Goal: Task Accomplishment & Management: Manage account settings

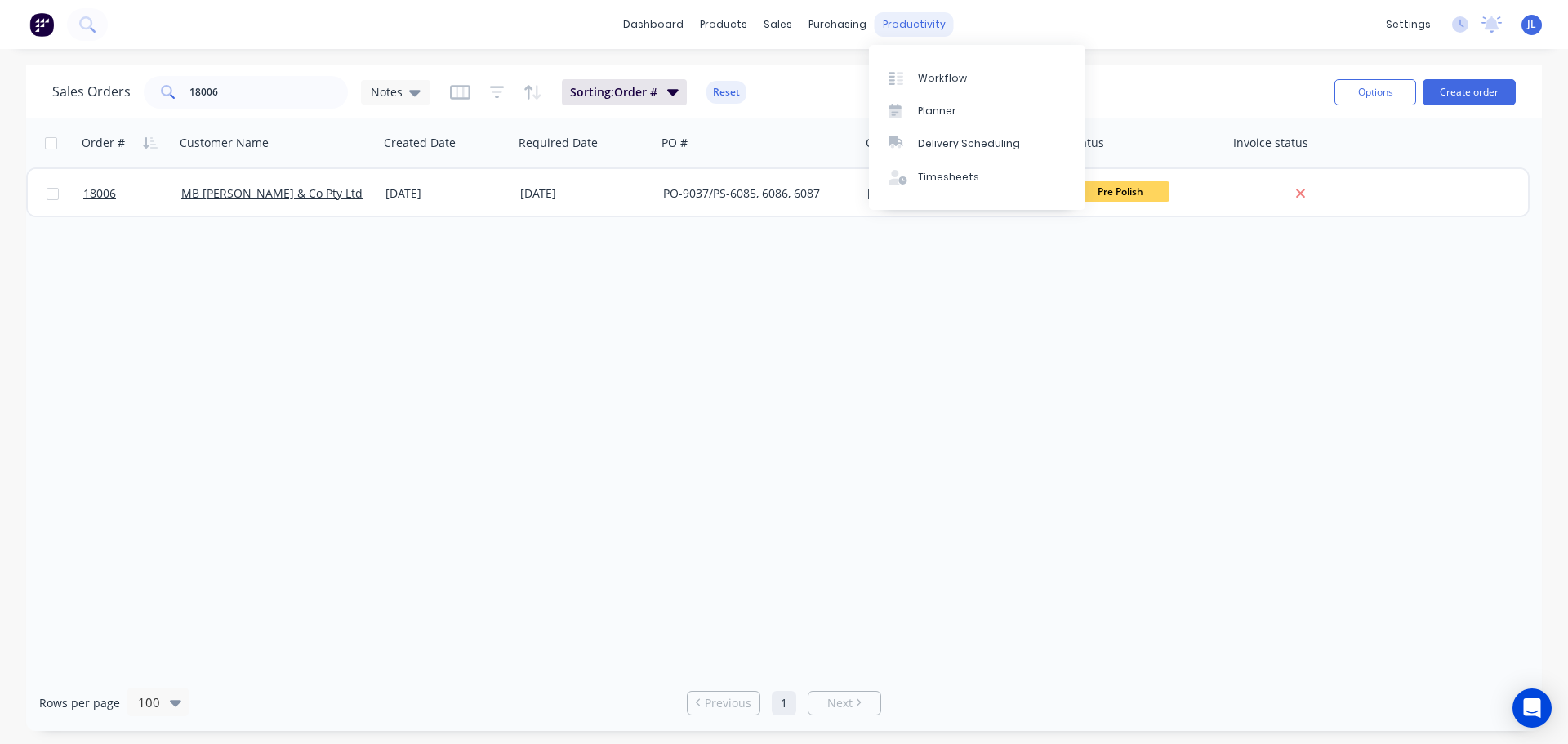
click at [896, 30] on div "productivity" at bounding box center [914, 25] width 79 height 25
click at [911, 71] on div at bounding box center [901, 78] width 25 height 14
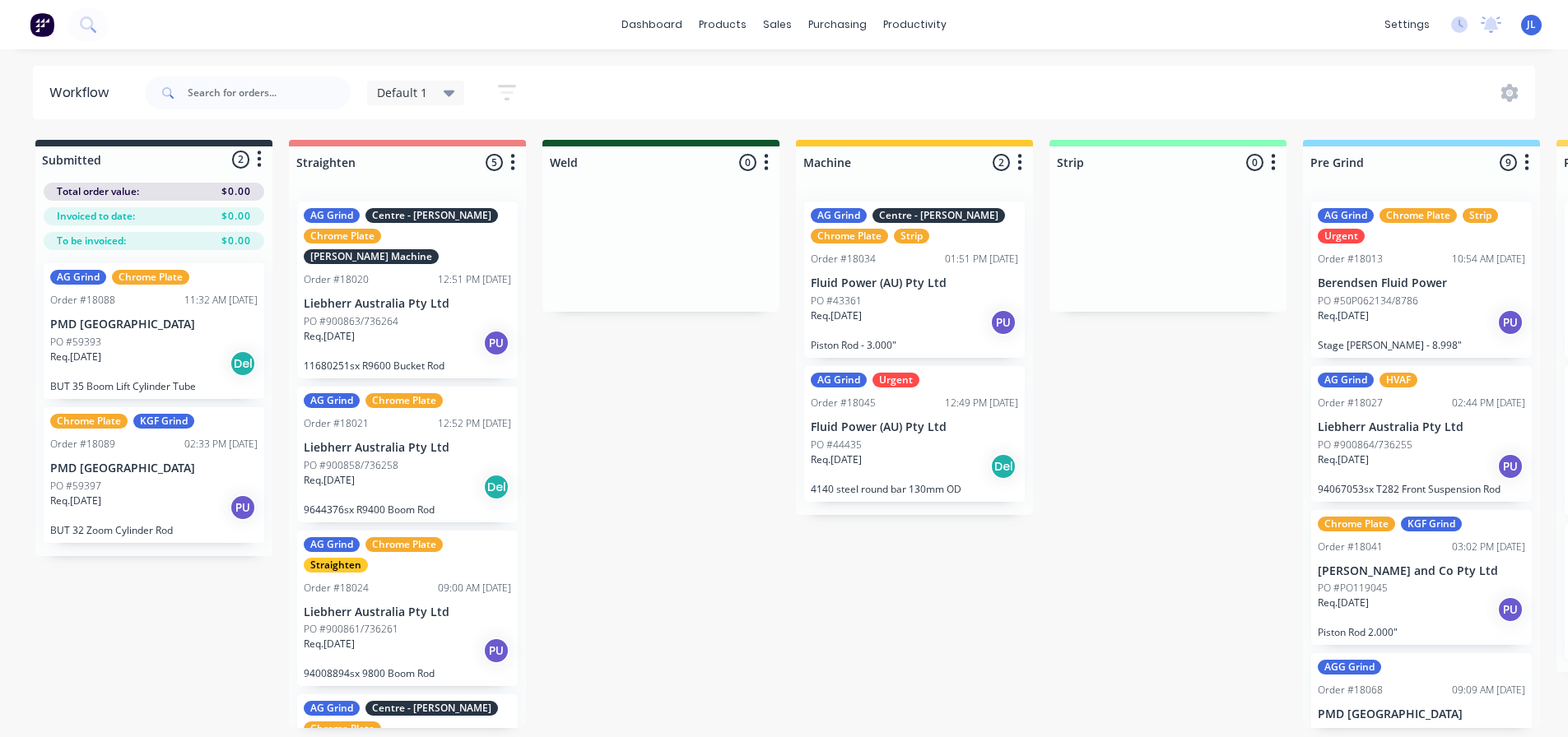
click at [962, 296] on div "PO #43361" at bounding box center [915, 300] width 207 height 14
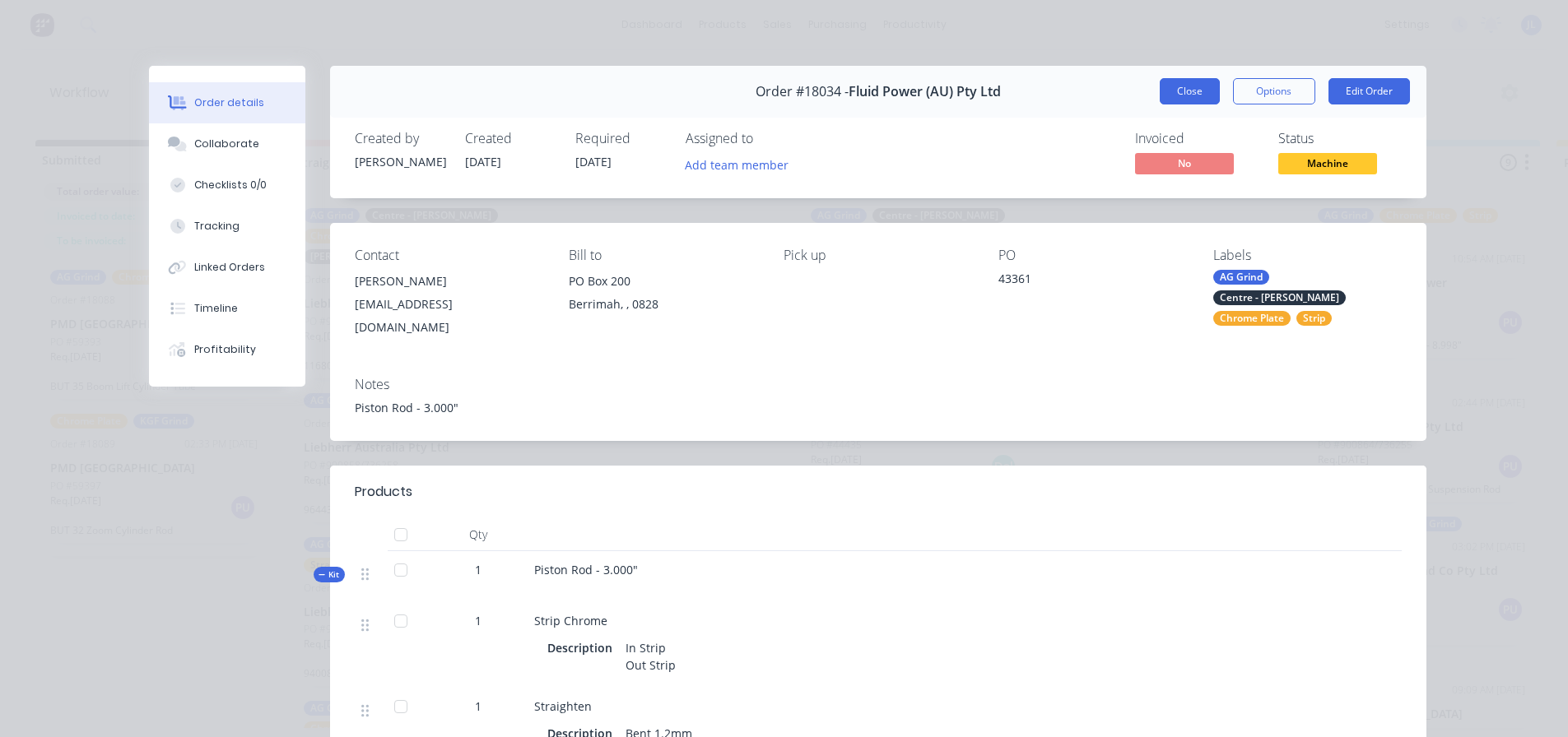
click at [1160, 86] on button "Close" at bounding box center [1189, 90] width 60 height 26
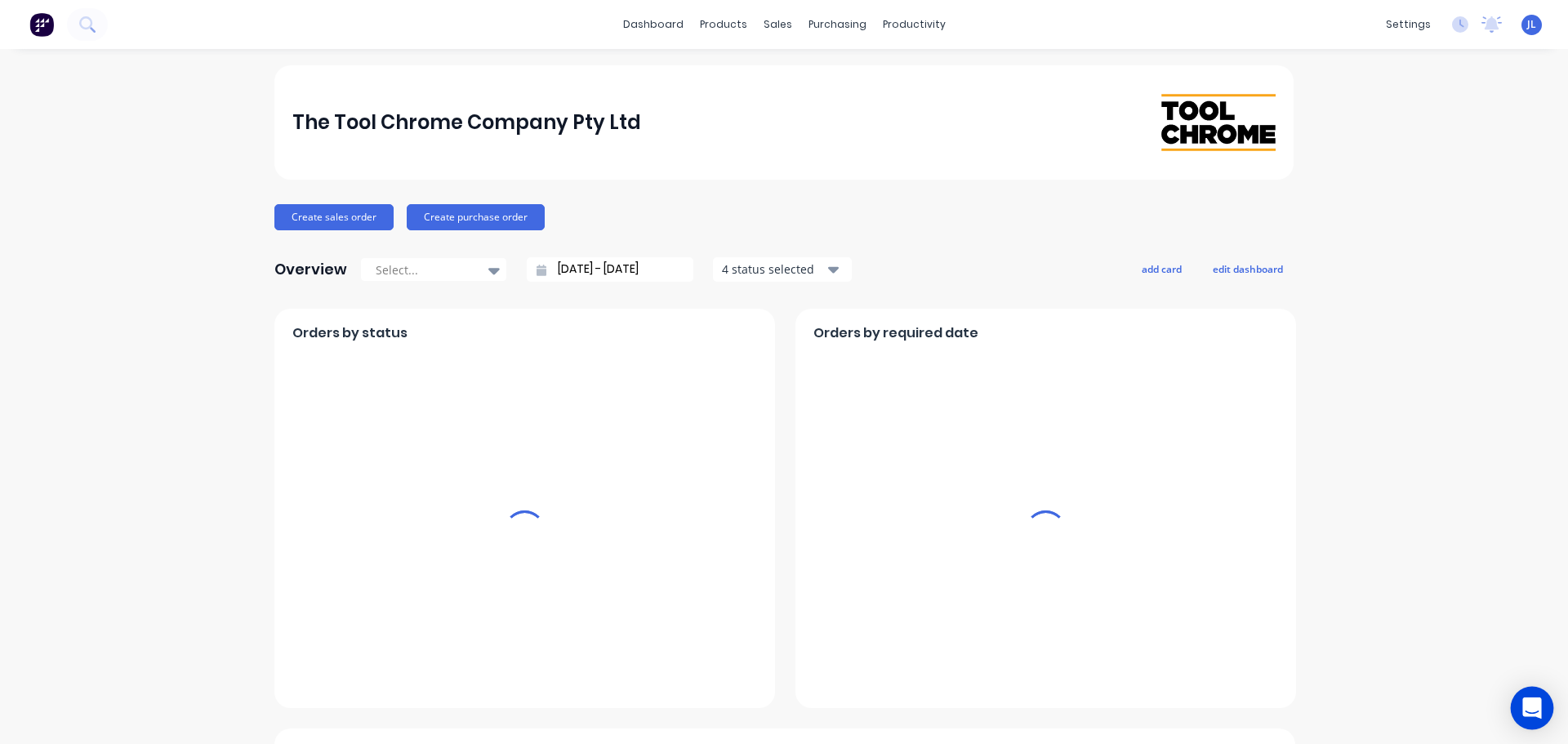
click at [1529, 710] on icon "Open Intercom Messenger" at bounding box center [1532, 708] width 19 height 21
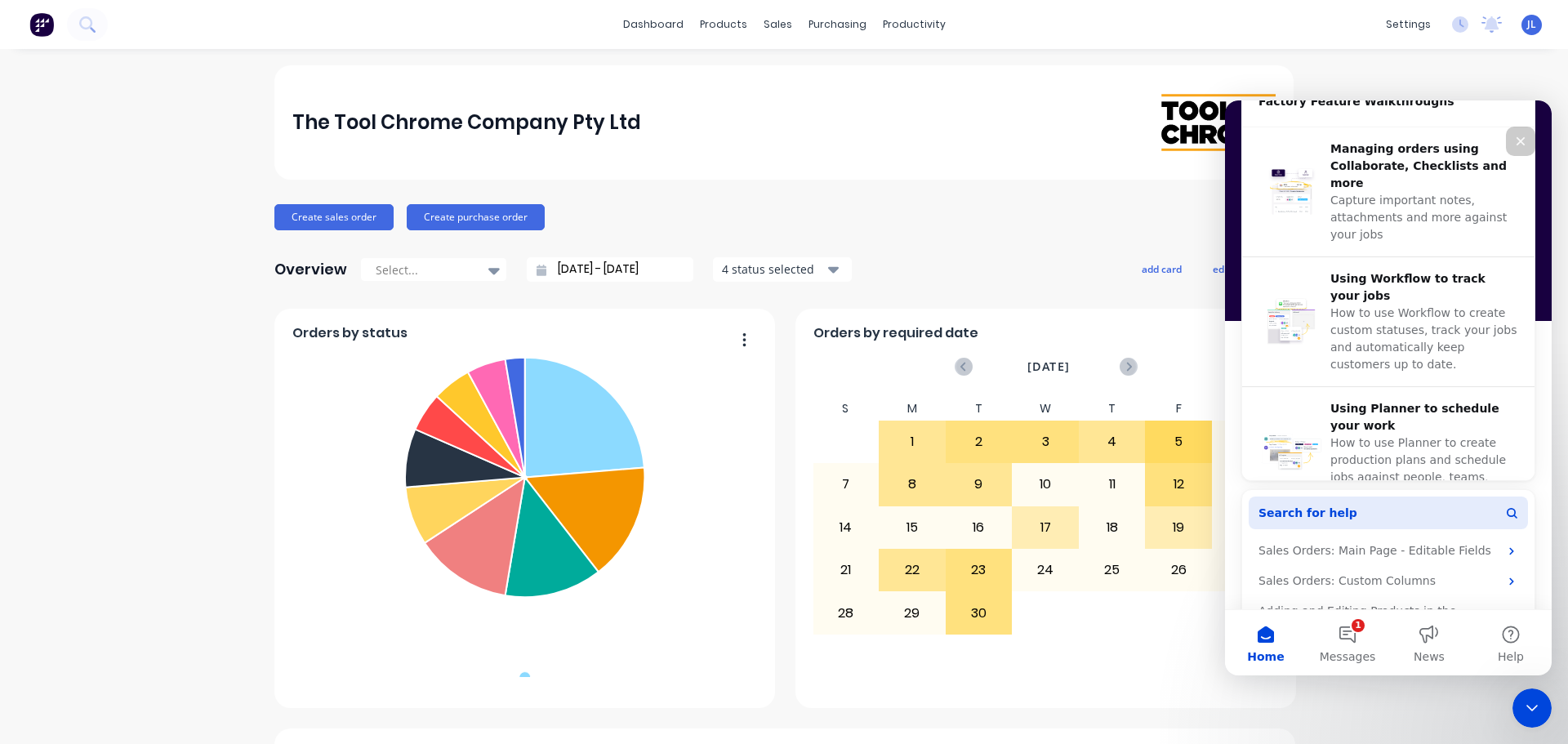
scroll to position [572, 0]
click at [1361, 514] on button "Search for help" at bounding box center [1387, 512] width 279 height 32
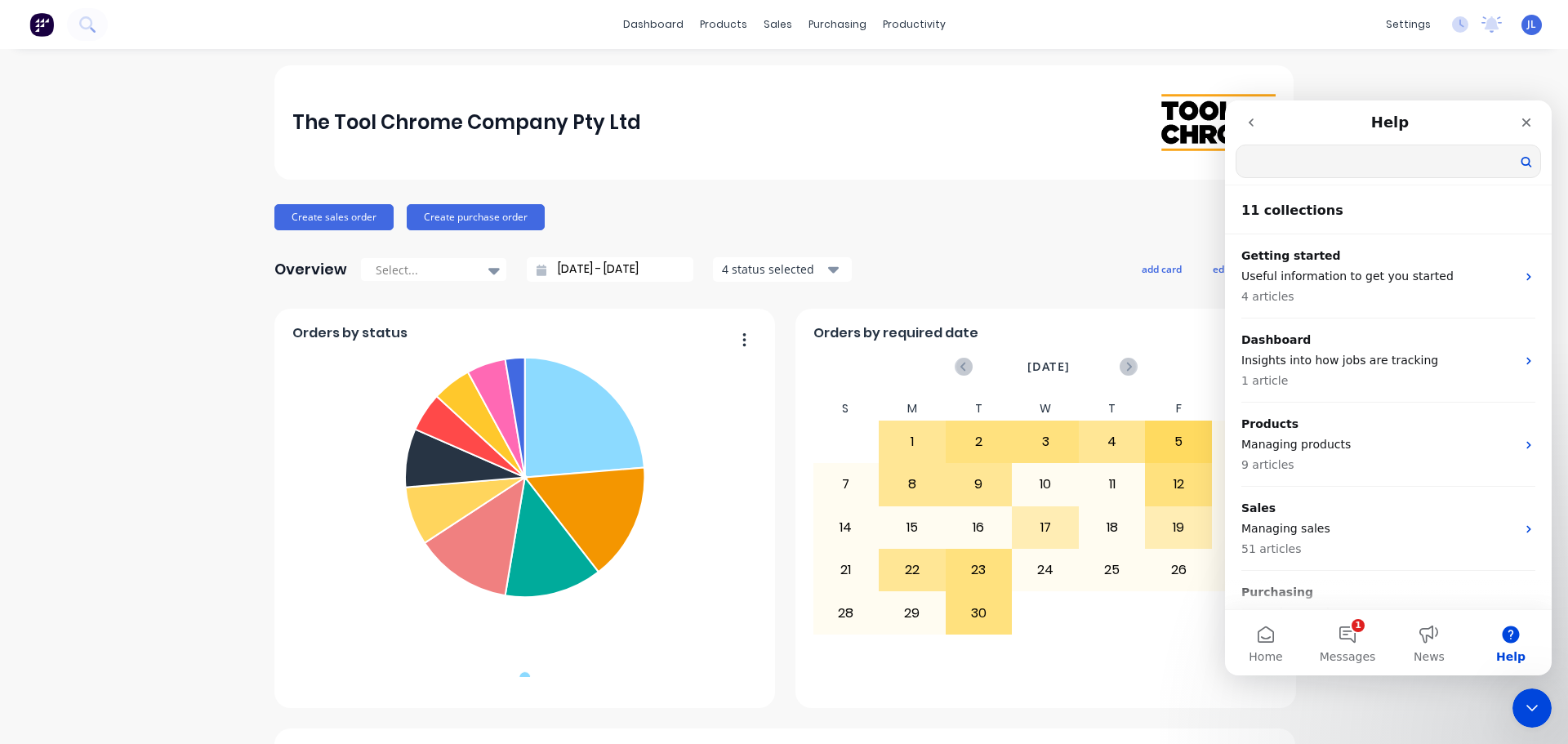
scroll to position [0, 0]
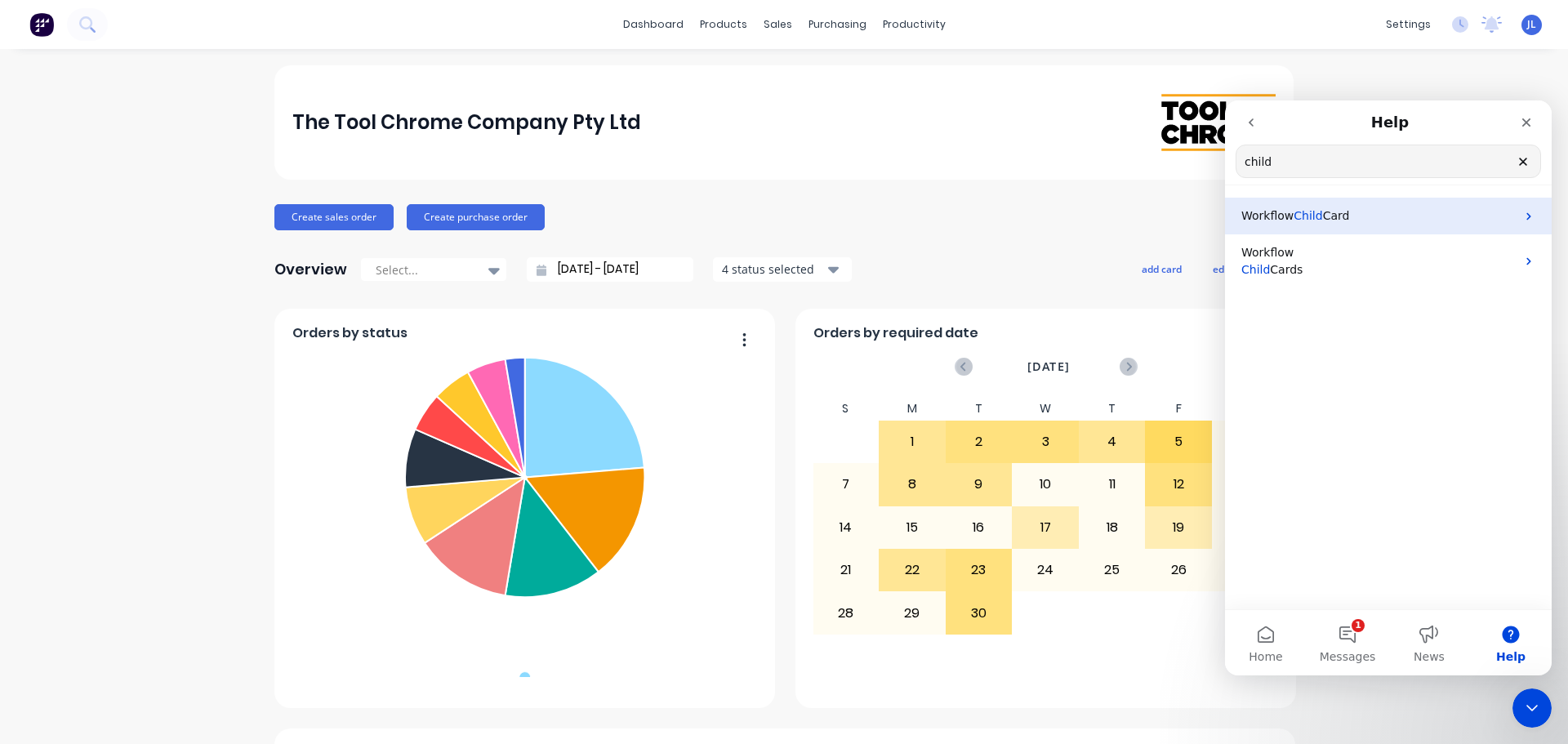
type input "child"
click at [1370, 222] on p "Workflow Child Card" at bounding box center [1379, 216] width 274 height 17
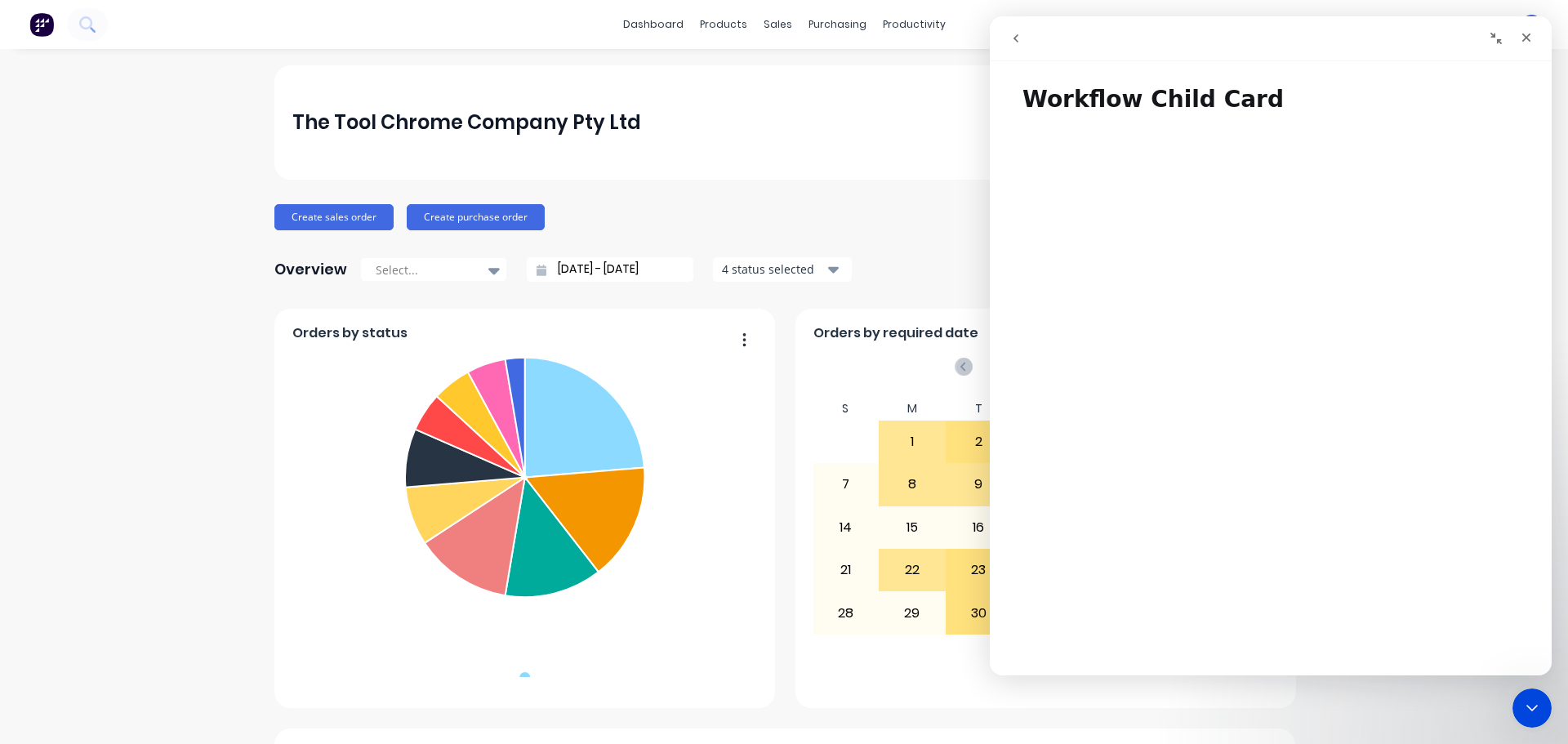
click at [1013, 46] on button "go back" at bounding box center [1016, 38] width 31 height 31
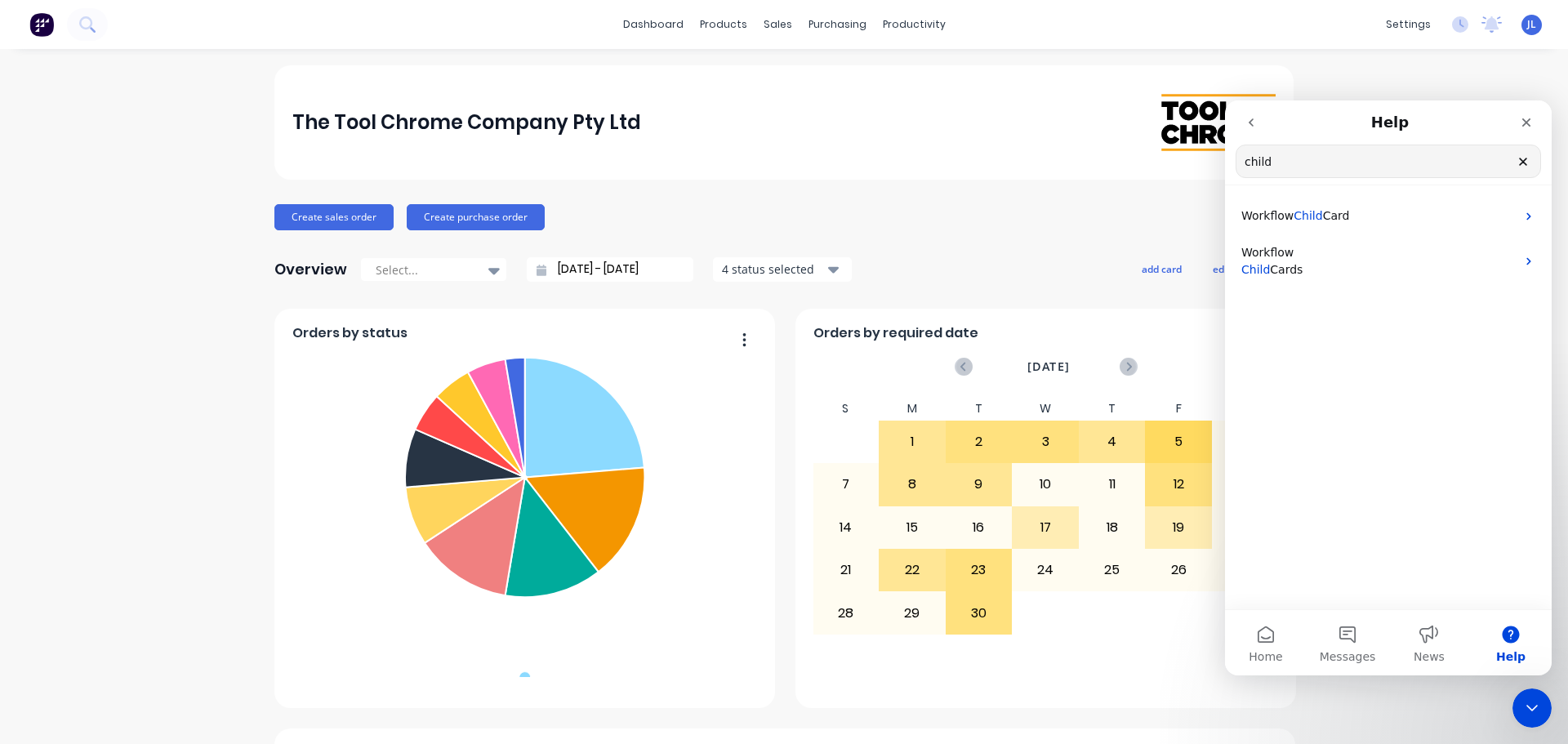
drag, startPoint x: 1294, startPoint y: 162, endPoint x: 1242, endPoint y: 159, distance: 52.1
click at [1242, 159] on input "child" at bounding box center [1388, 161] width 304 height 31
click at [1329, 218] on span "Card" at bounding box center [1336, 216] width 27 height 13
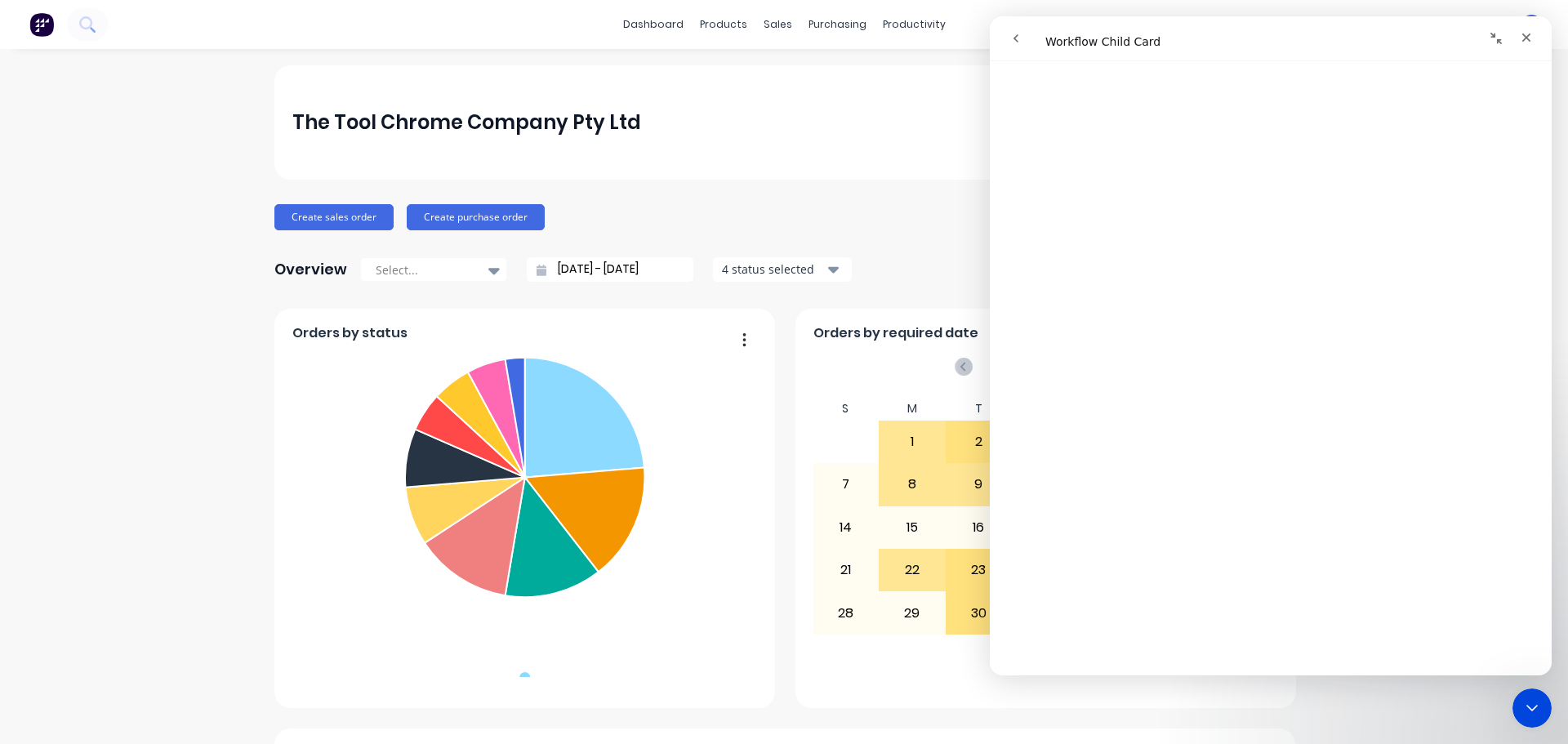
scroll to position [1536, 0]
click at [1520, 45] on div "Close" at bounding box center [1526, 37] width 30 height 30
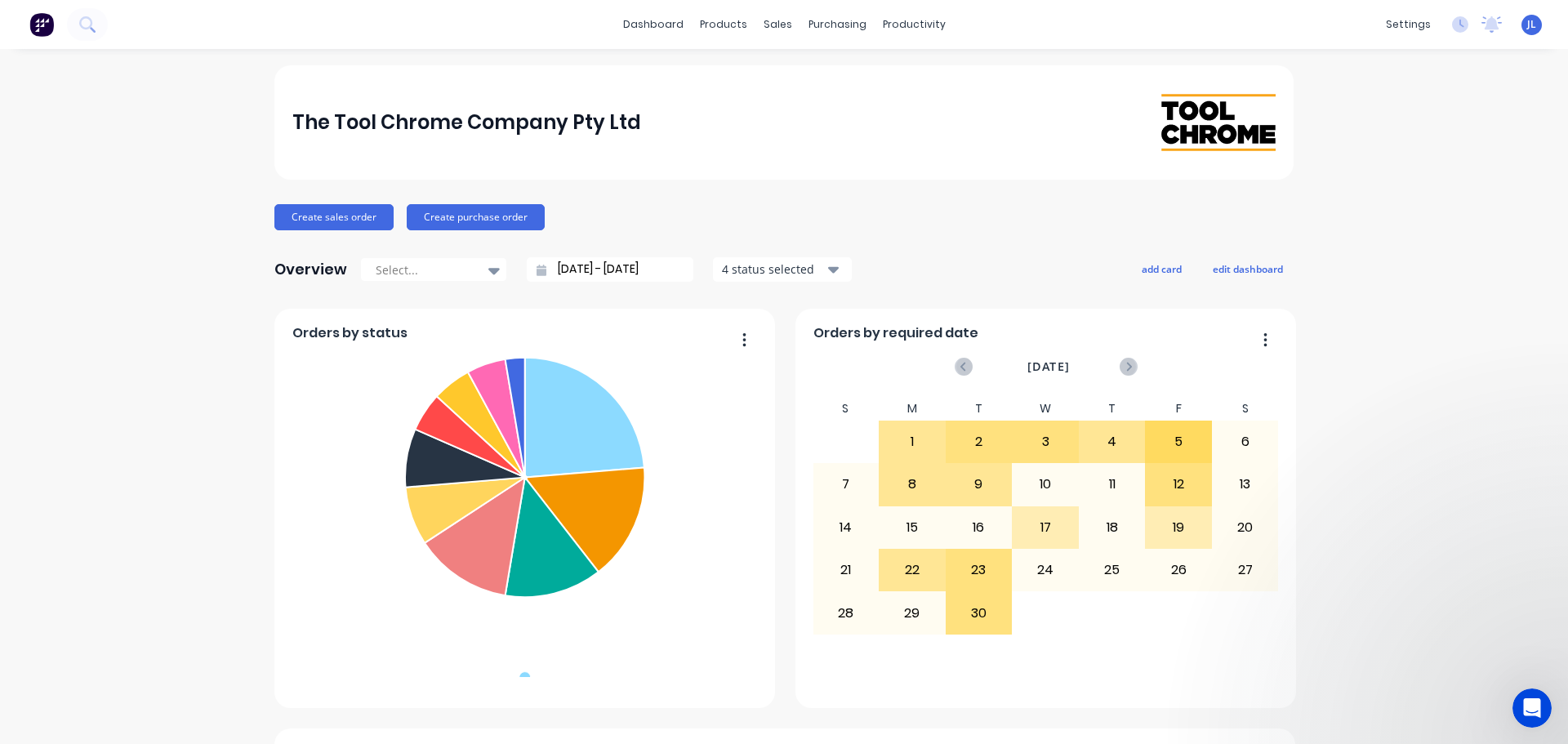
scroll to position [0, 0]
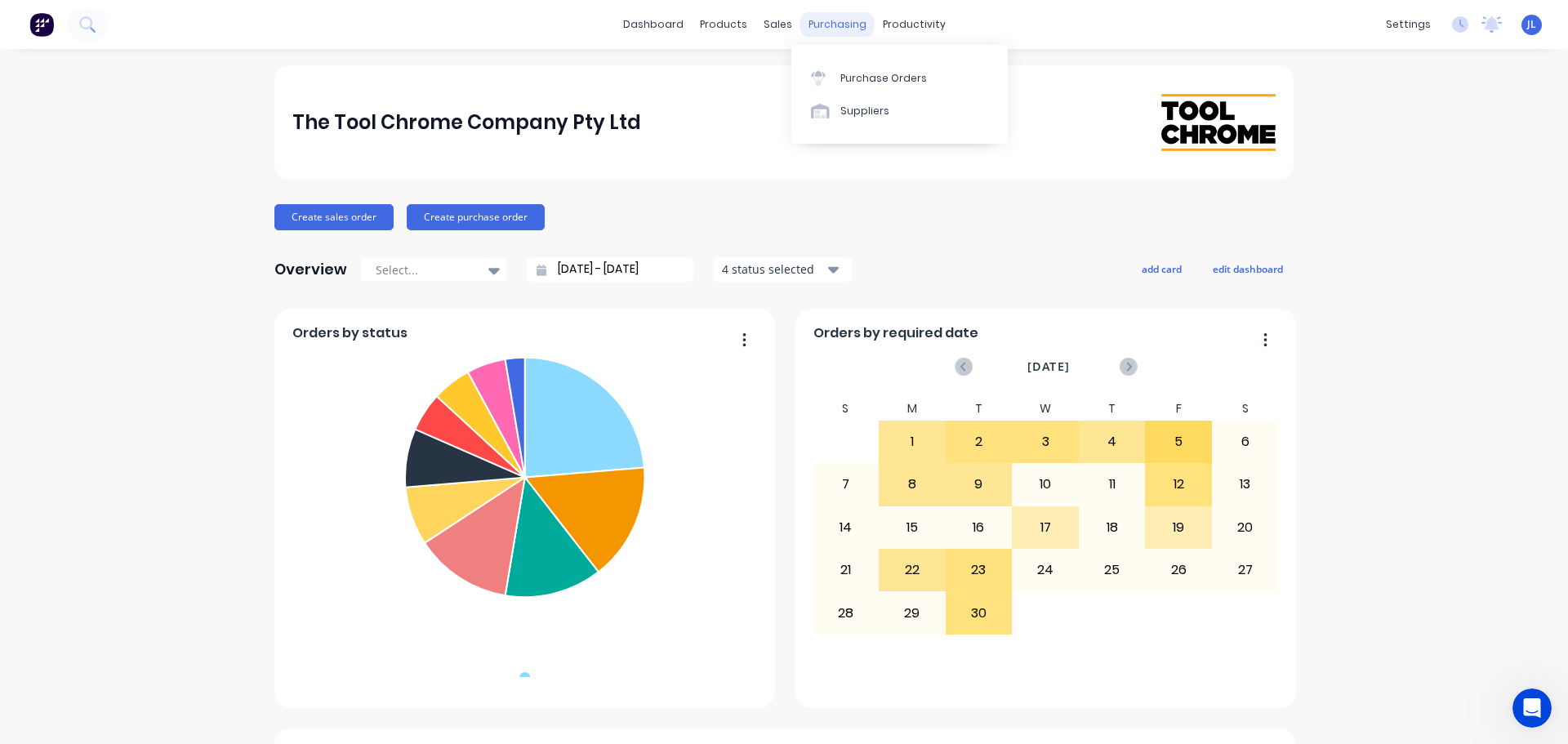
click at [805, 22] on div "purchasing" at bounding box center [838, 25] width 74 height 25
click at [794, 73] on link "Sales Orders" at bounding box center [857, 77] width 216 height 32
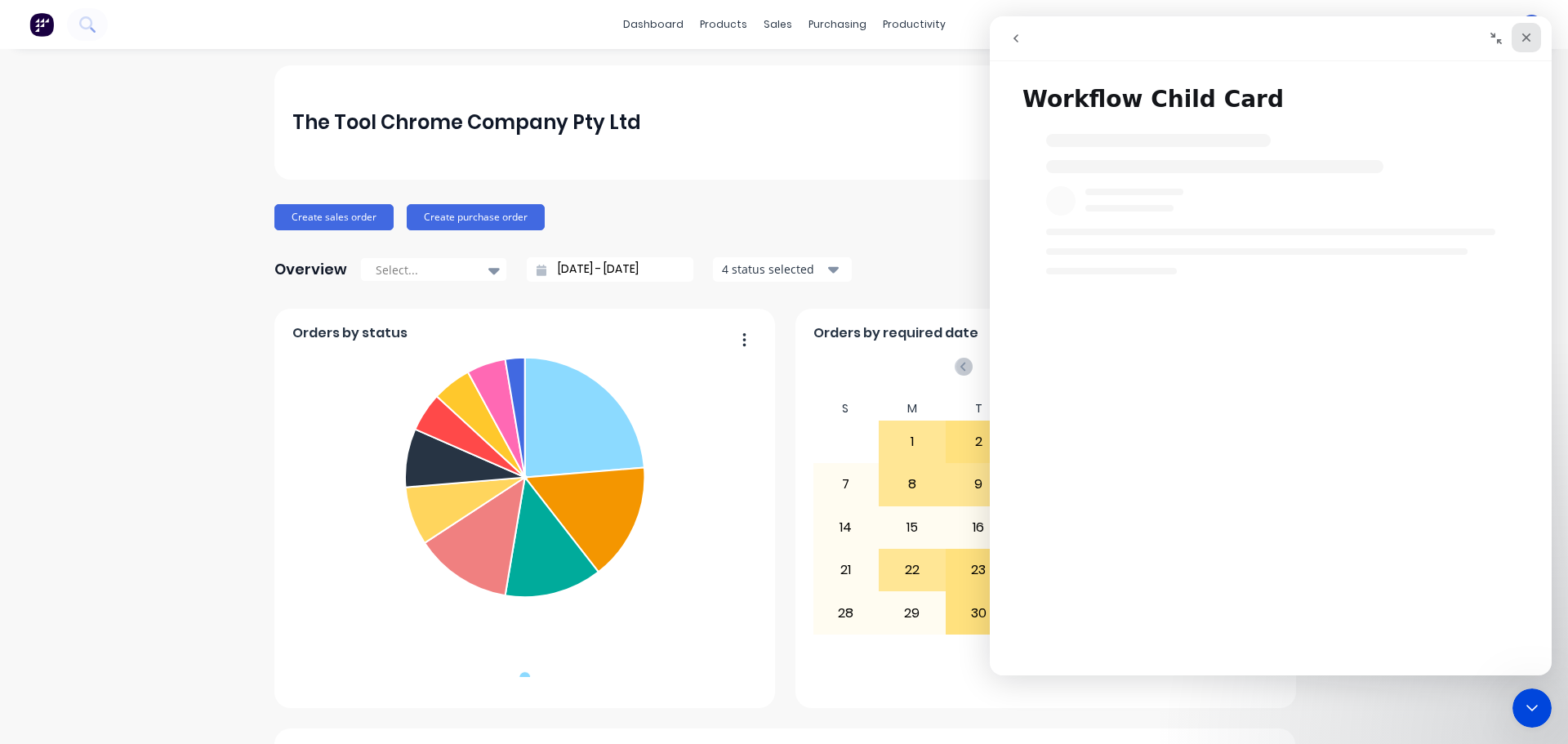
click at [1532, 39] on icon "Close" at bounding box center [1526, 38] width 13 height 13
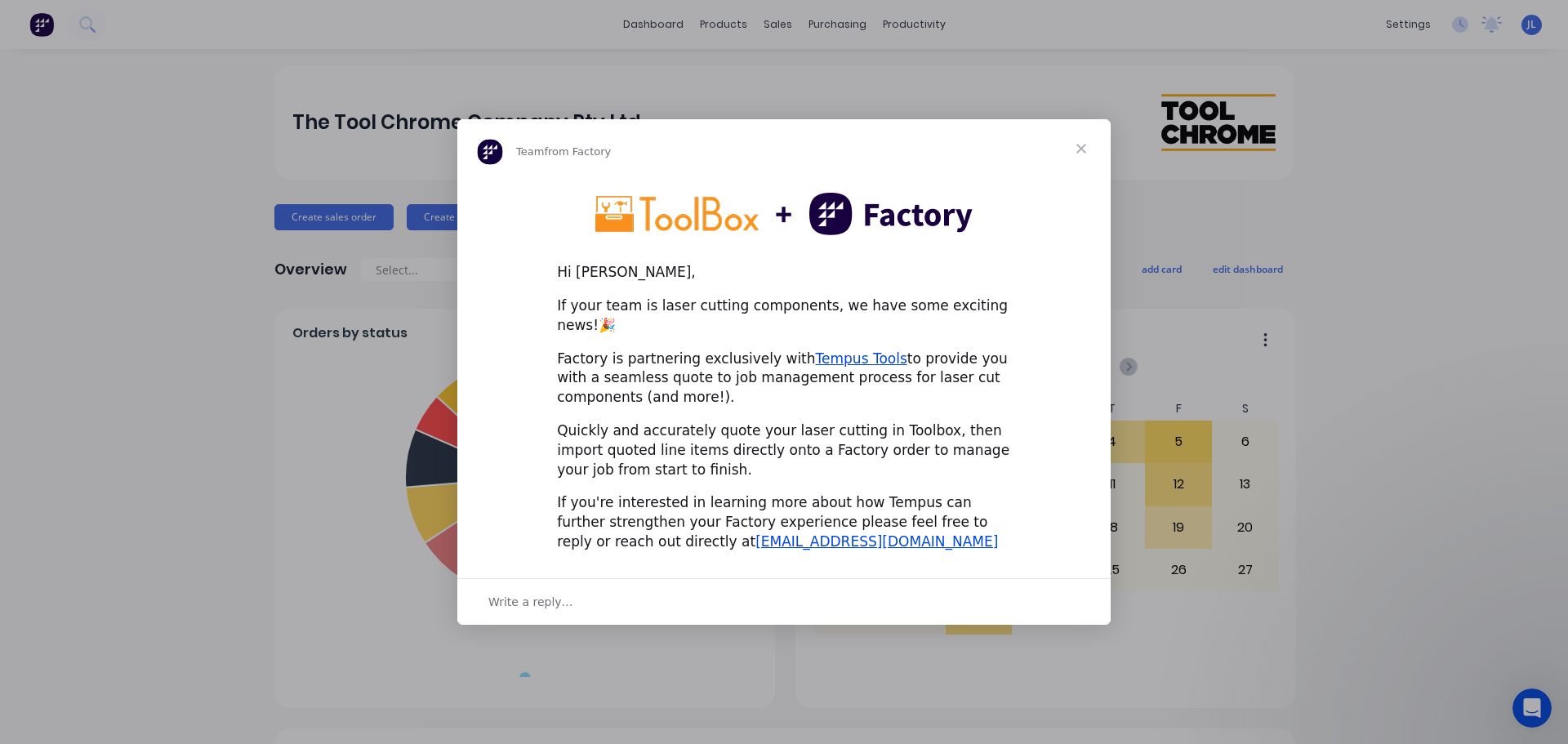
click at [1084, 161] on span "Close" at bounding box center [1082, 149] width 59 height 59
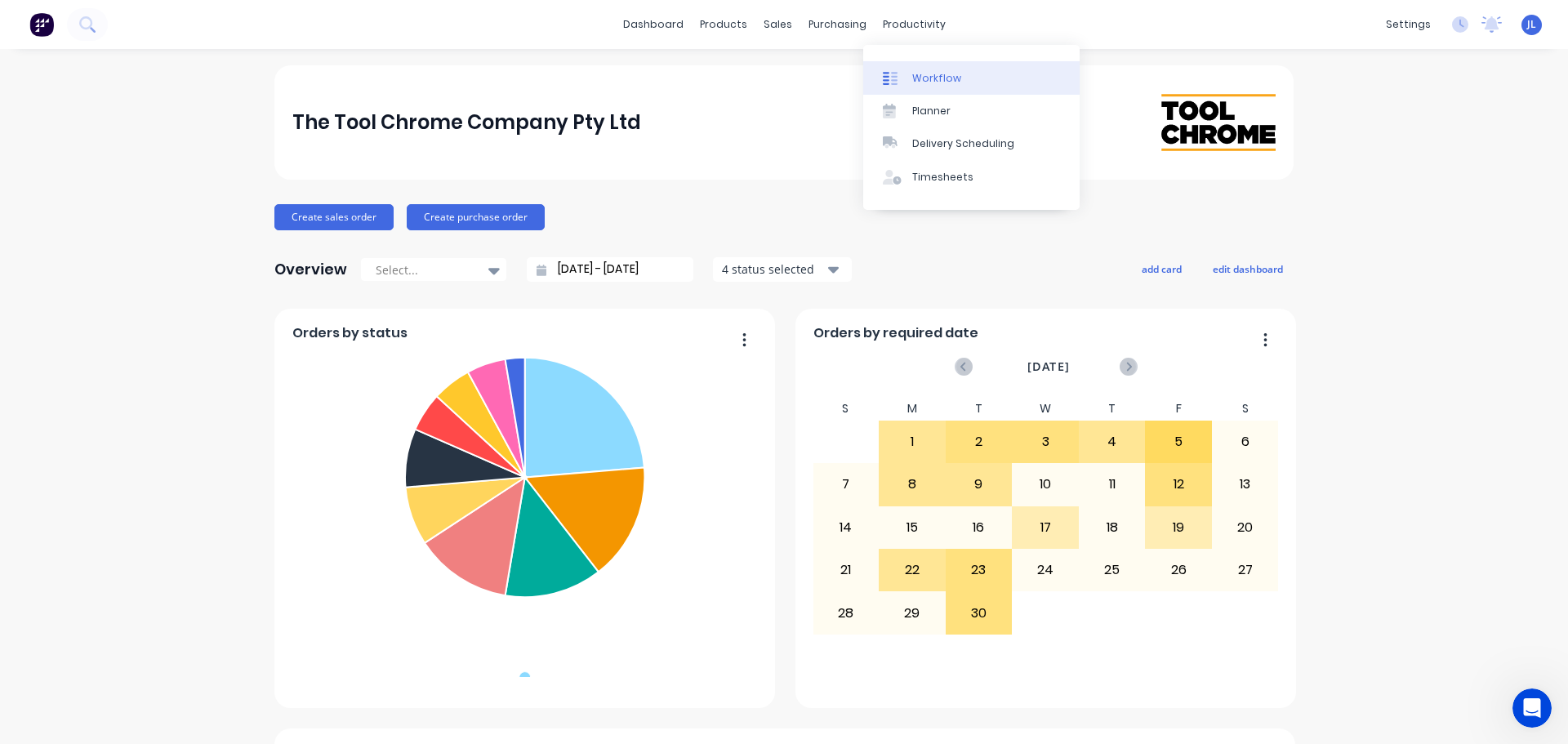
click at [916, 83] on div "Workflow" at bounding box center [936, 78] width 49 height 14
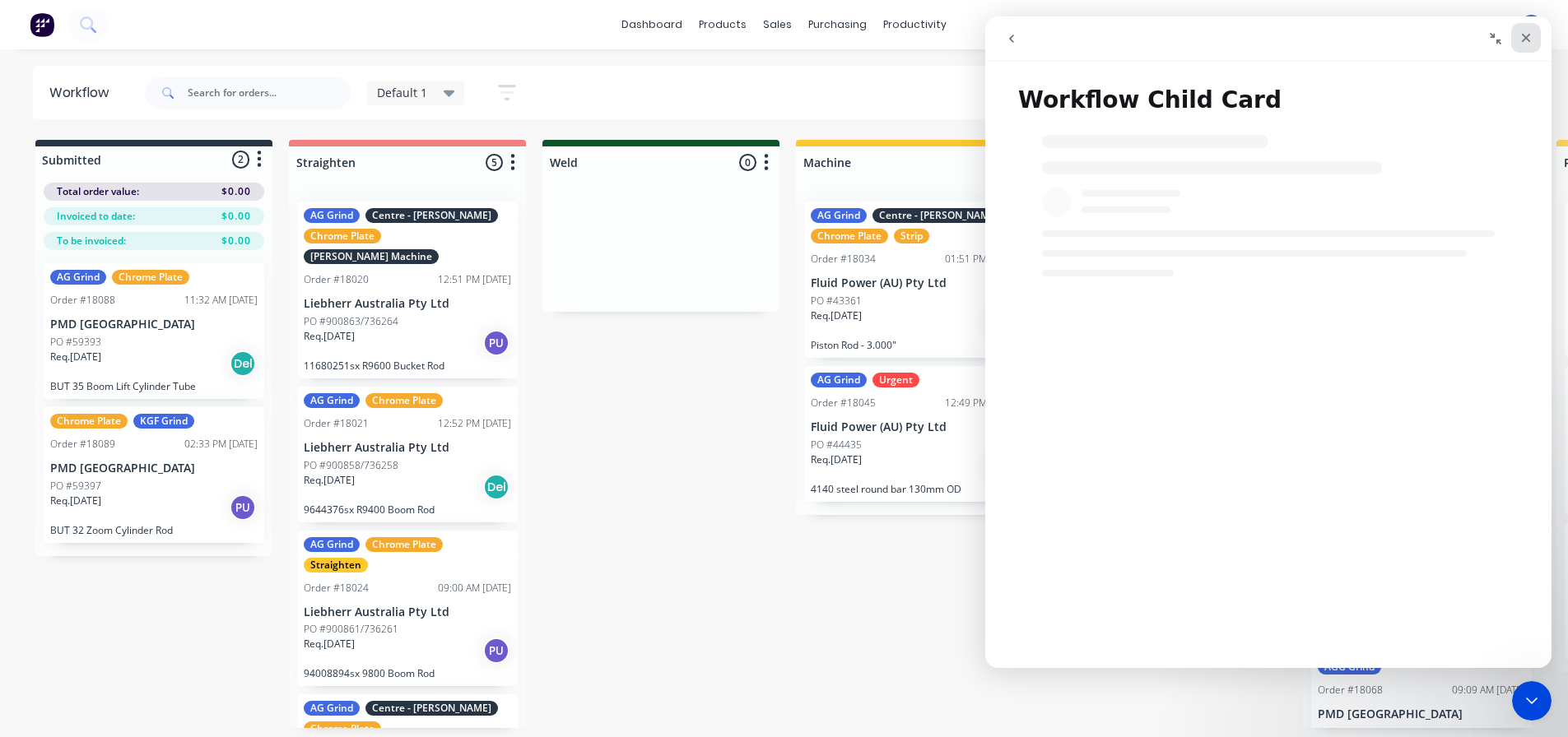
click at [1532, 37] on icon "Close" at bounding box center [1526, 38] width 13 height 13
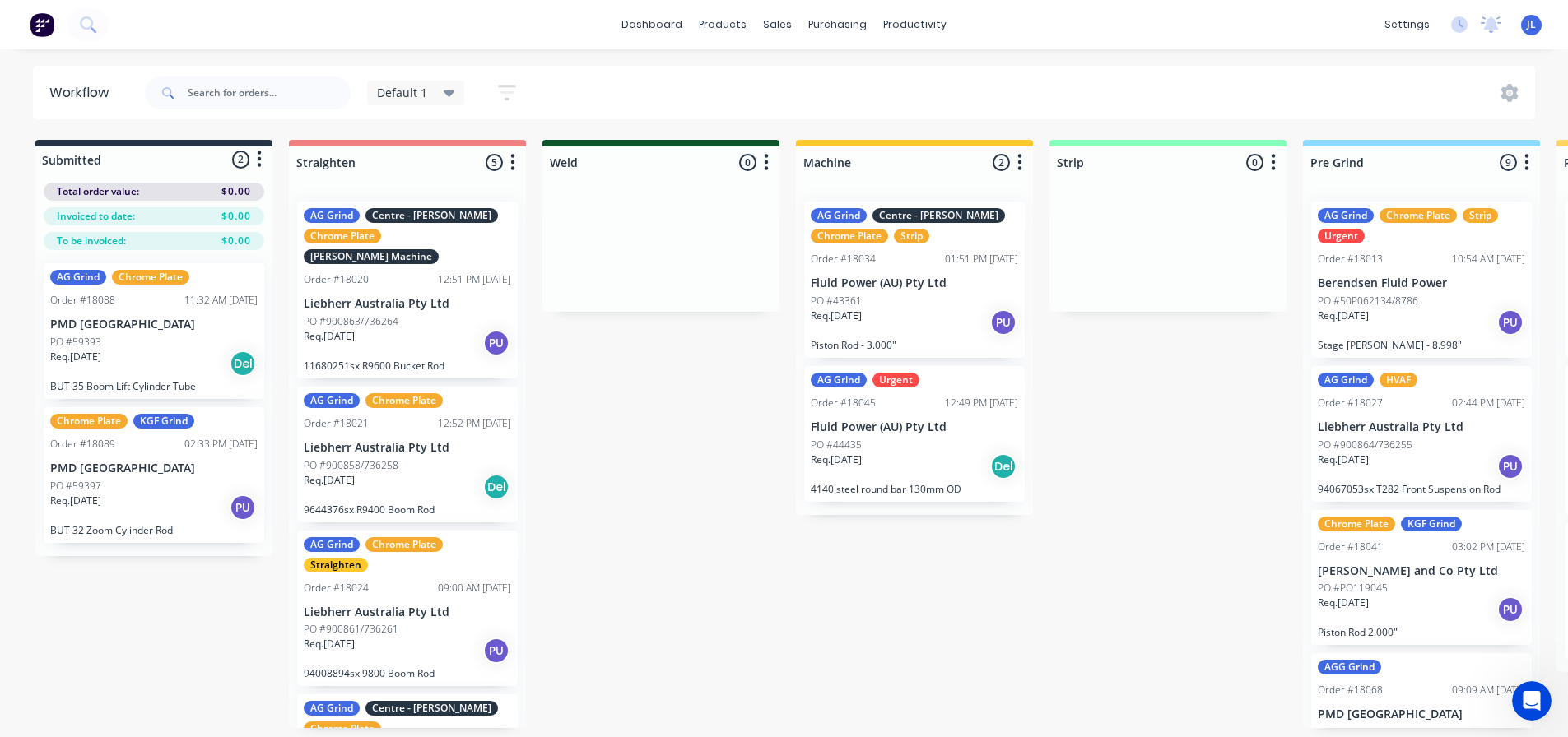
click at [177, 353] on div "Req. [DATE] Del" at bounding box center [154, 364] width 207 height 28
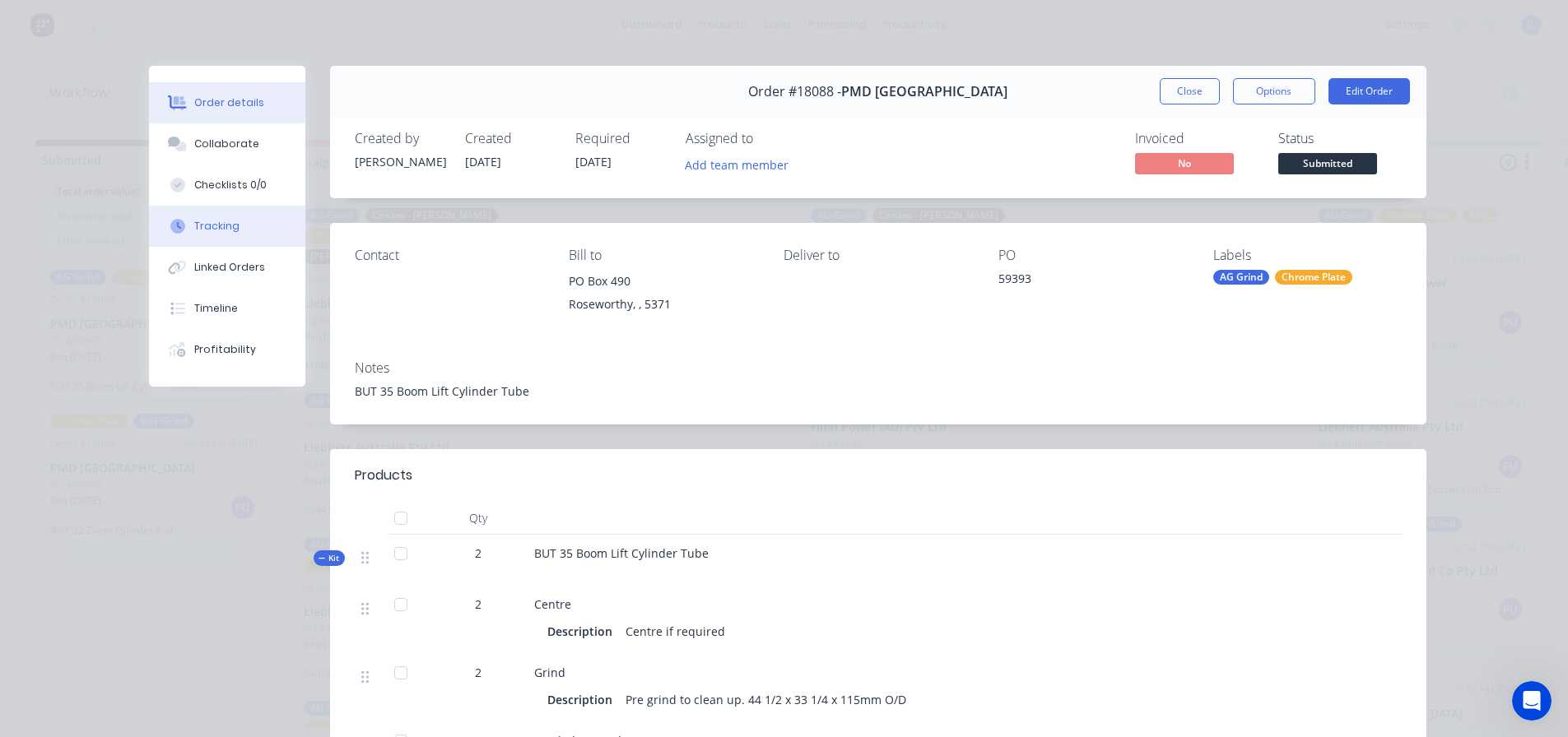
click at [234, 225] on button "Tracking" at bounding box center [226, 226] width 156 height 41
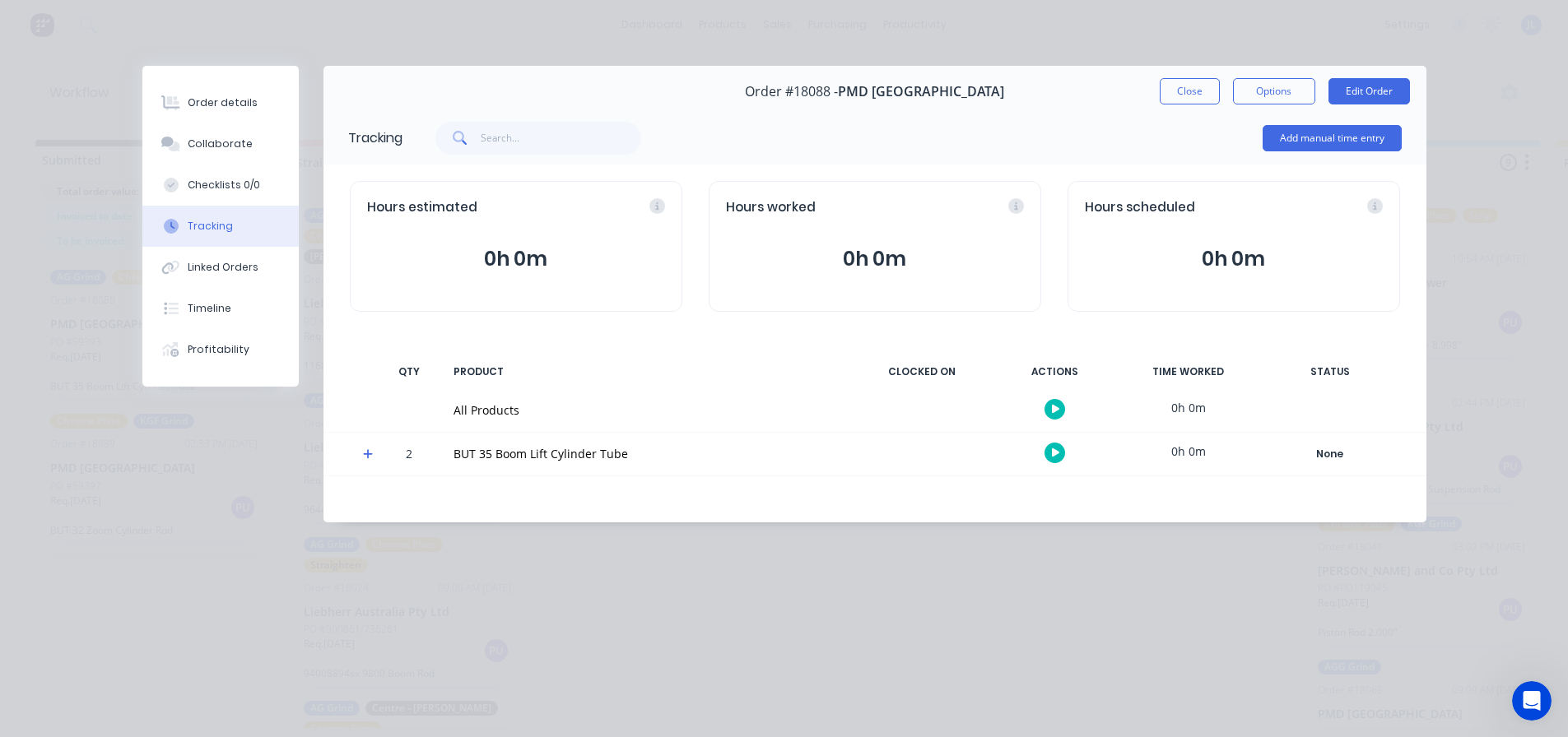
click at [373, 459] on span at bounding box center [370, 456] width 16 height 16
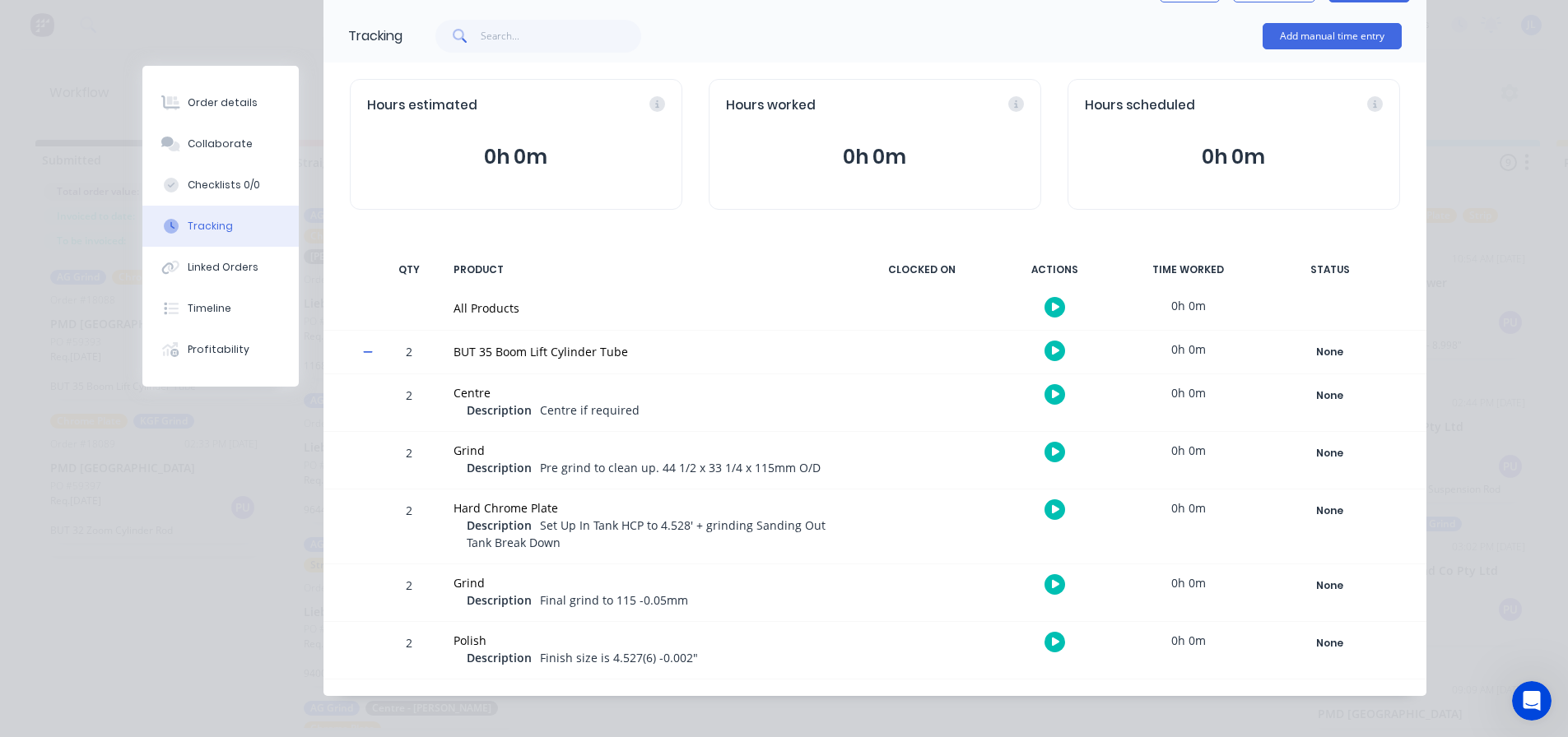
scroll to position [112, 0]
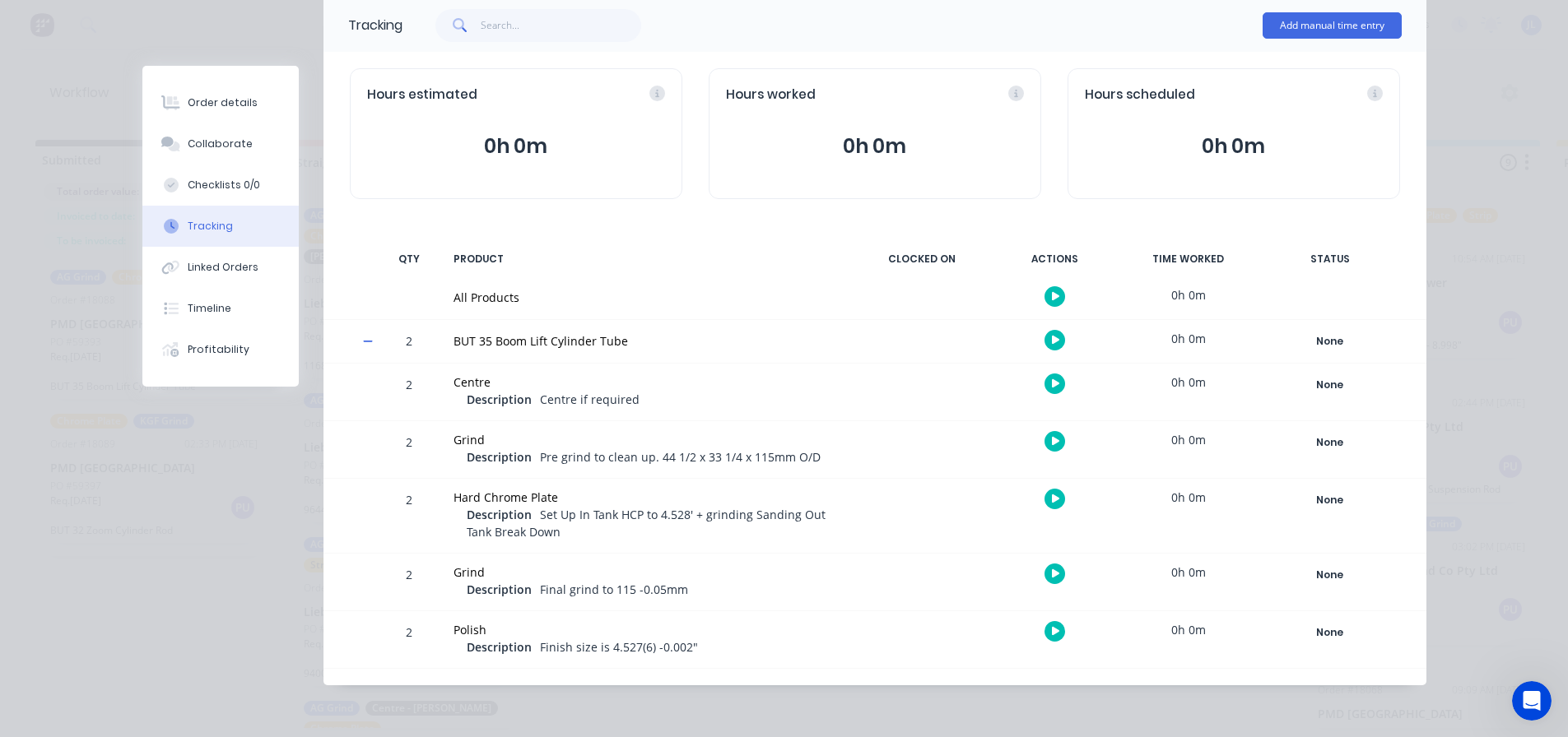
click at [363, 342] on icon at bounding box center [368, 342] width 10 height 2
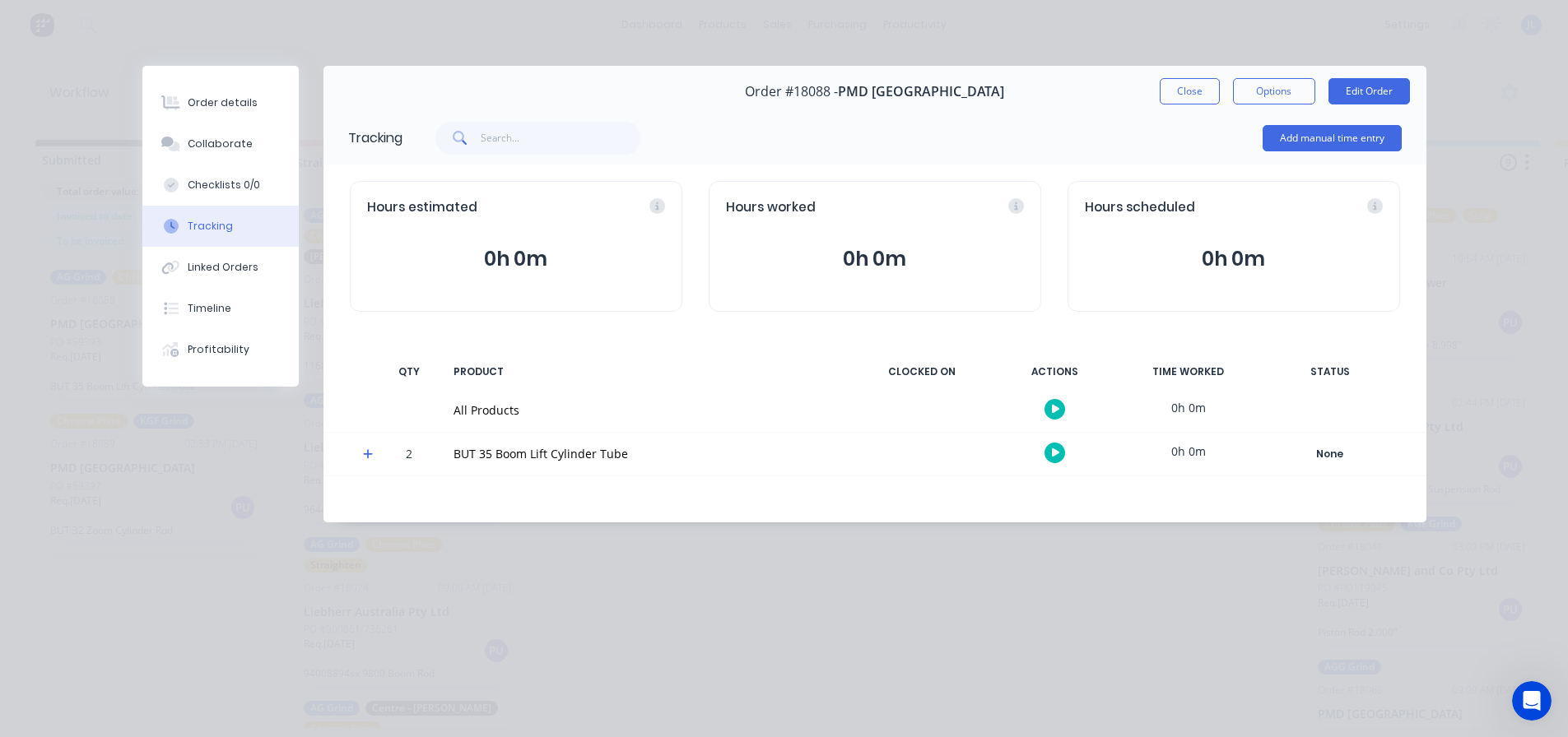
click at [363, 457] on icon at bounding box center [368, 454] width 11 height 12
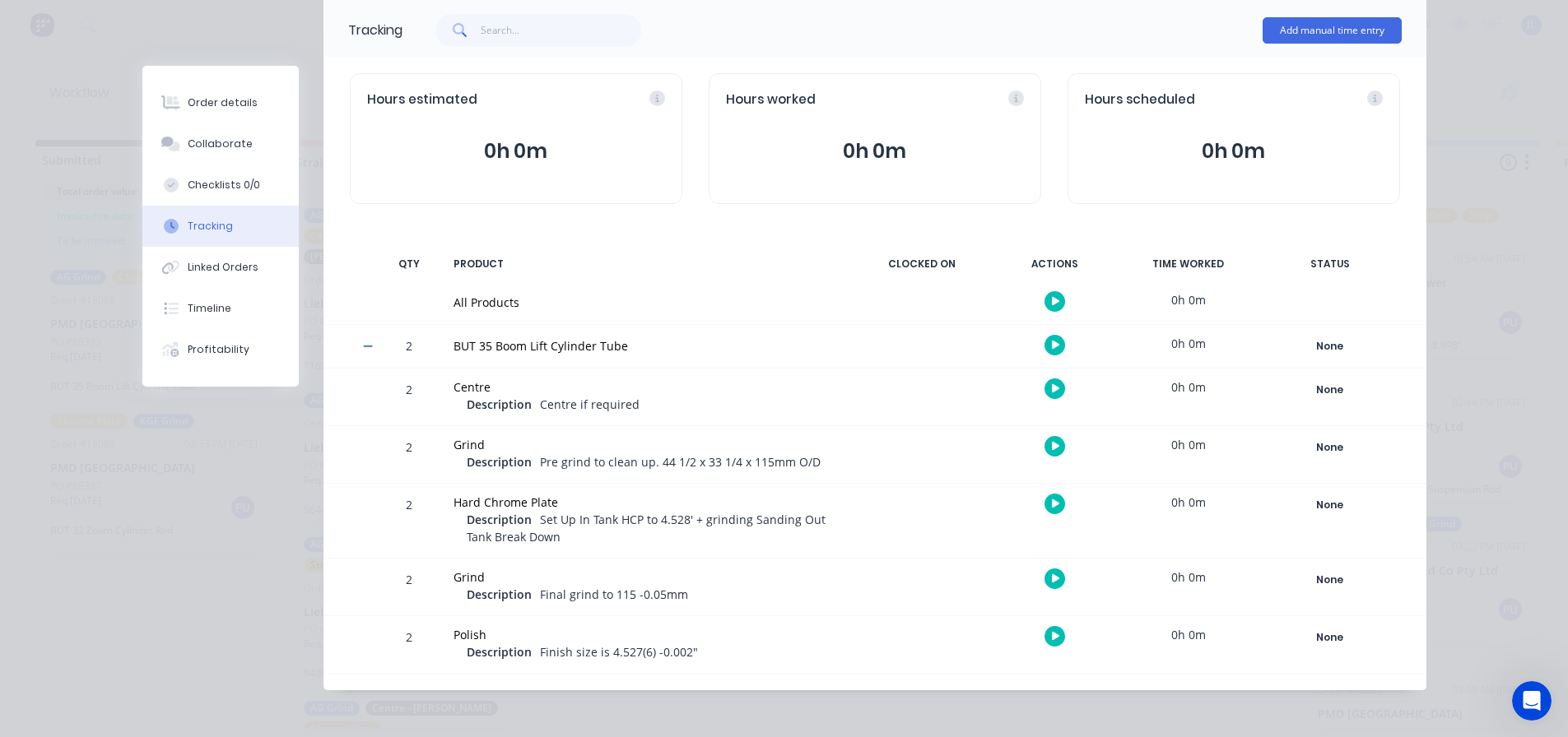
scroll to position [112, 0]
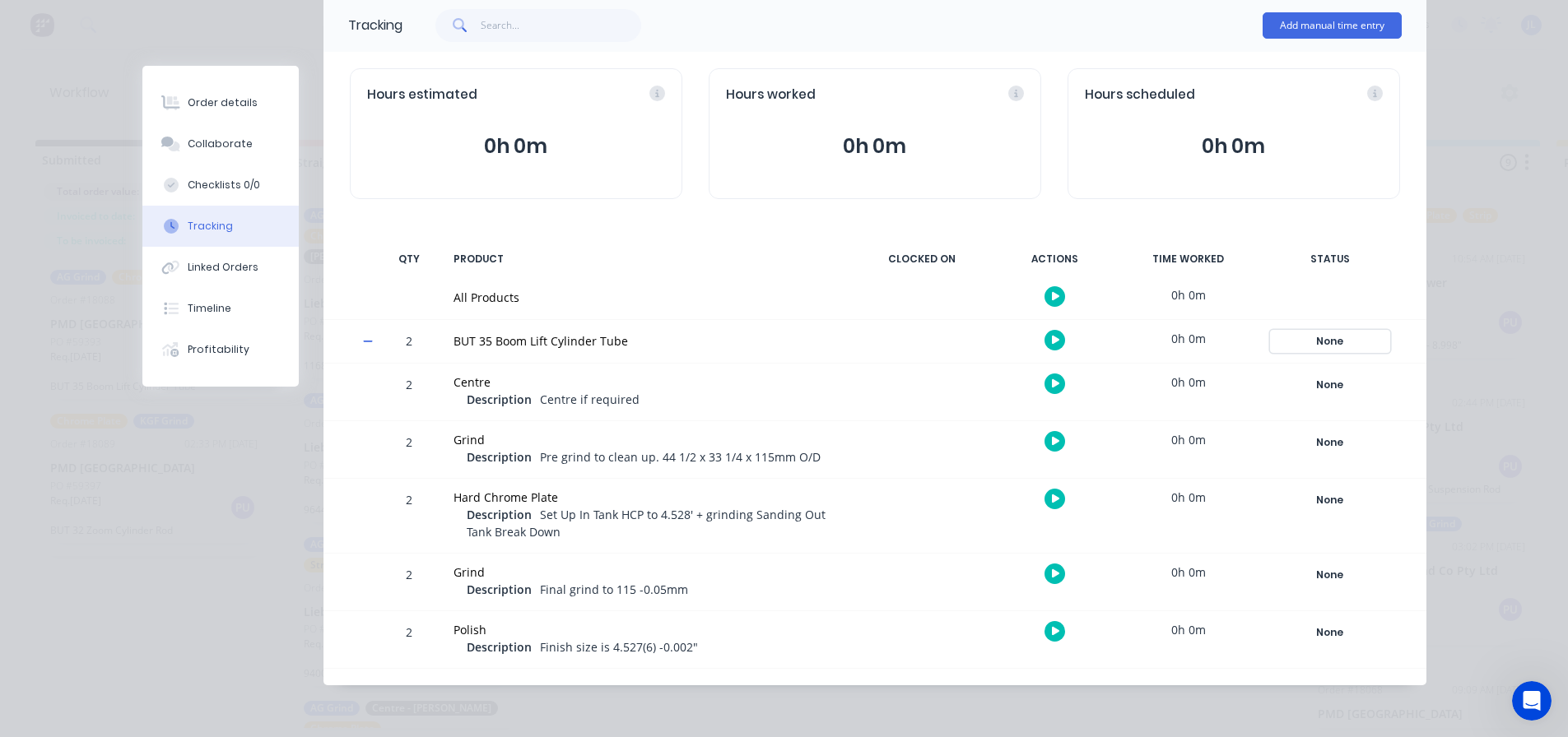
click at [1326, 338] on div "None" at bounding box center [1330, 342] width 119 height 21
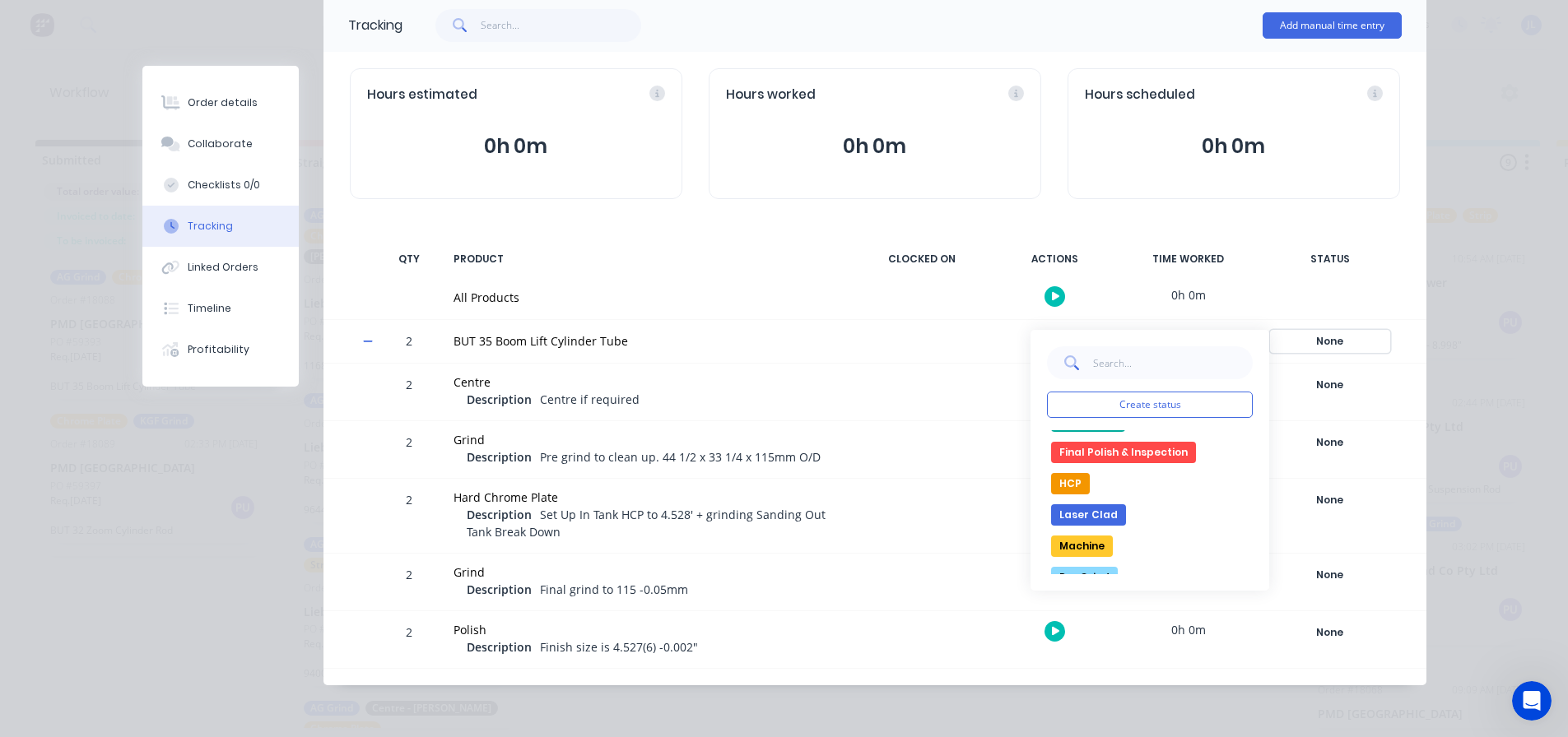
scroll to position [165, 0]
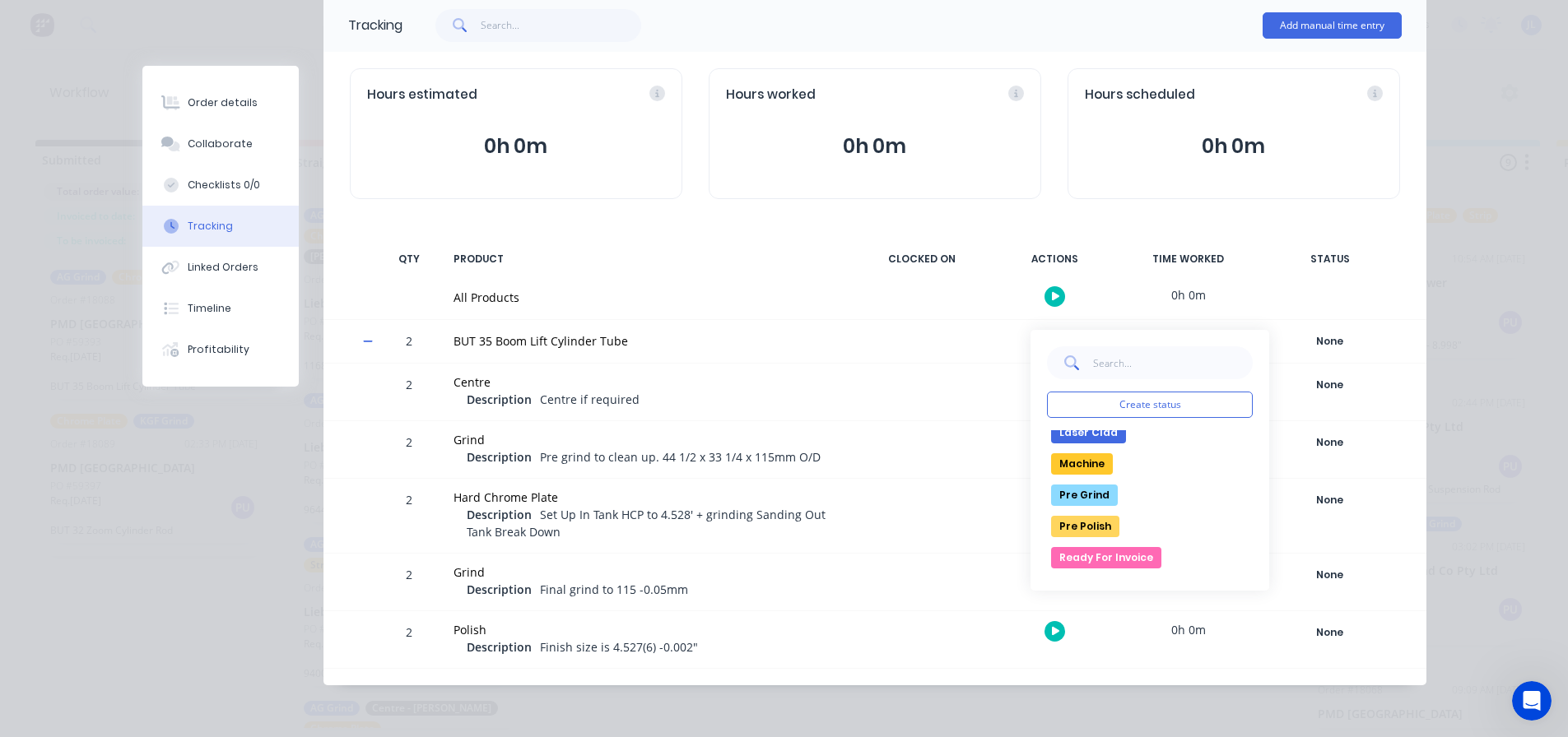
click at [1077, 493] on button "Pre Grind" at bounding box center [1083, 495] width 66 height 21
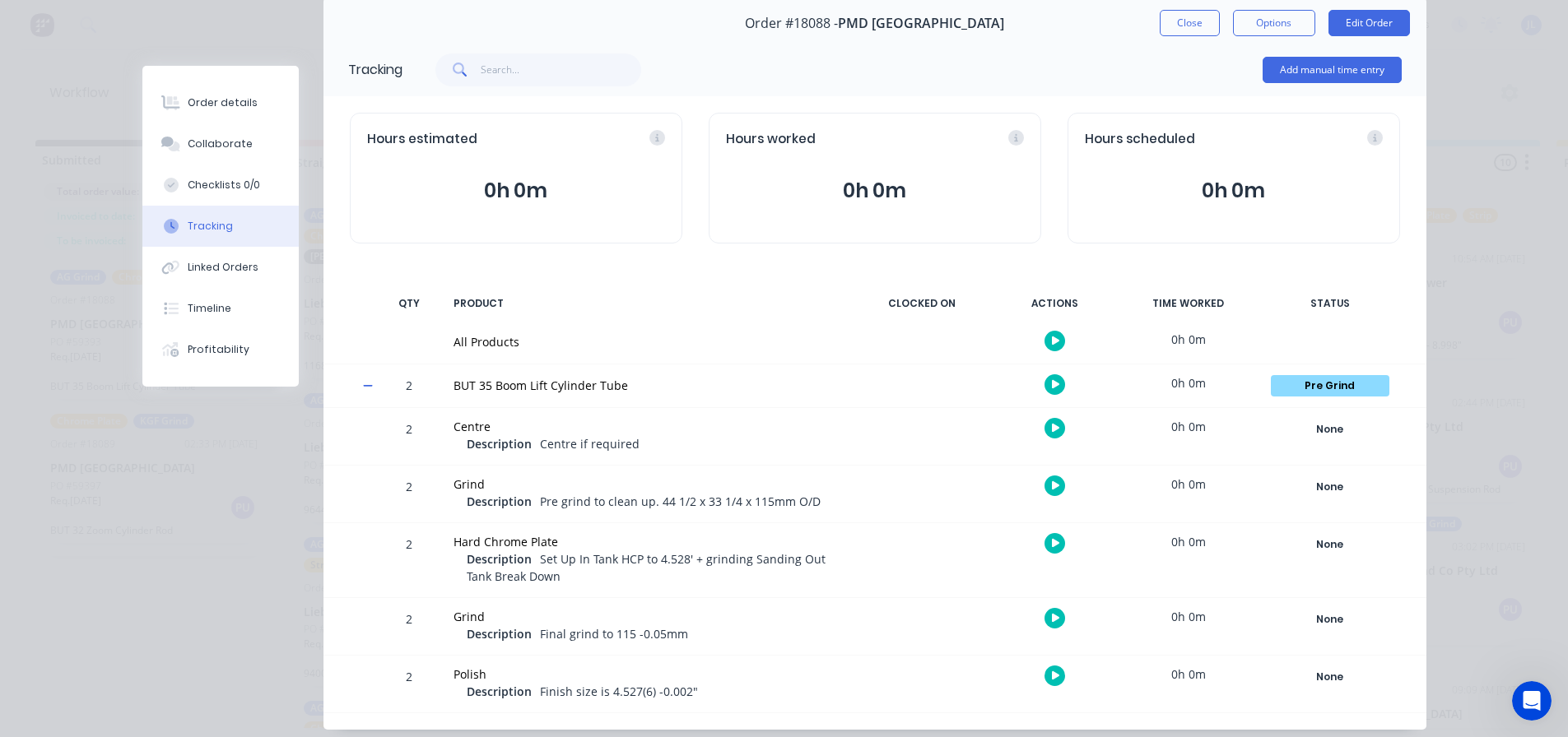
scroll to position [31, 0]
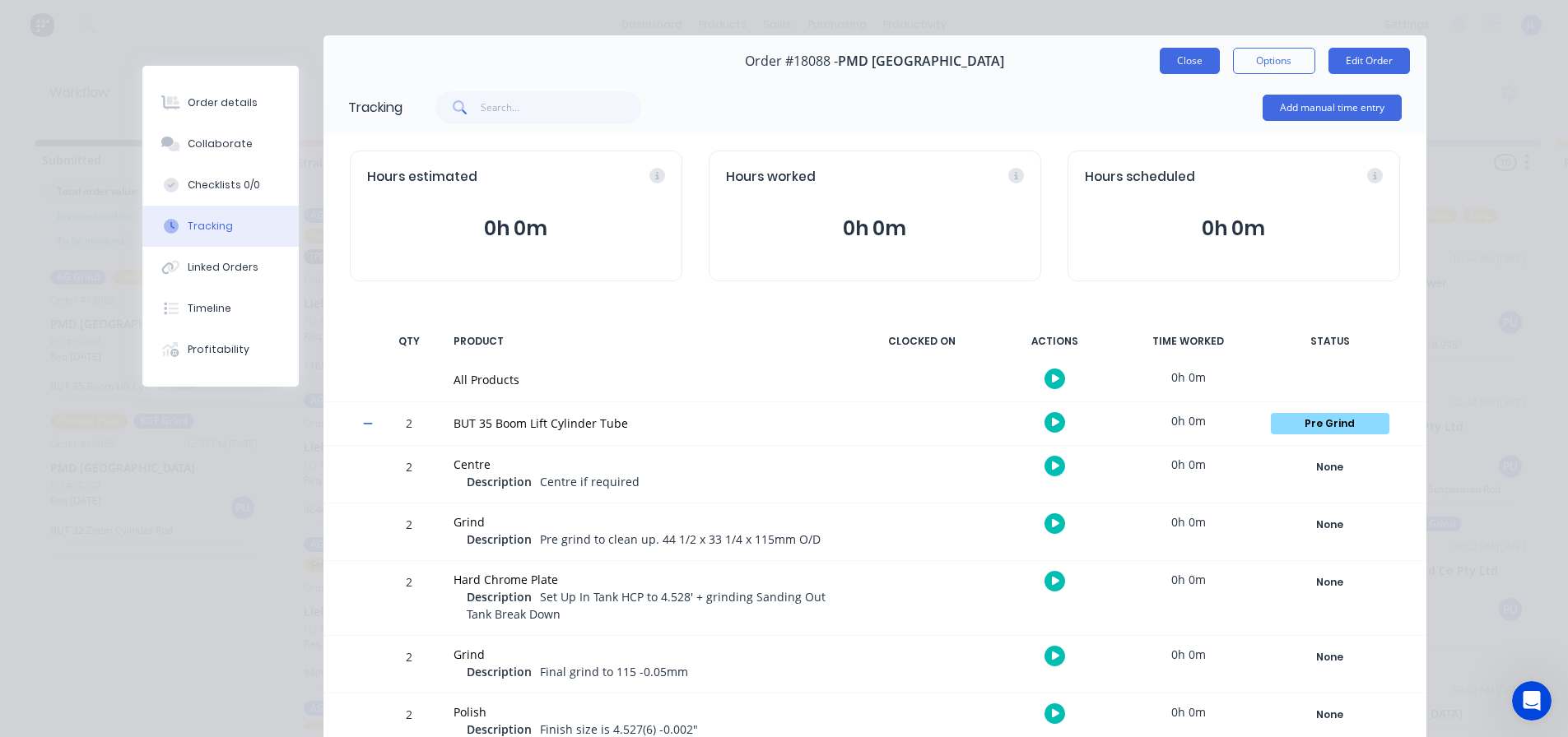
click at [1190, 61] on button "Close" at bounding box center [1189, 60] width 60 height 26
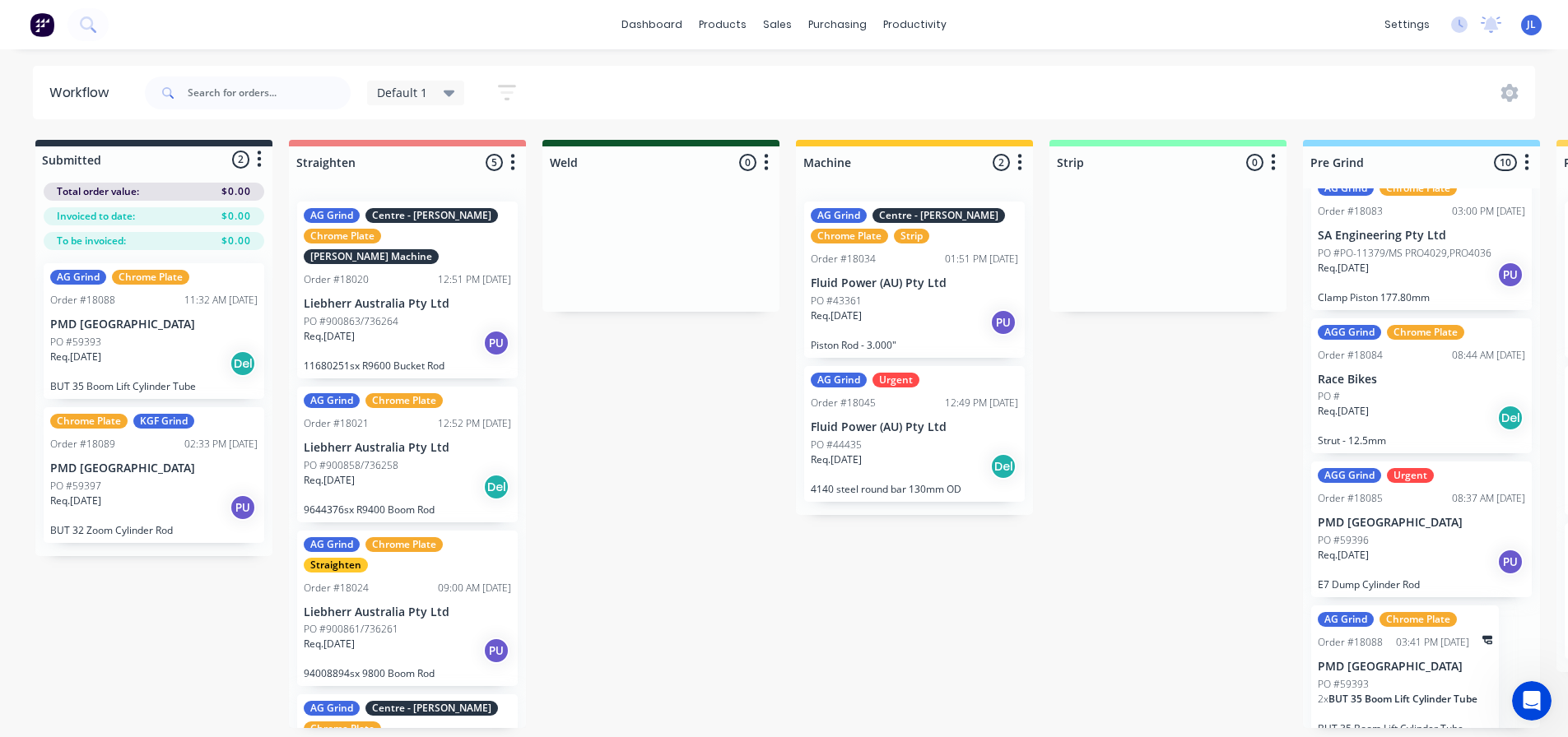
scroll to position [925, 0]
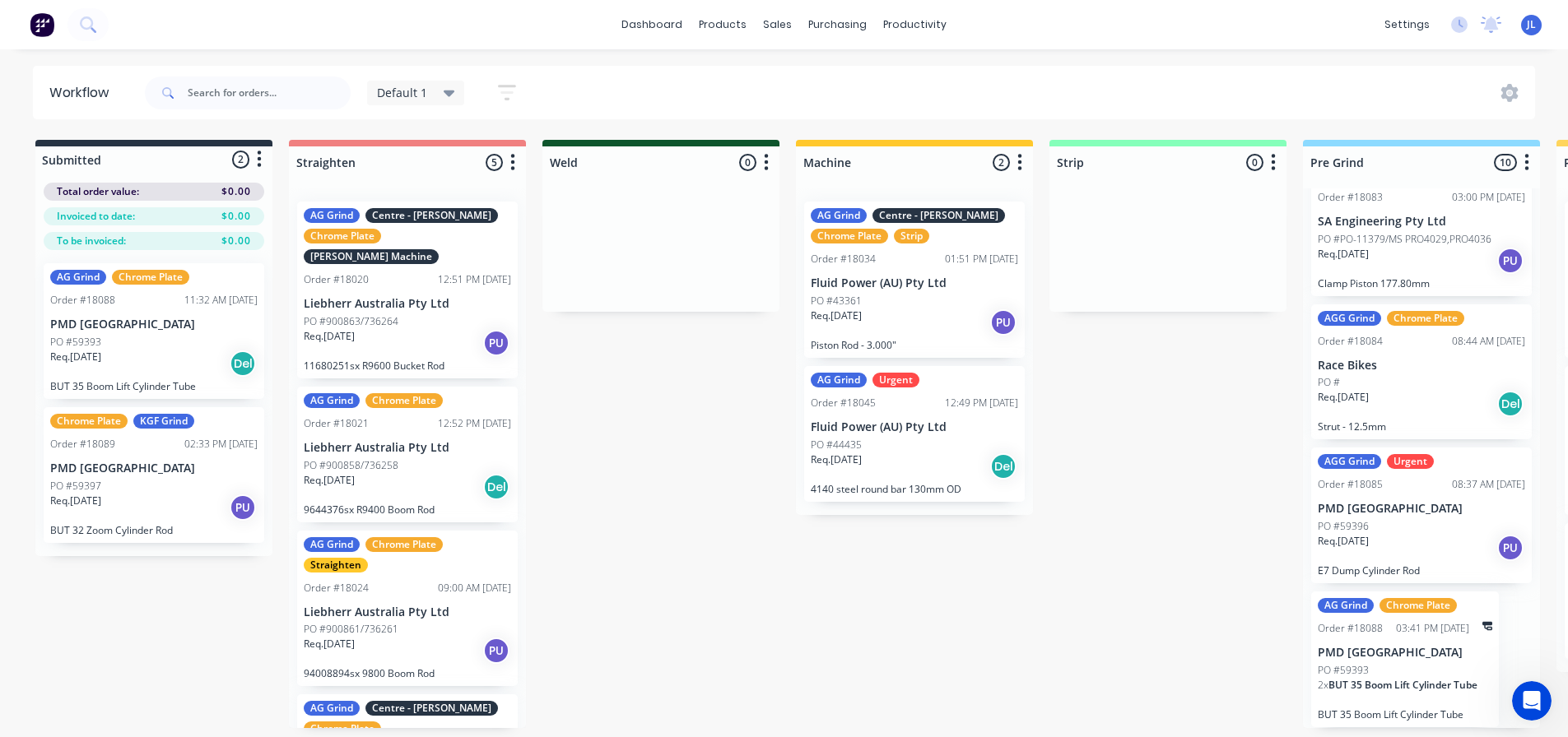
click at [1424, 678] on span "BUT 35 Boom Lift Cylinder Tube" at bounding box center [1402, 685] width 149 height 14
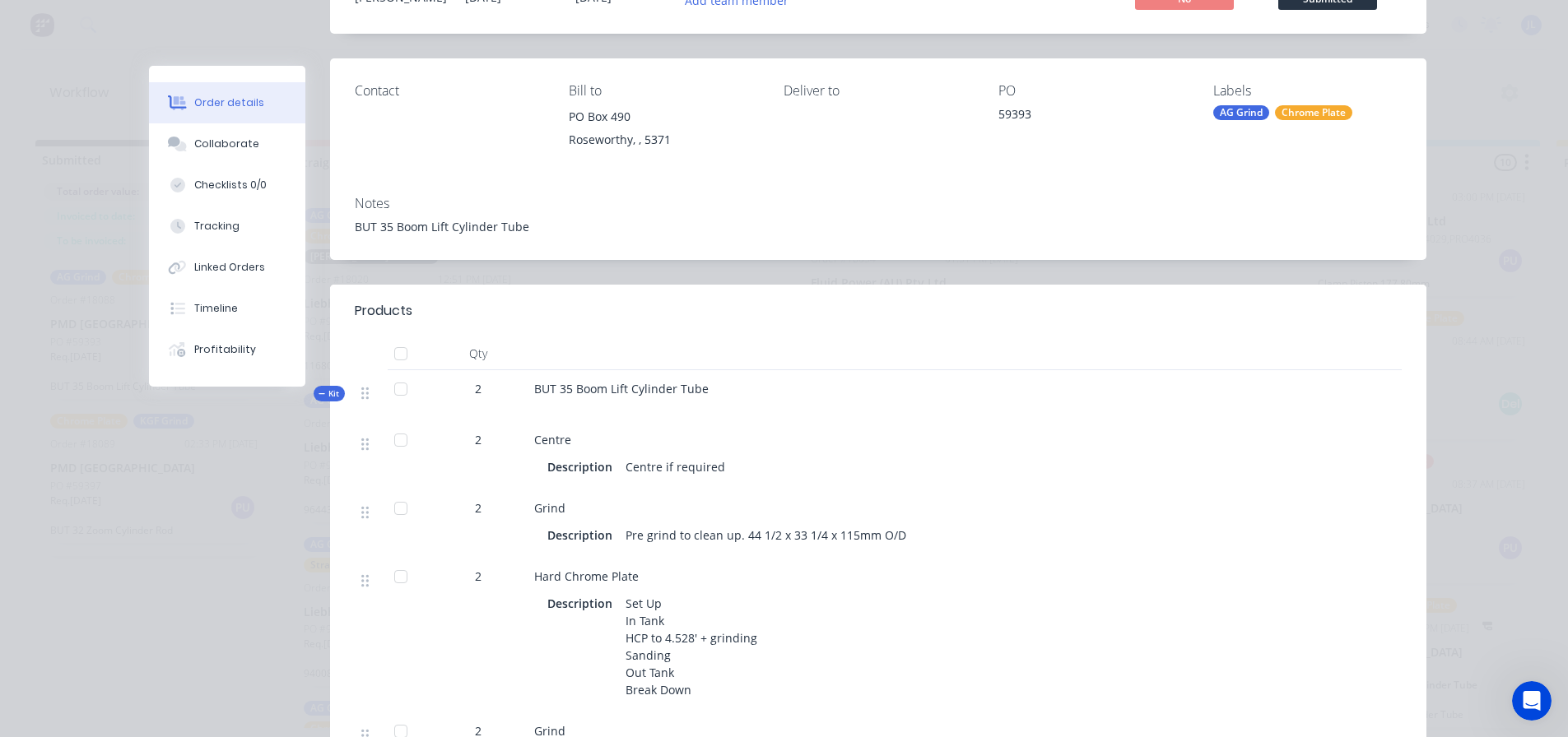
scroll to position [0, 0]
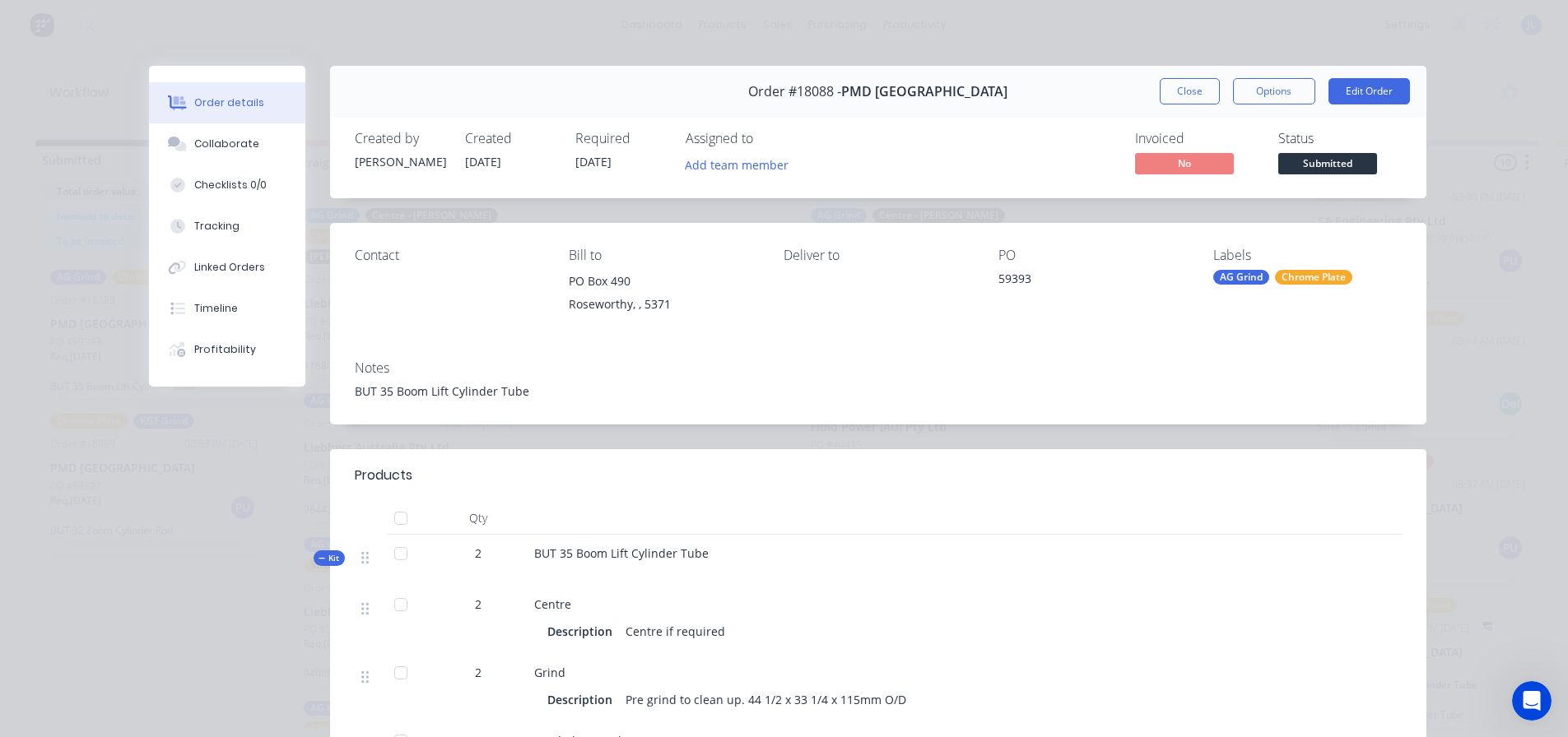
click at [64, 486] on div "Order details Collaborate Checklists 0/0 Tracking Linked Orders Timeline Profit…" at bounding box center [784, 368] width 1568 height 737
click at [1195, 86] on button "Close" at bounding box center [1189, 90] width 60 height 26
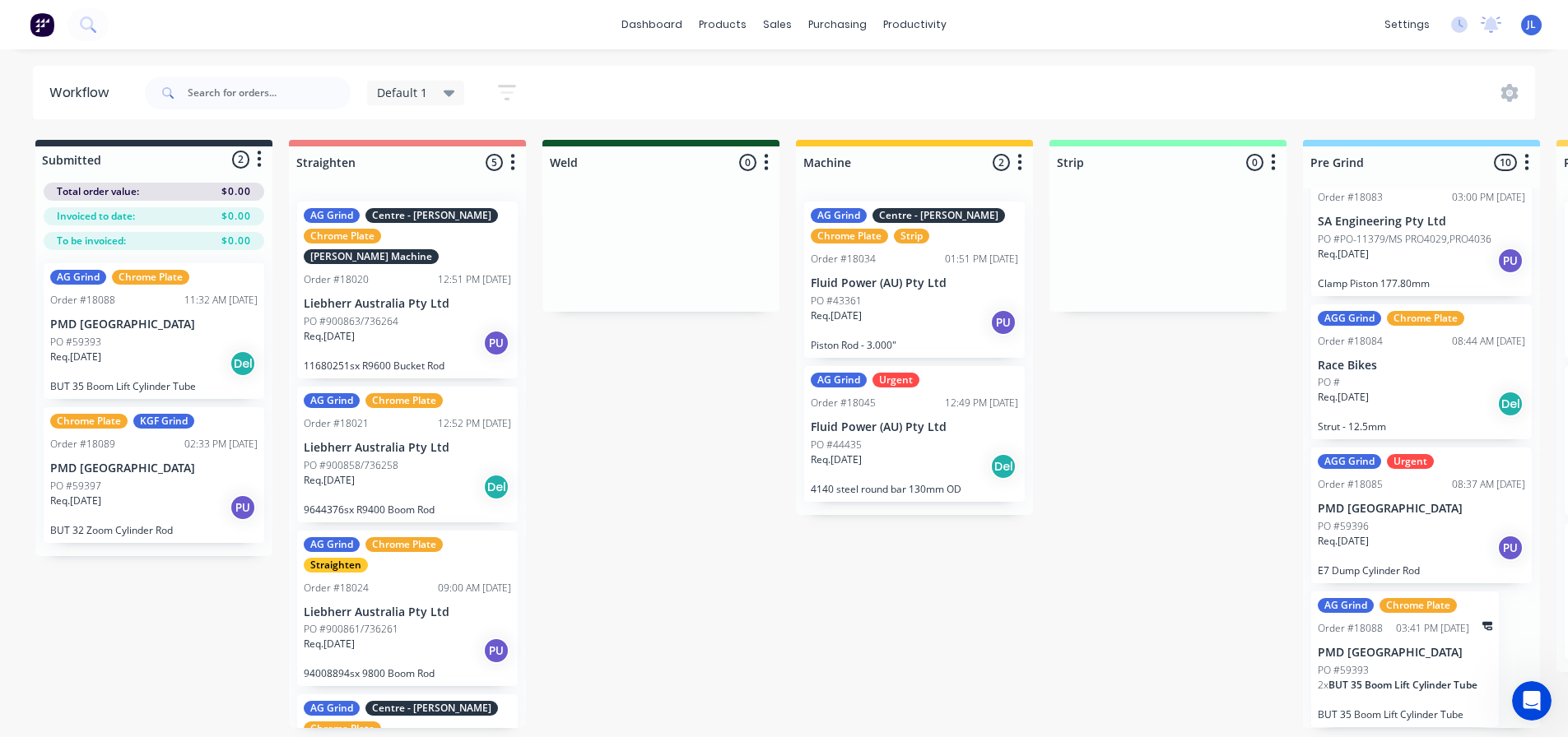
click at [1368, 673] on div "PO #59393" at bounding box center [1405, 670] width 175 height 14
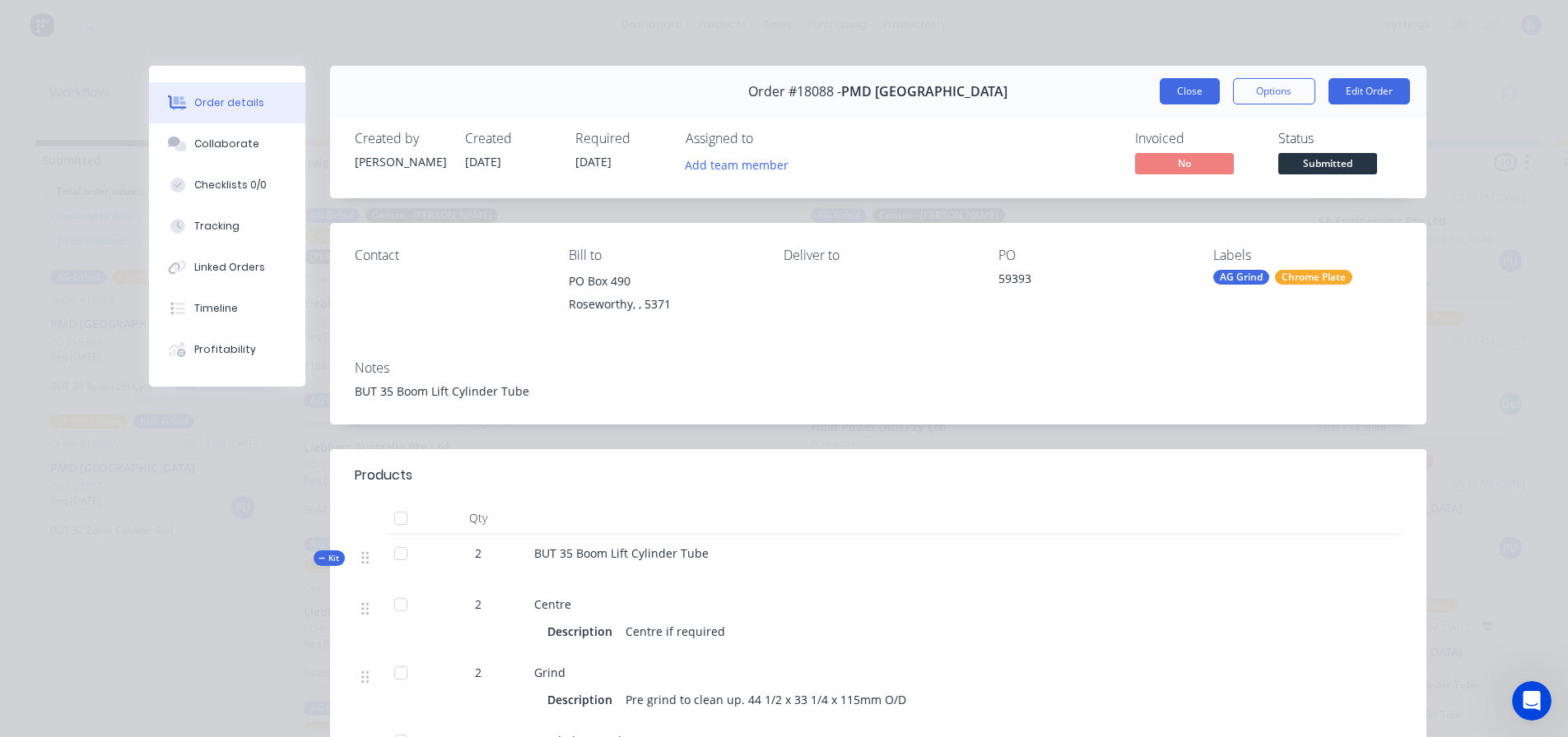
click at [1199, 84] on button "Close" at bounding box center [1189, 90] width 60 height 26
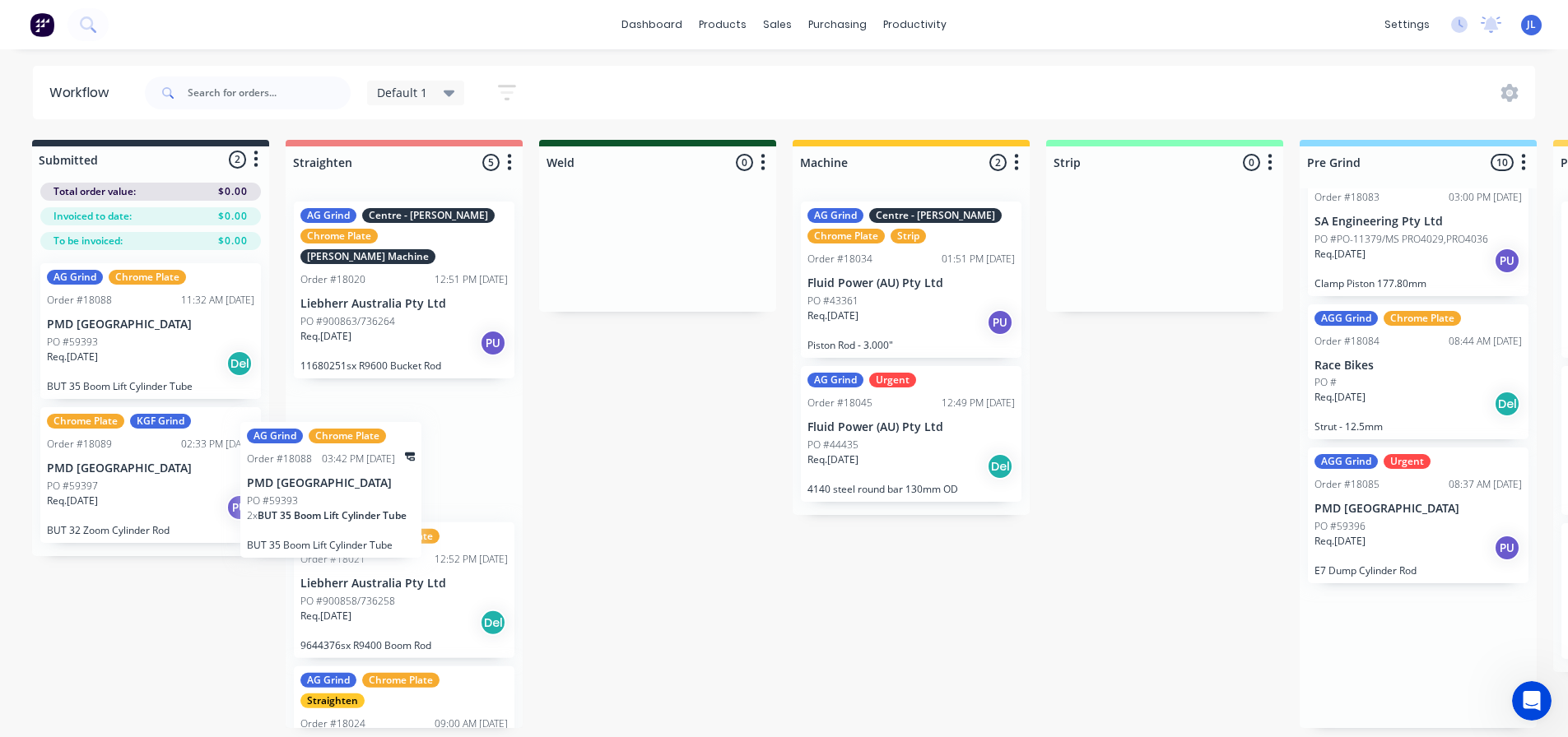
scroll to position [3, 0]
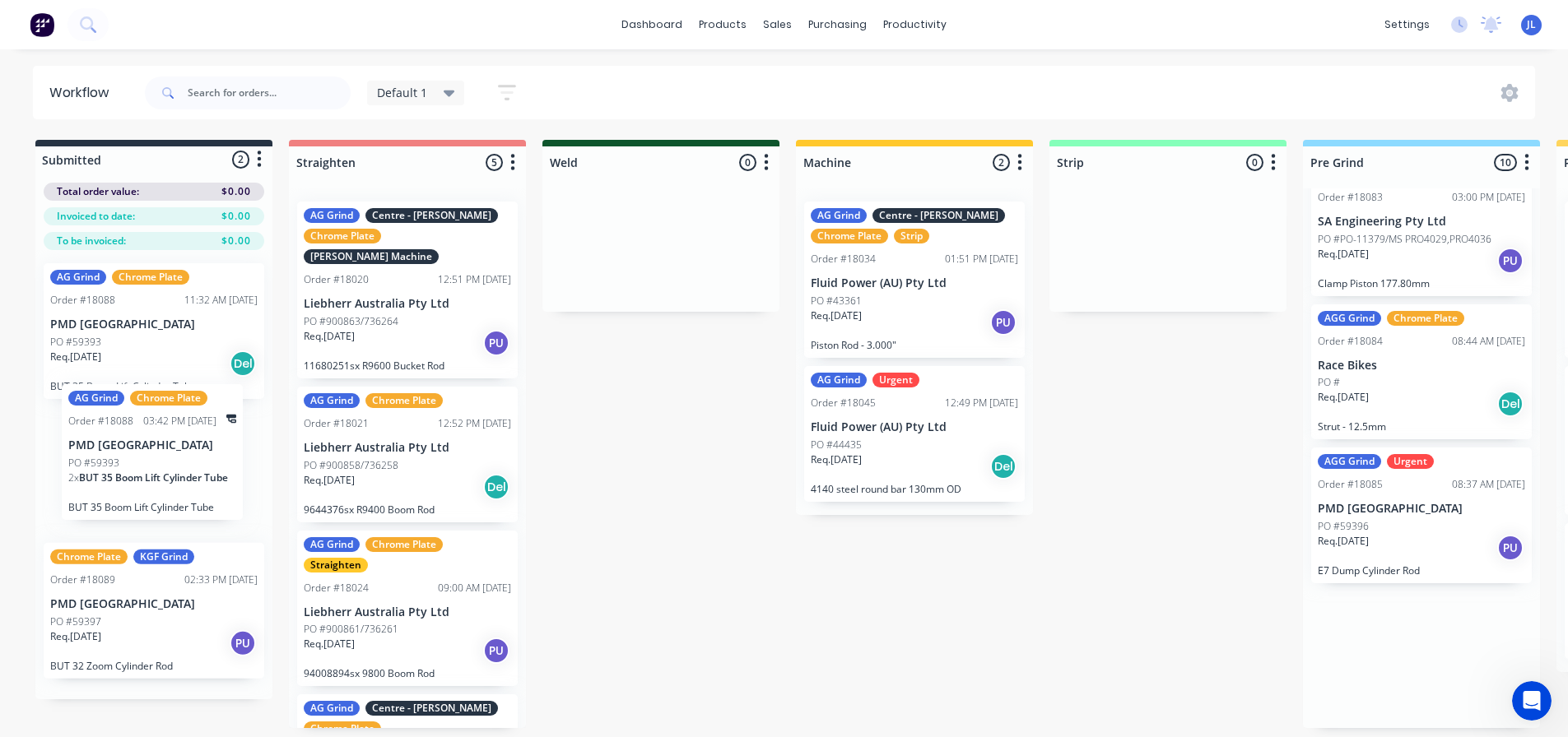
drag, startPoint x: 1404, startPoint y: 624, endPoint x: 151, endPoint y: 419, distance: 1269.7
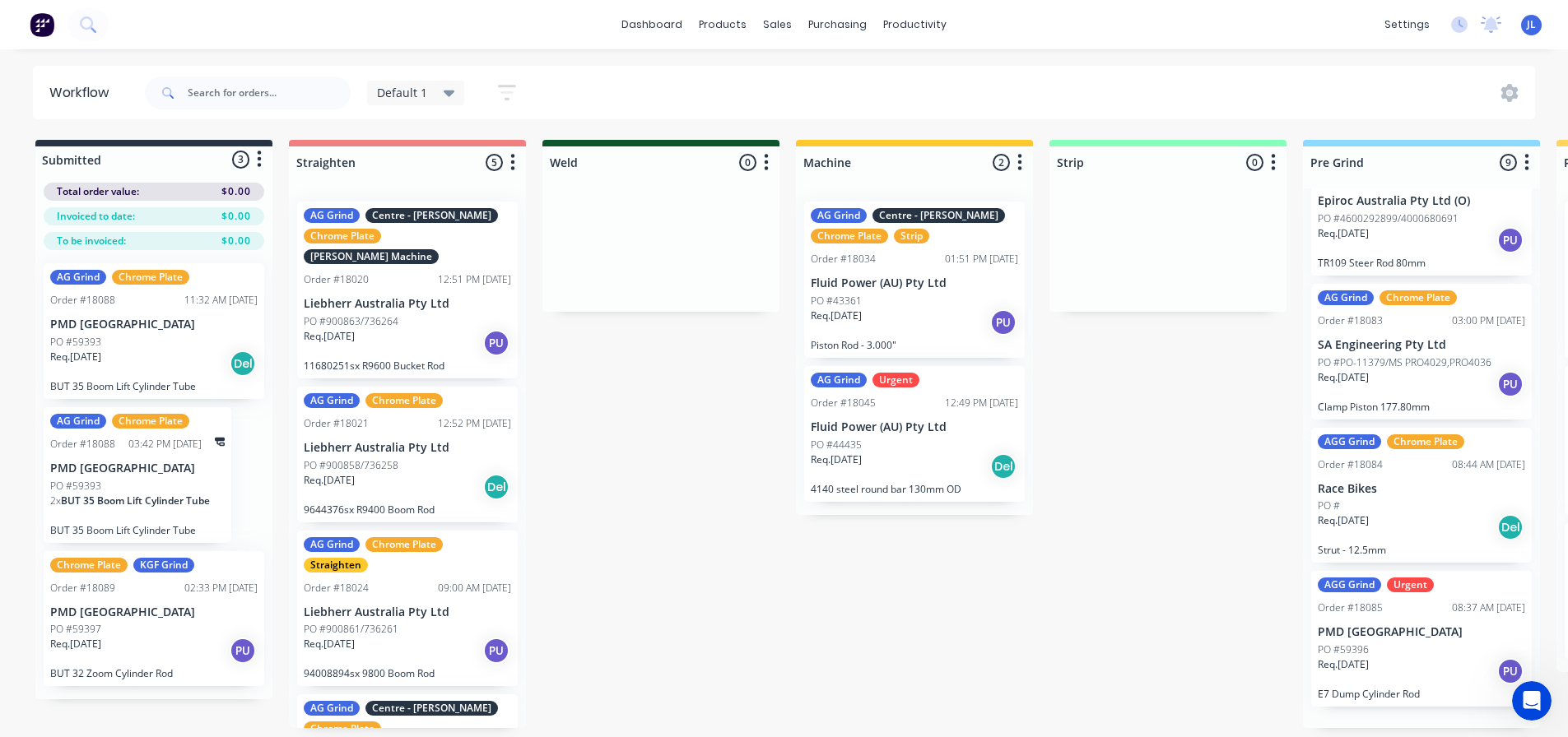
scroll to position [781, 0]
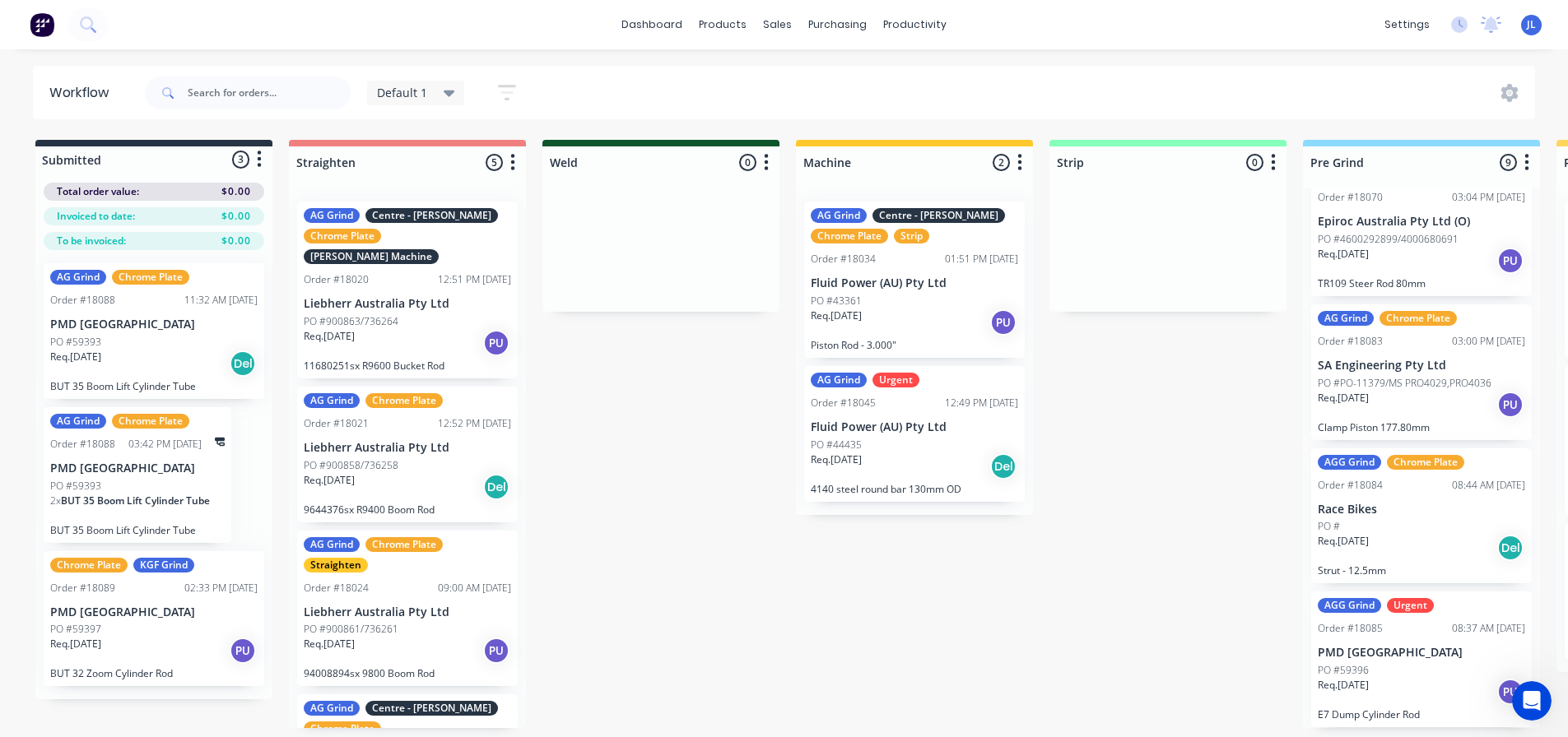
click at [177, 469] on p "PMD [GEOGRAPHIC_DATA]" at bounding box center [137, 468] width 175 height 14
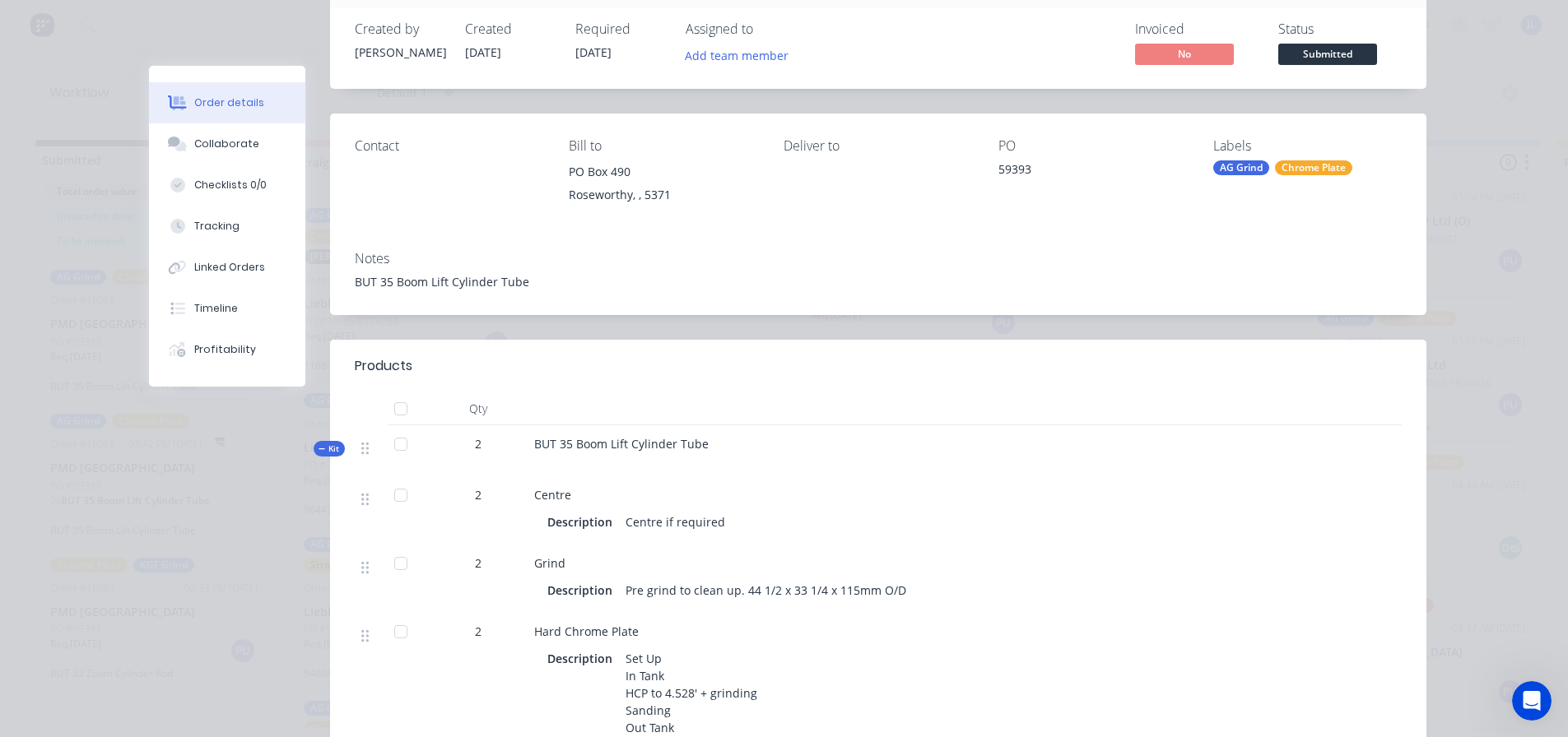
scroll to position [0, 0]
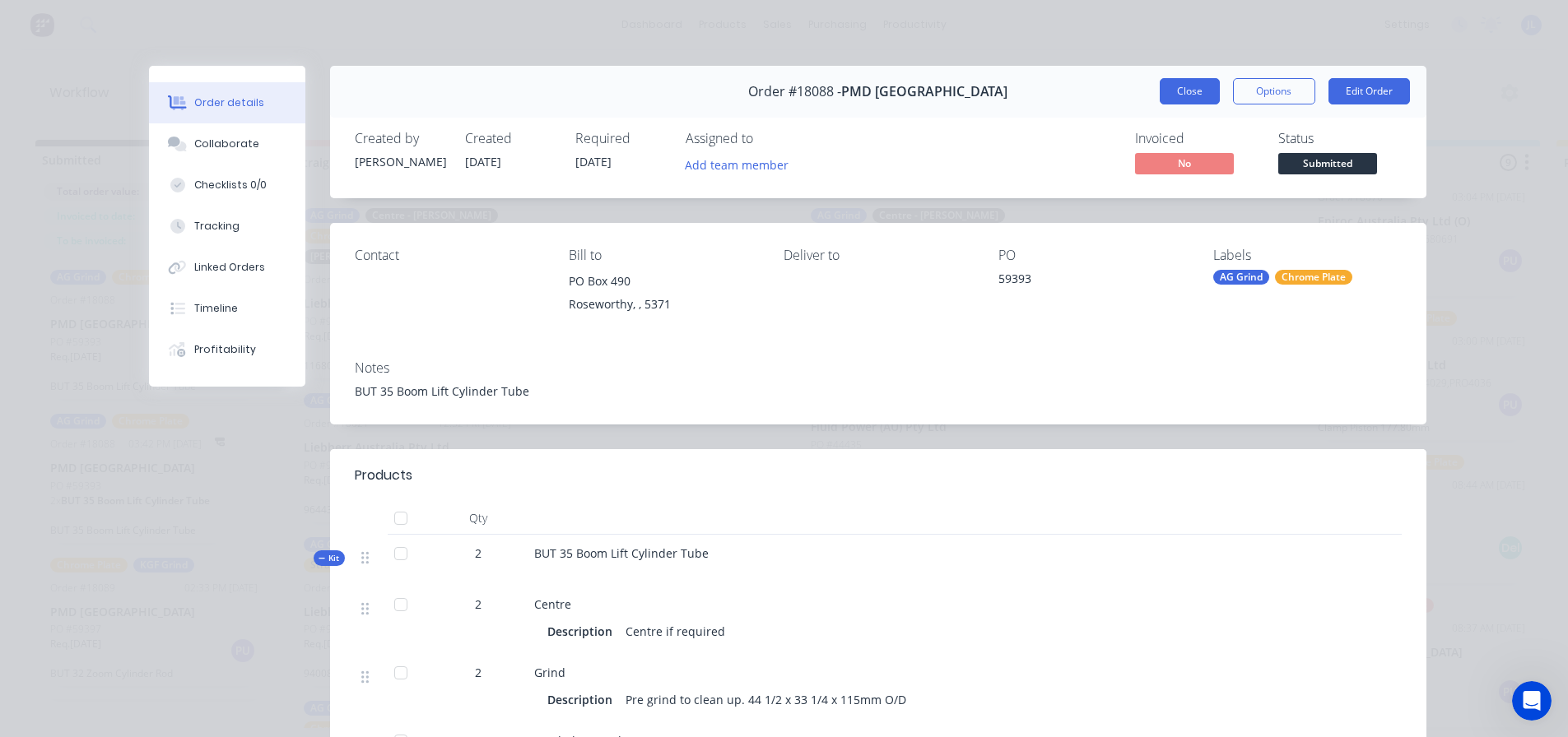
click at [1159, 88] on button "Close" at bounding box center [1189, 90] width 60 height 26
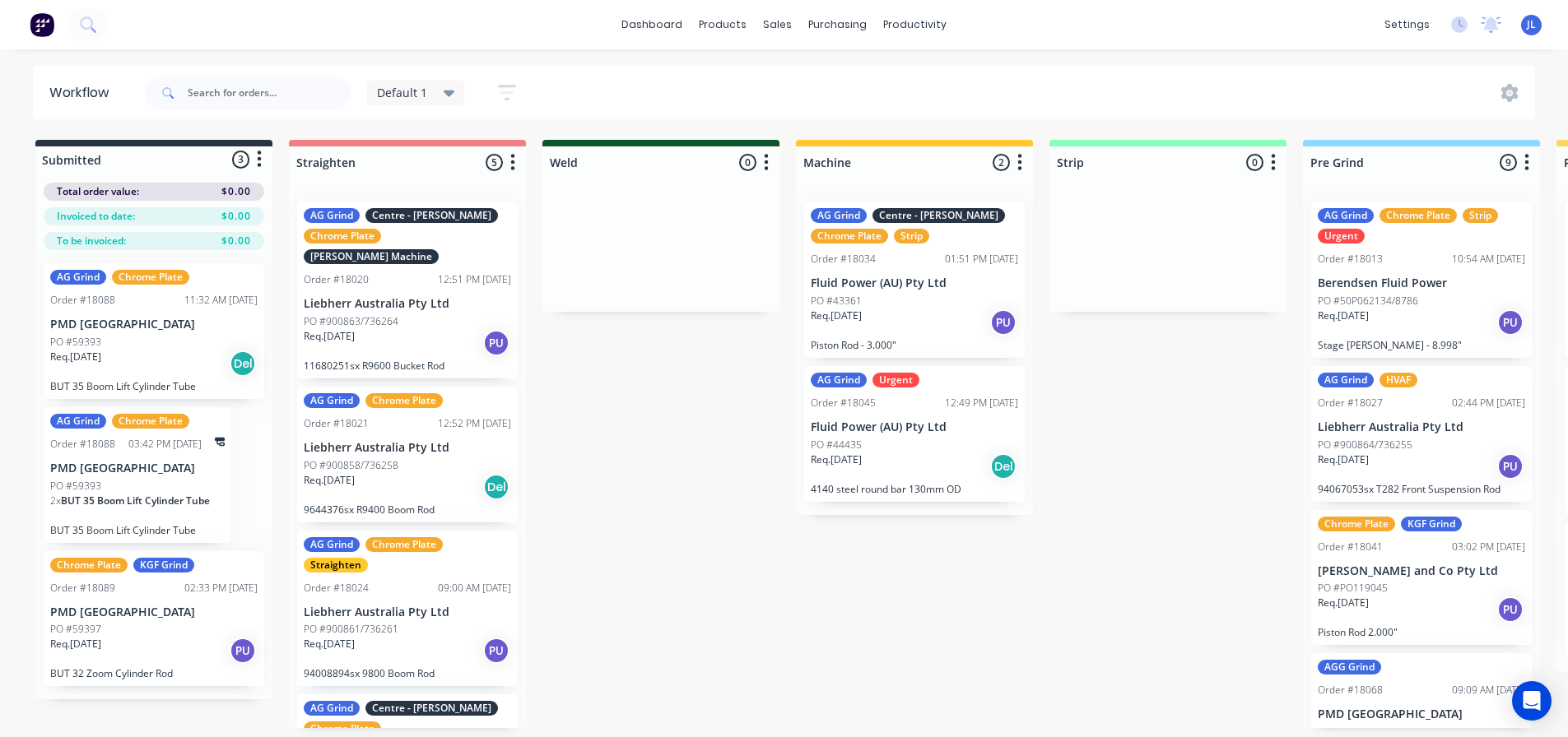
click at [194, 306] on div "11:32 AM [DATE]" at bounding box center [221, 299] width 73 height 14
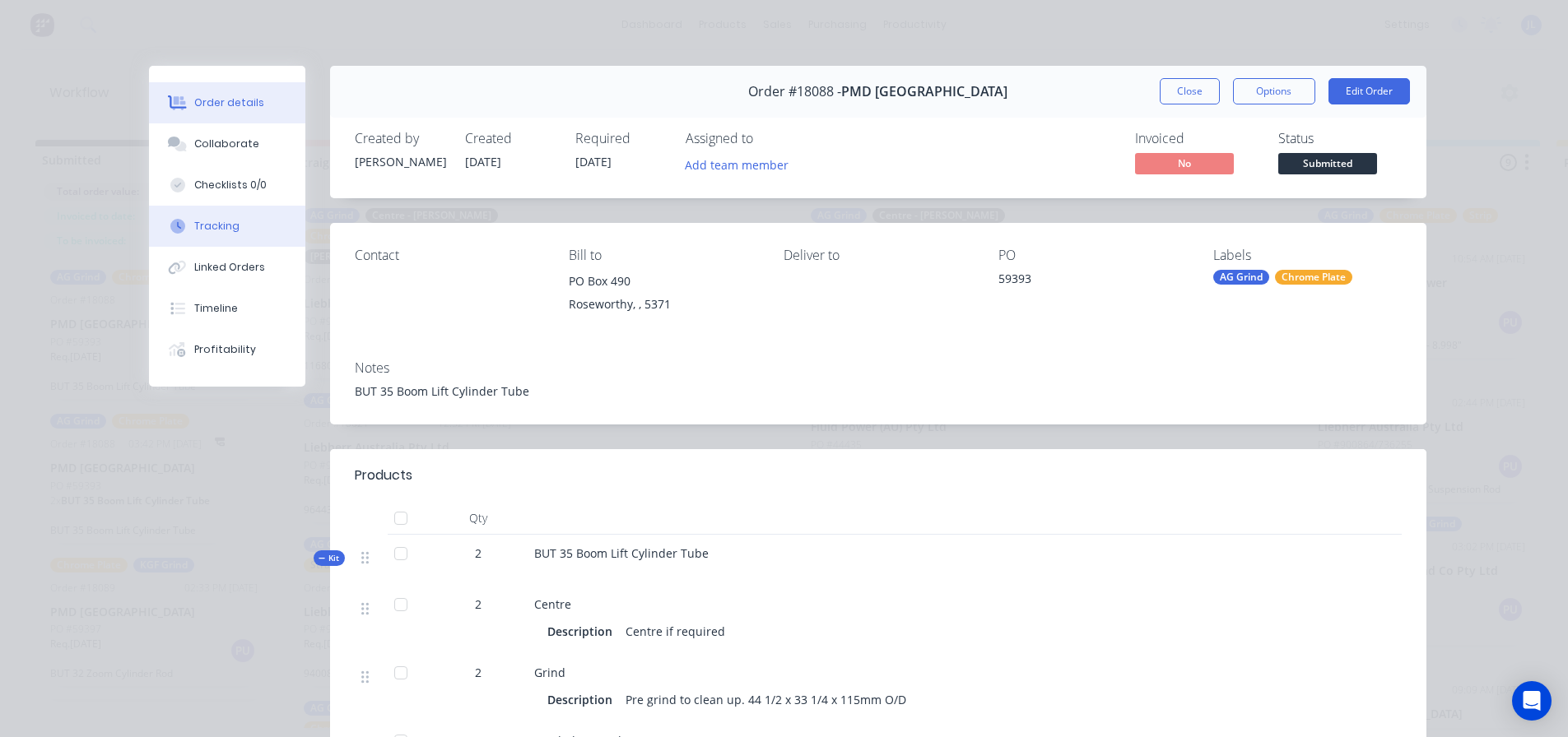
click at [244, 227] on button "Tracking" at bounding box center [226, 226] width 156 height 41
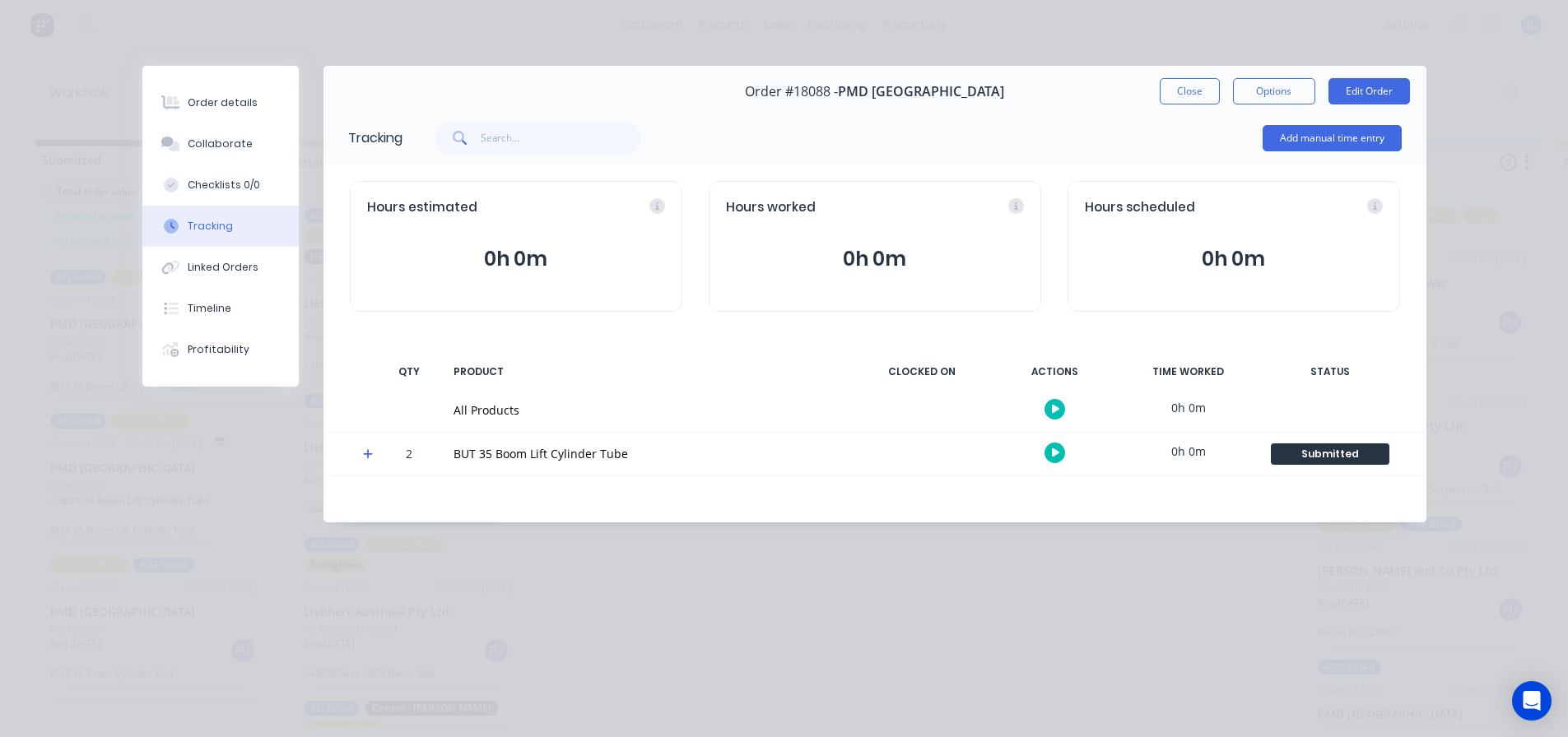
click at [334, 448] on div "2 BUT 35 Boom Lift Cylinder Tube 0h 0m Submitted Create status None edit Comple…" at bounding box center [874, 454] width 1103 height 43
click at [365, 451] on icon at bounding box center [368, 454] width 11 height 12
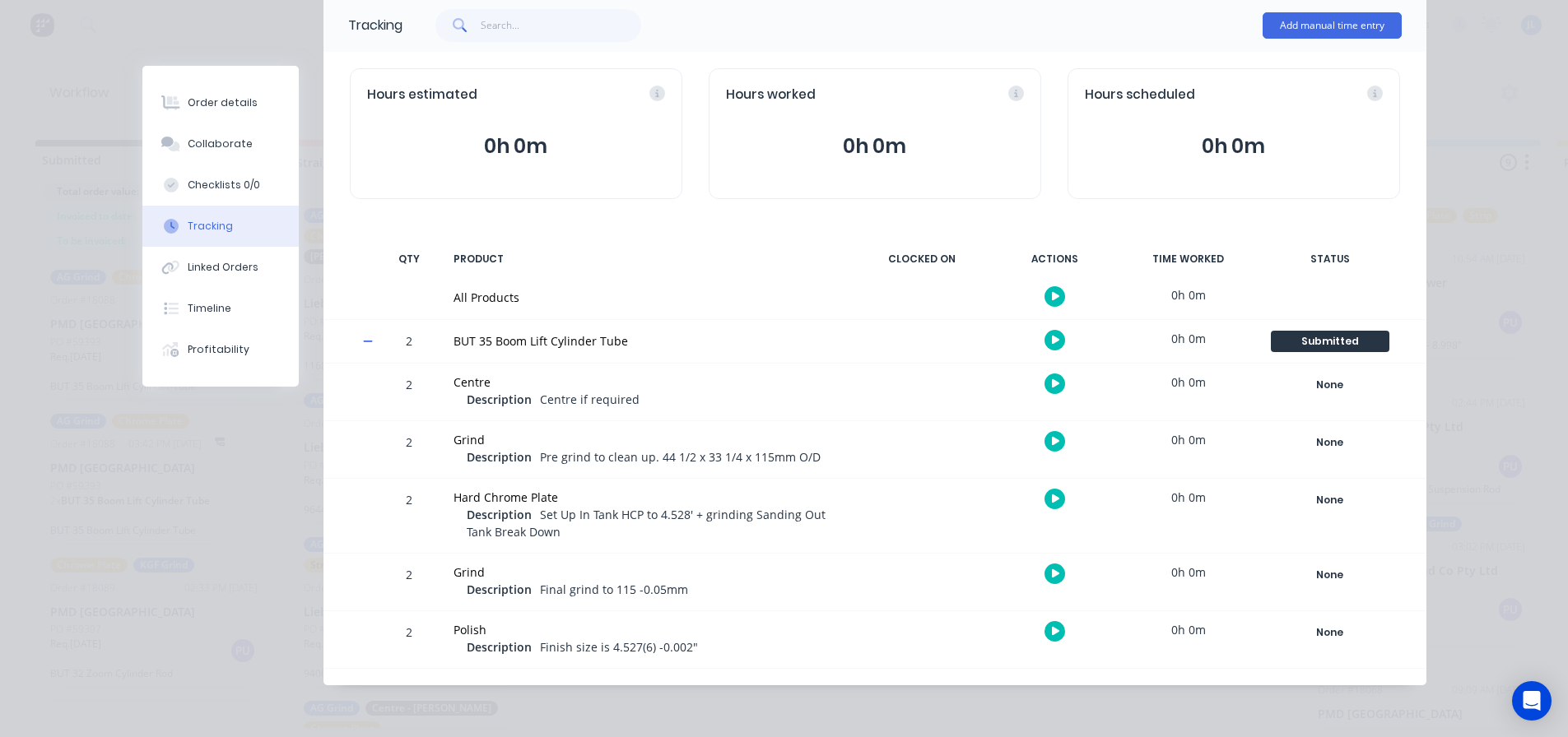
scroll to position [3, 0]
click at [1329, 348] on div "Submitted" at bounding box center [1330, 342] width 119 height 21
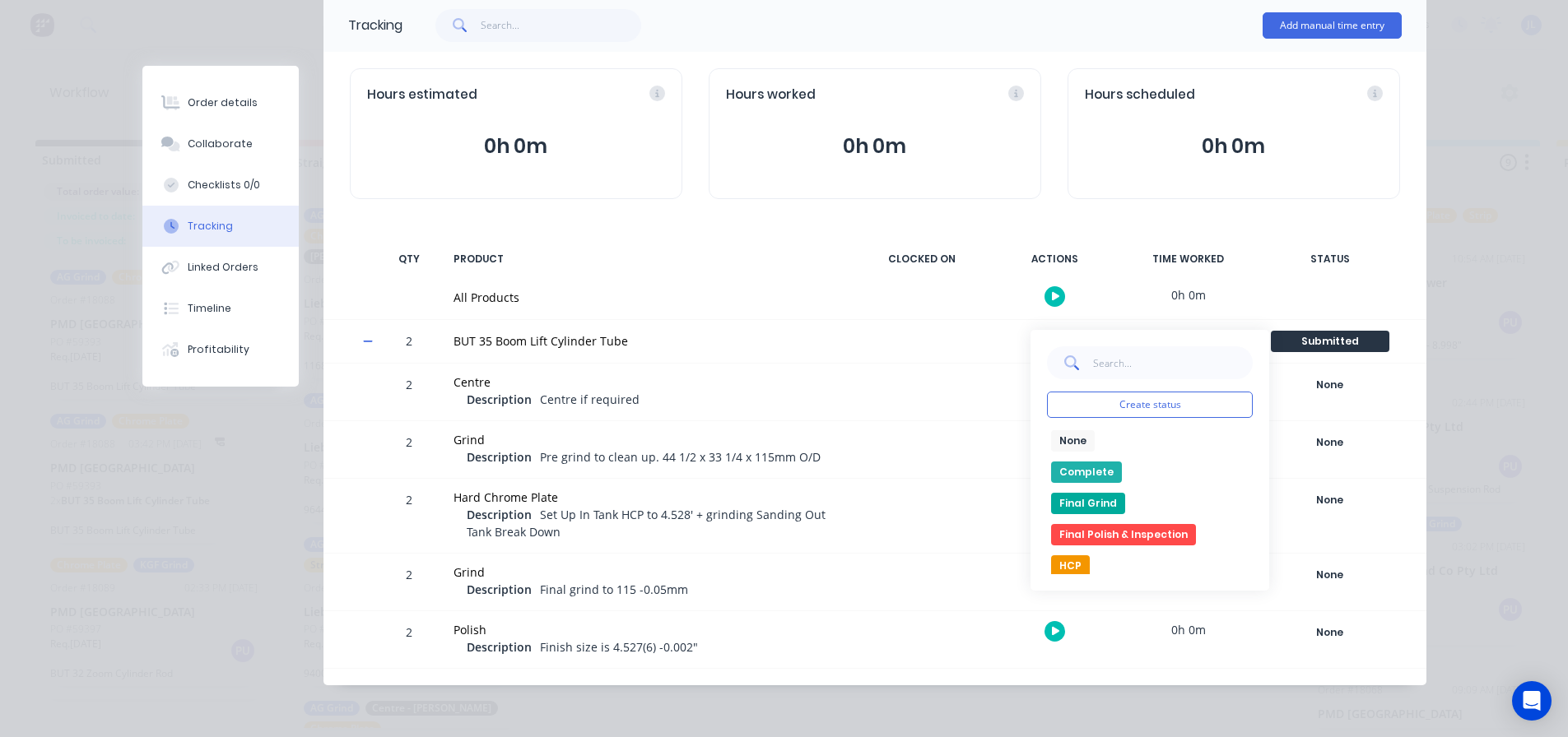
click at [1066, 441] on button "None" at bounding box center [1072, 441] width 43 height 21
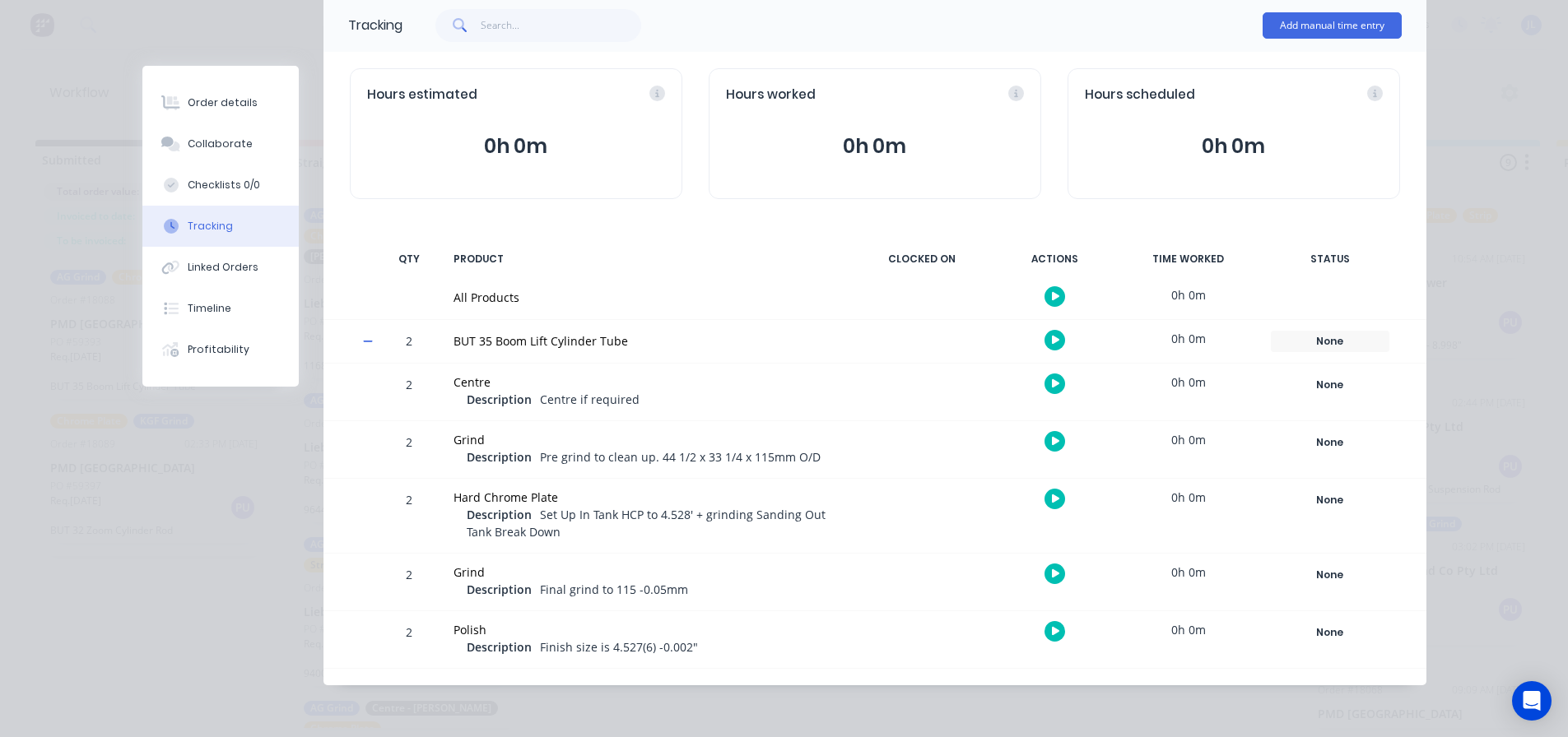
scroll to position [0, 0]
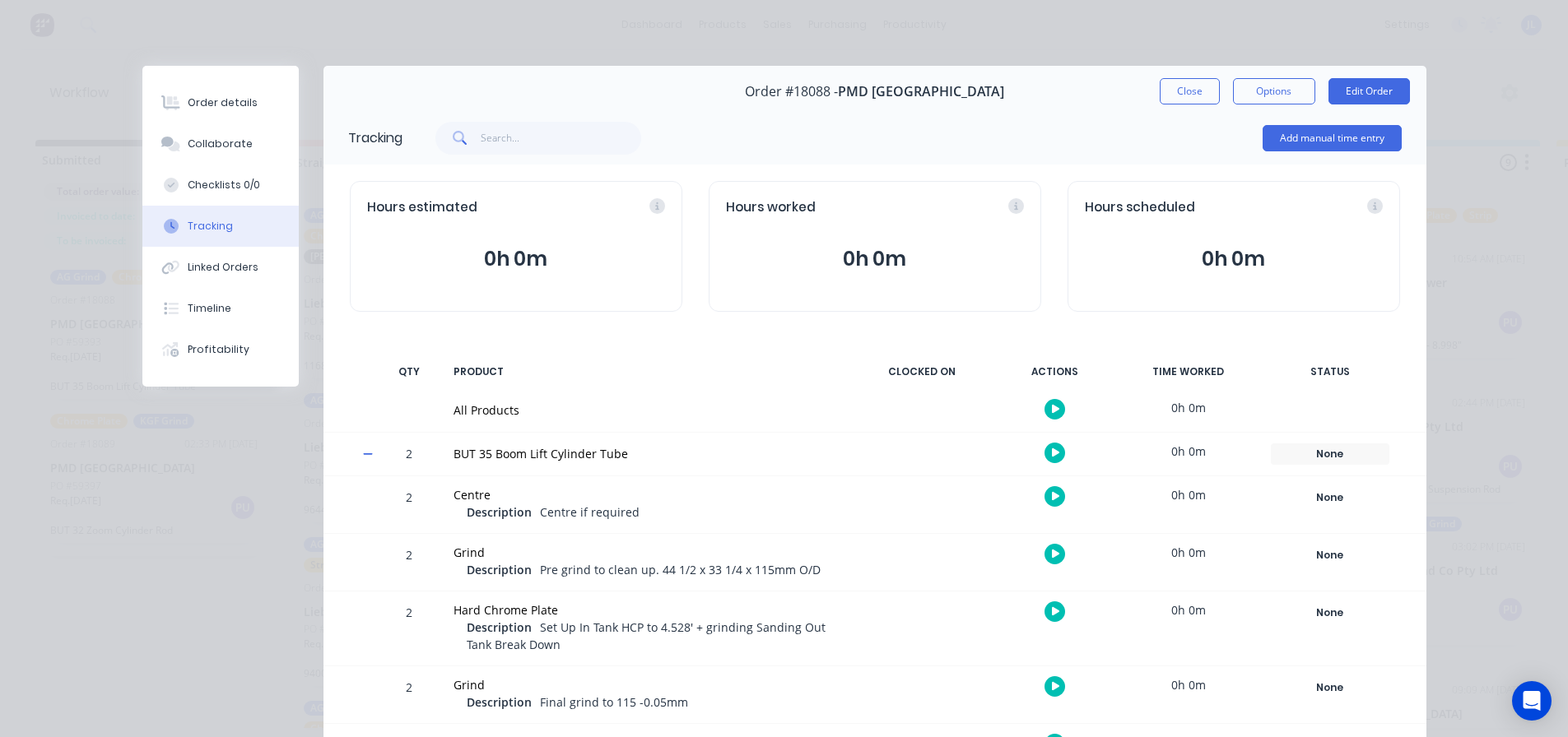
click at [1260, 106] on div "Order #18088 - PMD Australia Close Options Edit Order" at bounding box center [874, 92] width 1103 height 52
click at [1263, 99] on button "Options" at bounding box center [1274, 90] width 83 height 26
click at [1065, 95] on div "Order #18088 - PMD Australia Close Options PRINT Work Order Delivery Docket Edi…" at bounding box center [874, 92] width 1103 height 52
click at [1152, 90] on div "Order #18088 - PMD Australia Close Options Edit Order" at bounding box center [874, 92] width 1103 height 52
click at [1162, 91] on button "Close" at bounding box center [1189, 90] width 60 height 26
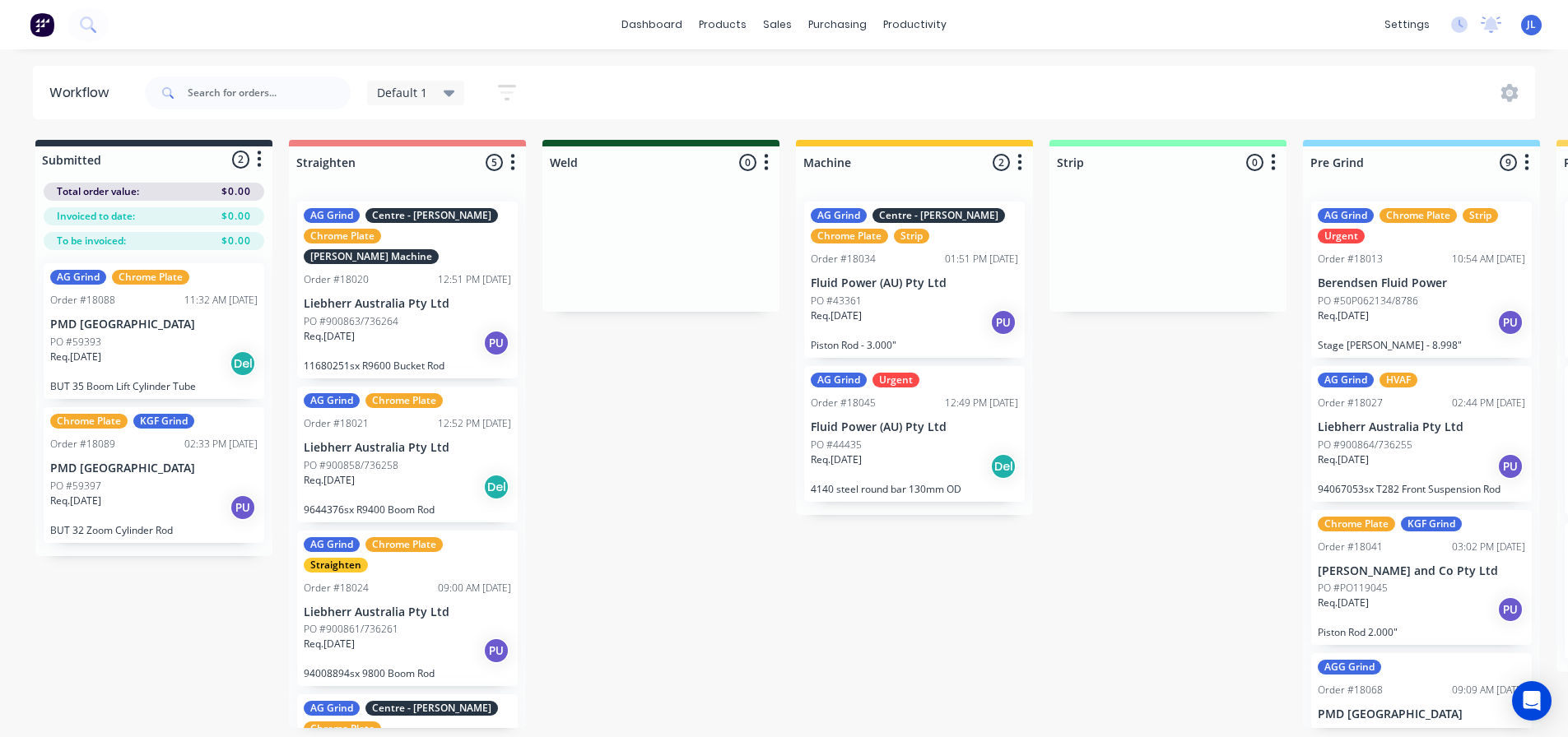
click at [134, 350] on div "Req. 23/09/25 Del" at bounding box center [154, 364] width 207 height 28
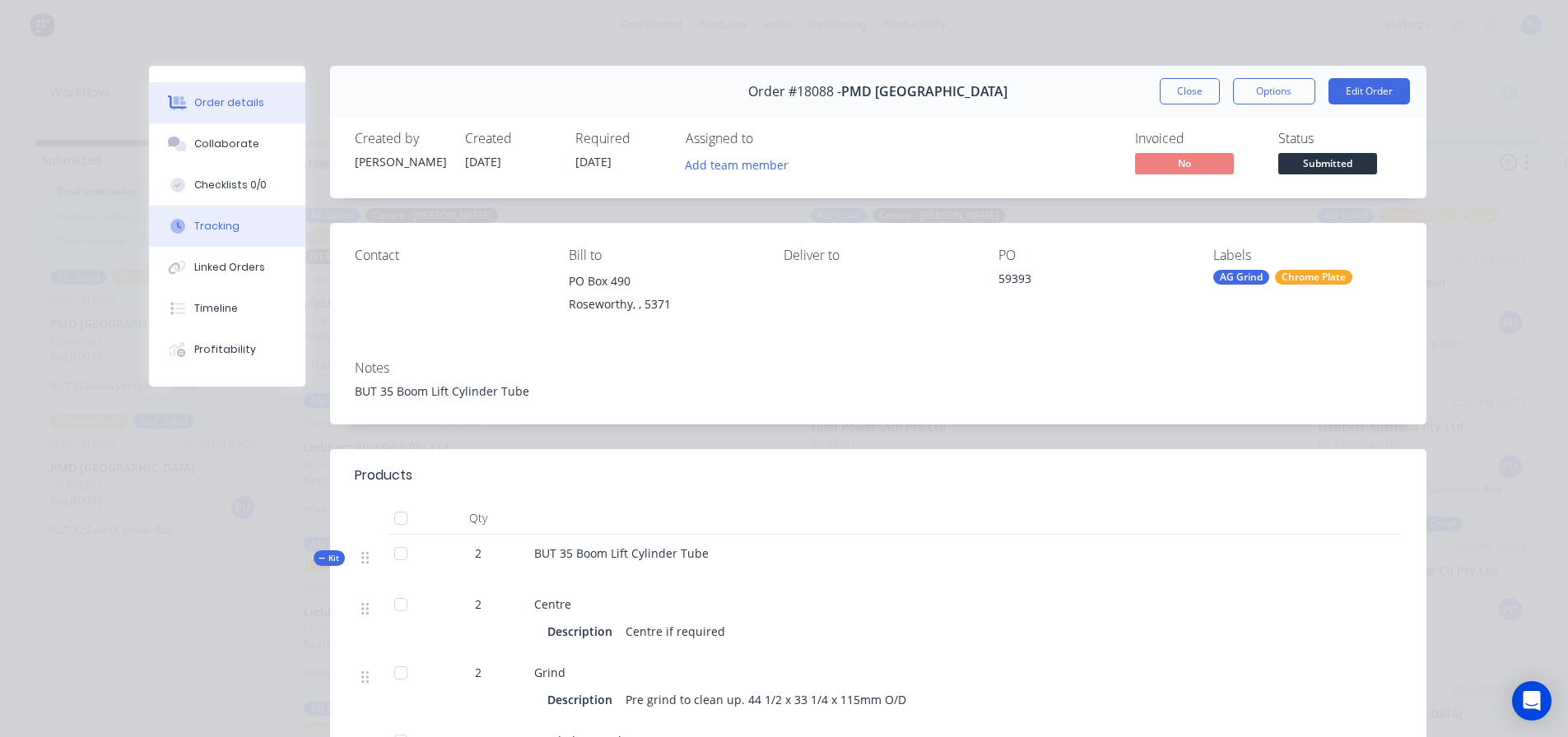
click at [233, 233] on button "Tracking" at bounding box center [226, 226] width 156 height 41
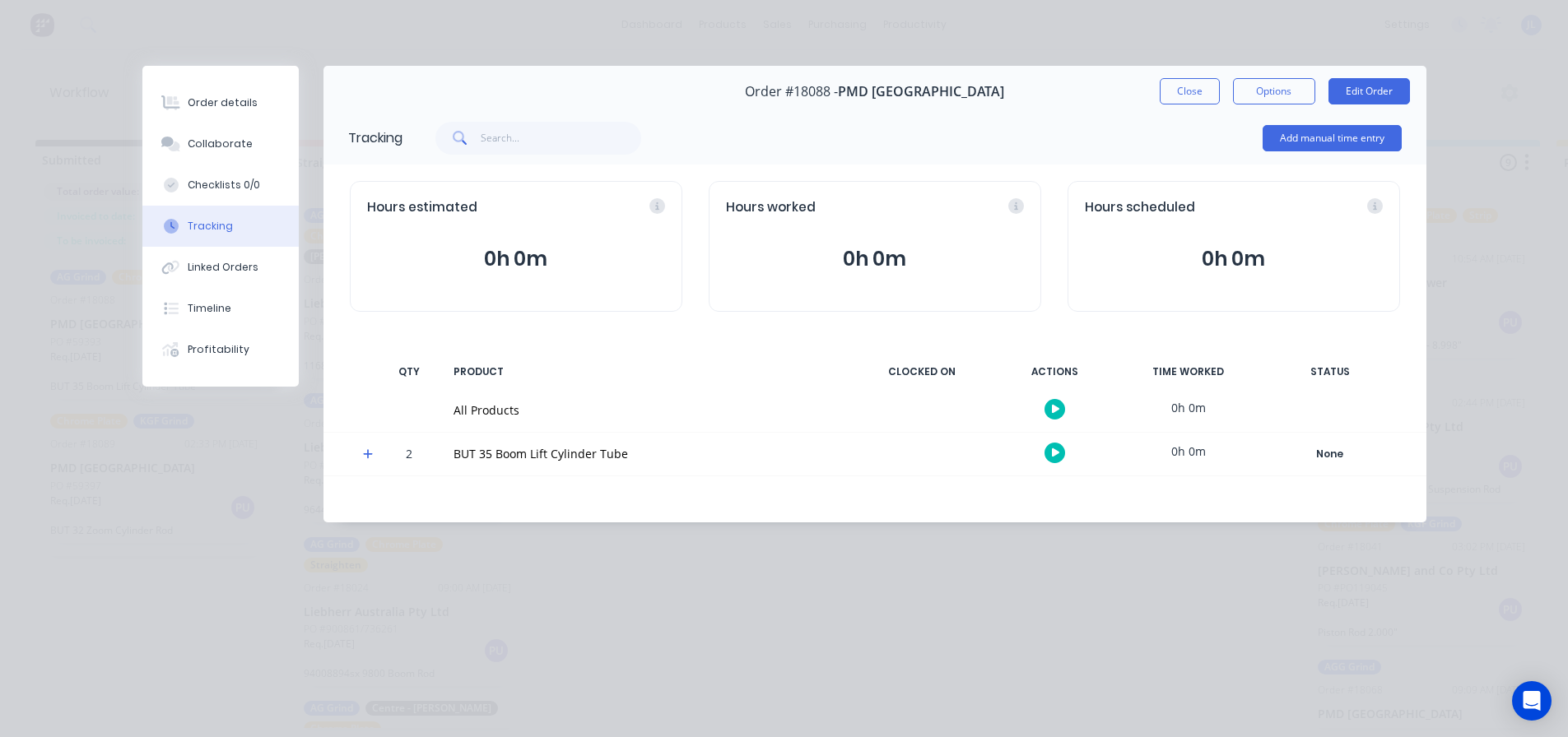
click at [1201, 74] on div "Order #18088 - PMD Australia Close Options Edit Order" at bounding box center [874, 92] width 1103 height 52
click at [1201, 78] on div "Order #18088 - PMD Australia Close Options Edit Order" at bounding box center [874, 92] width 1103 height 52
click at [1201, 83] on button "Close" at bounding box center [1189, 90] width 60 height 26
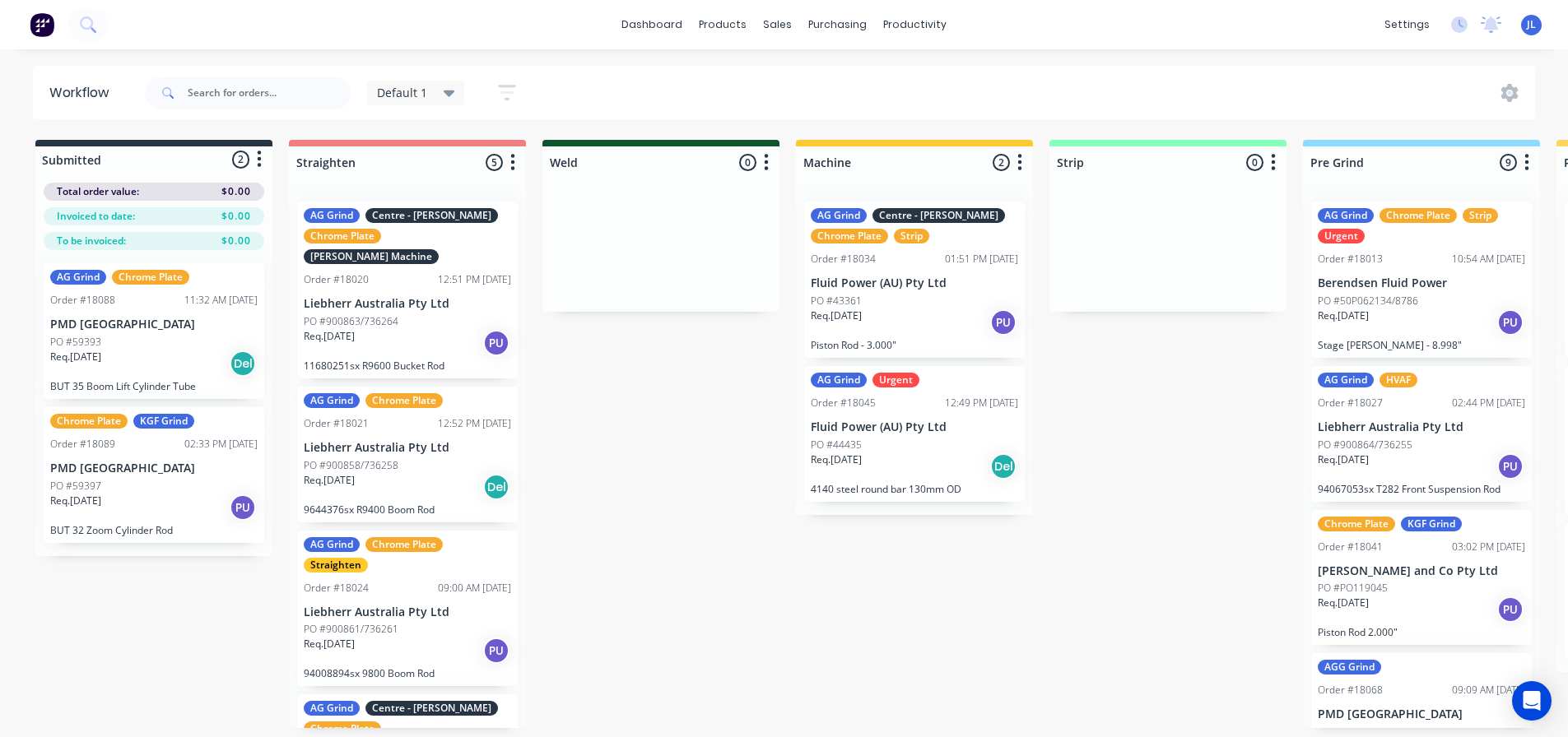
click at [128, 462] on p "PMD [GEOGRAPHIC_DATA]" at bounding box center [154, 468] width 207 height 14
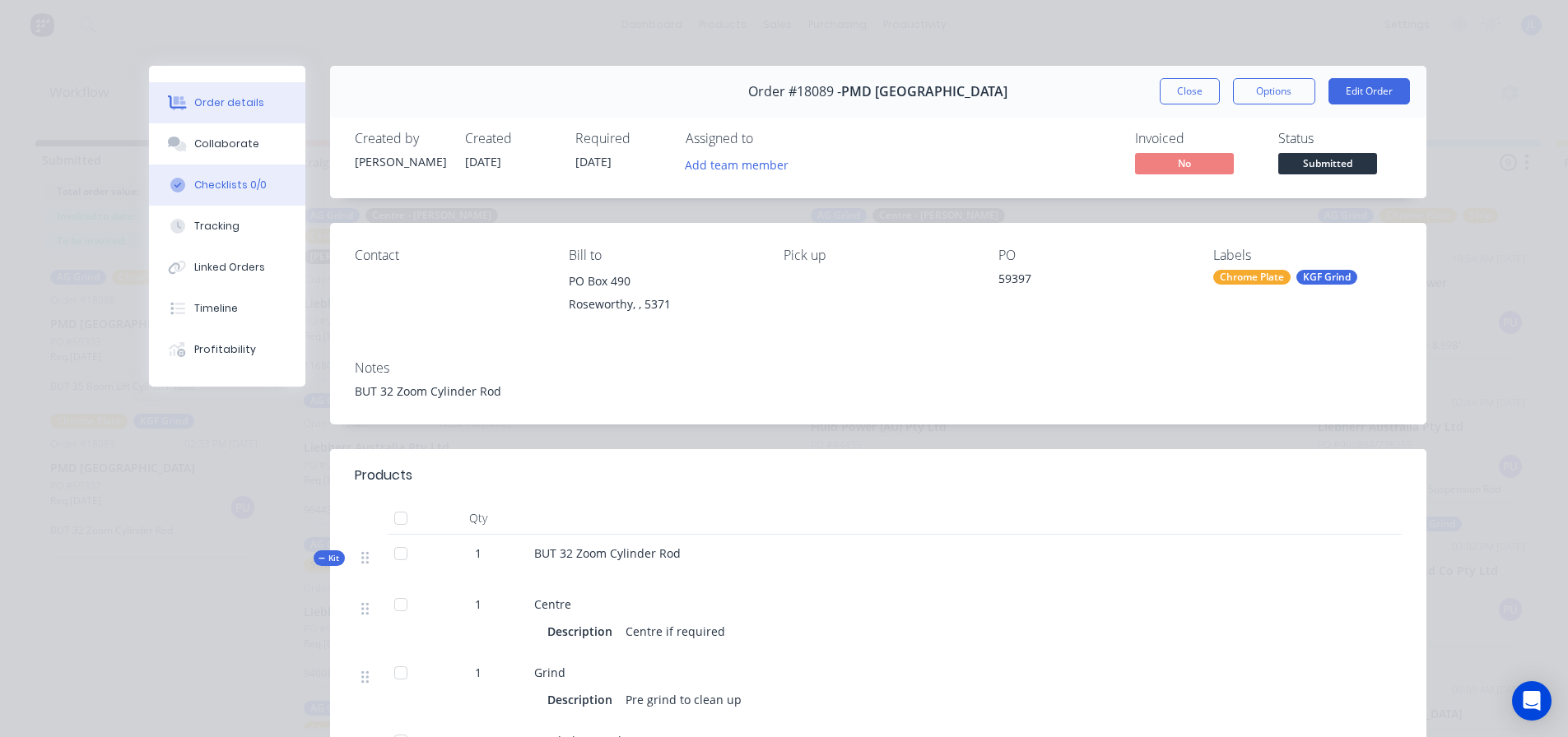
click at [221, 182] on div "Checklists 0/0" at bounding box center [229, 184] width 72 height 14
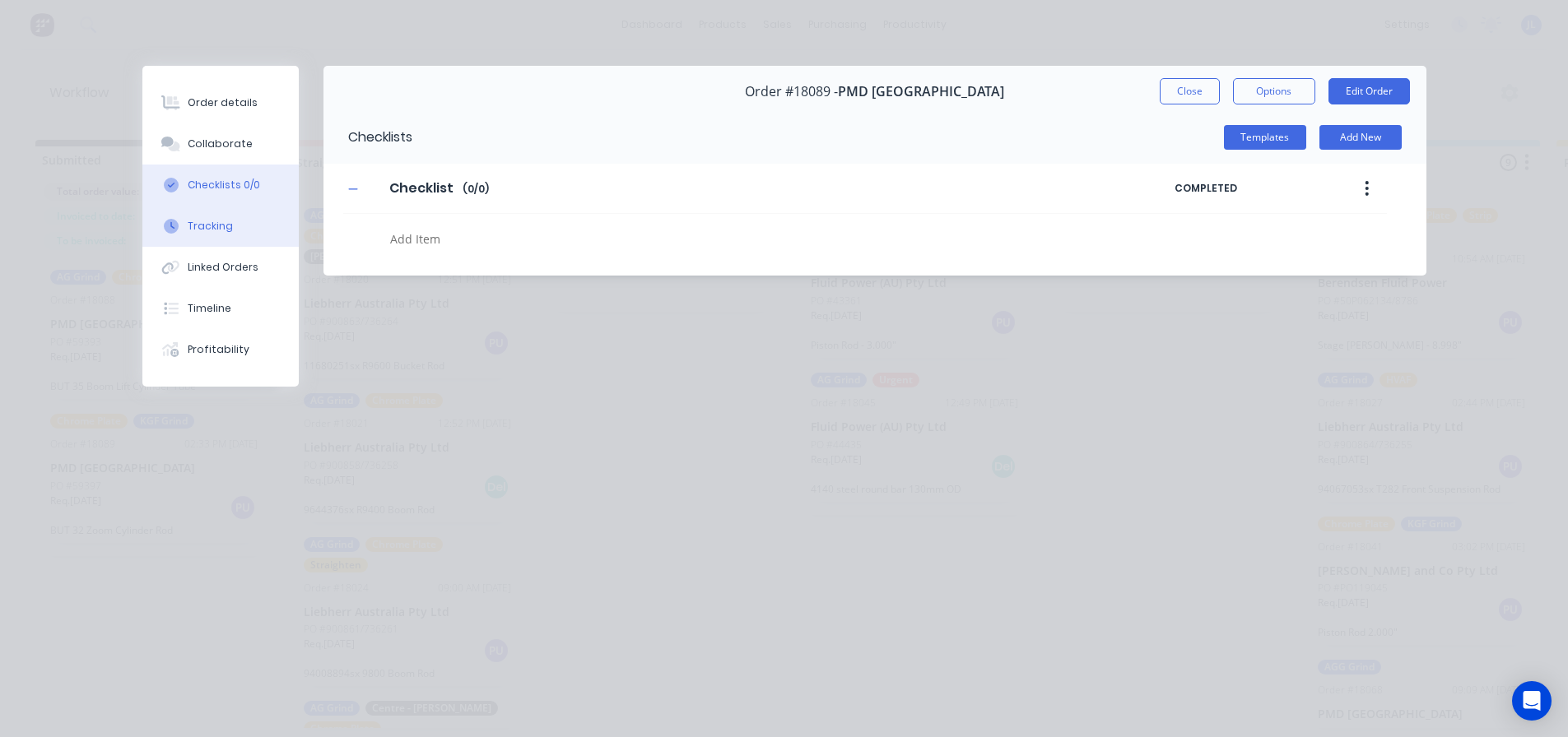
click at [207, 222] on div "Tracking" at bounding box center [210, 226] width 45 height 14
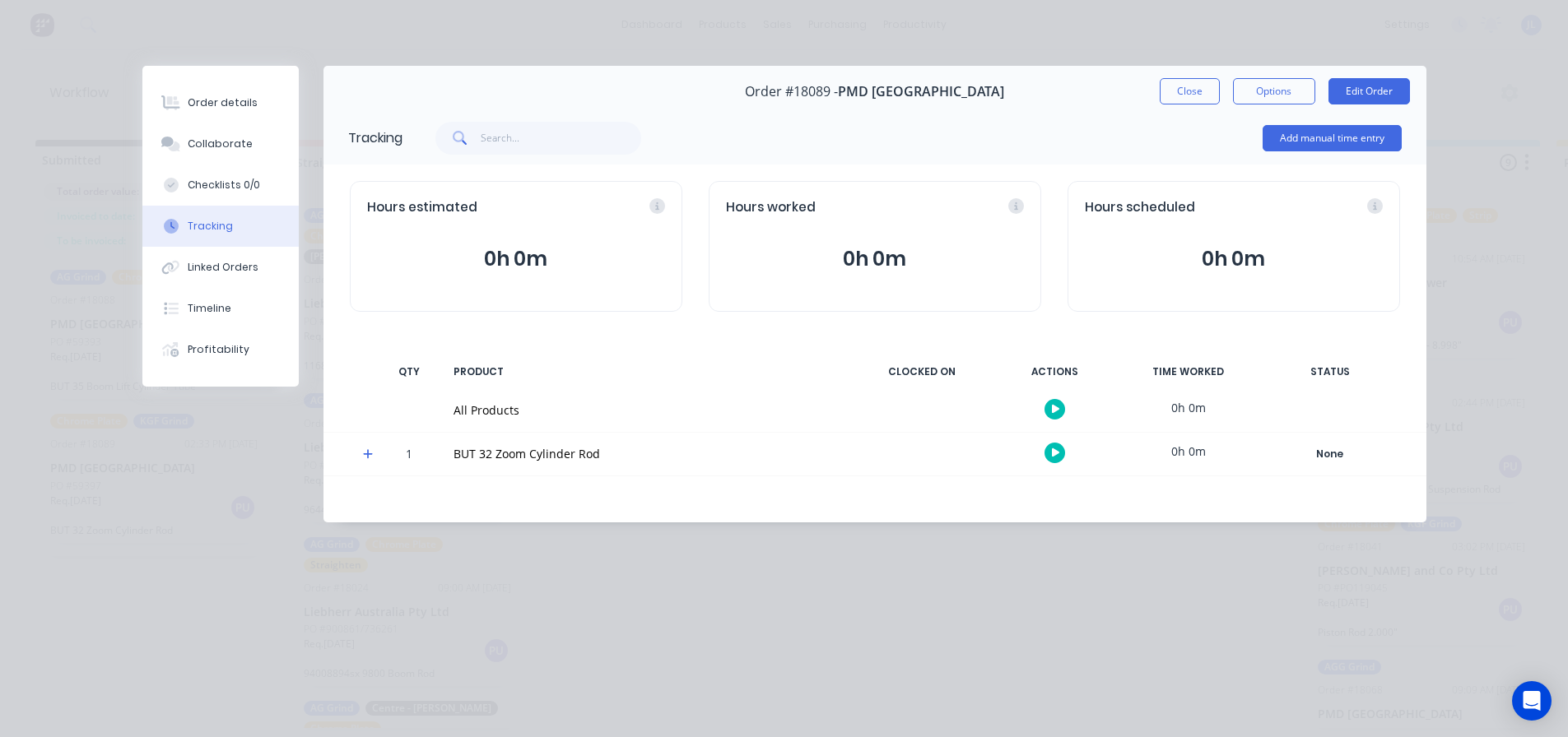
click at [365, 457] on icon at bounding box center [368, 454] width 11 height 12
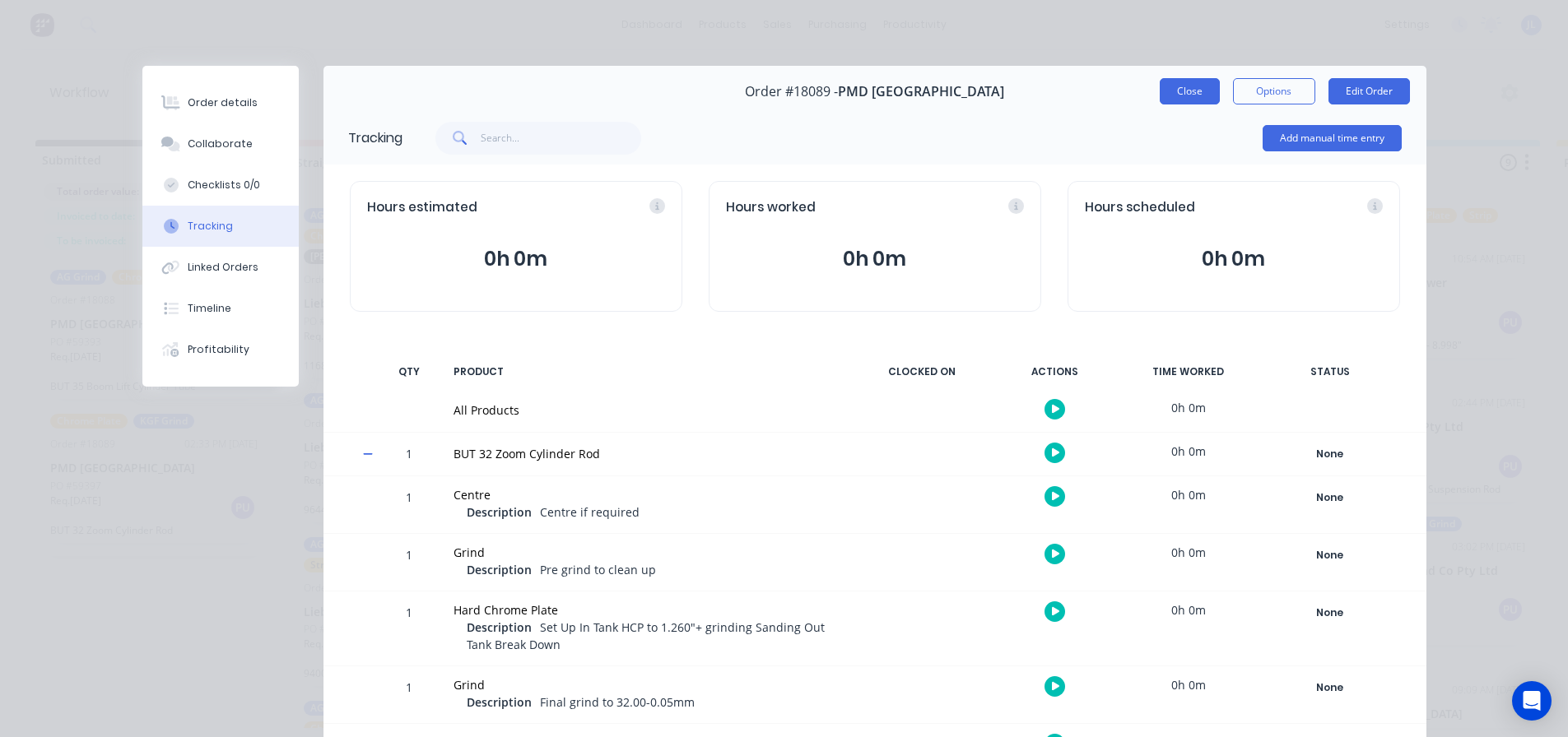
click at [1175, 89] on button "Close" at bounding box center [1189, 90] width 60 height 26
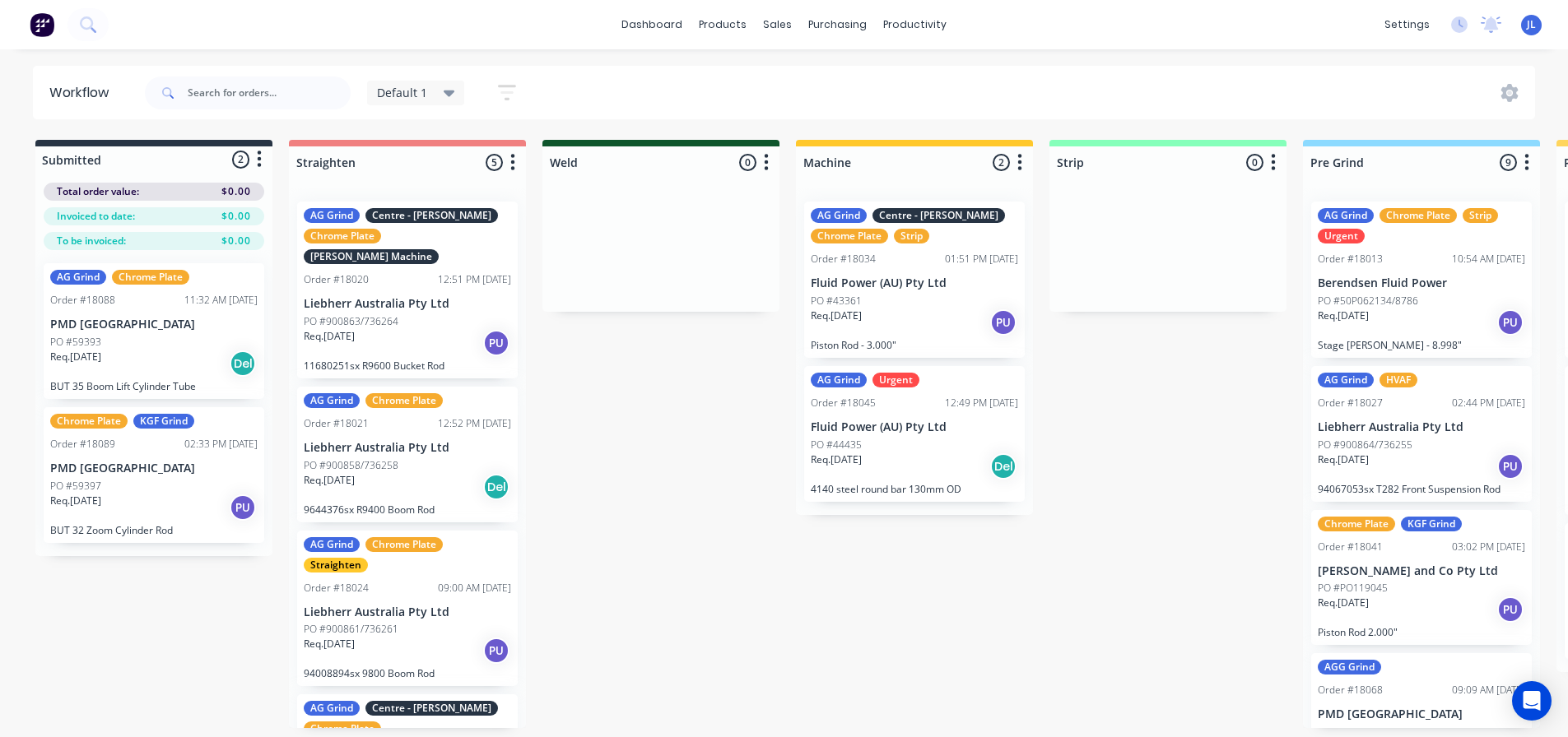
click at [159, 345] on div "PO #59393" at bounding box center [154, 342] width 207 height 14
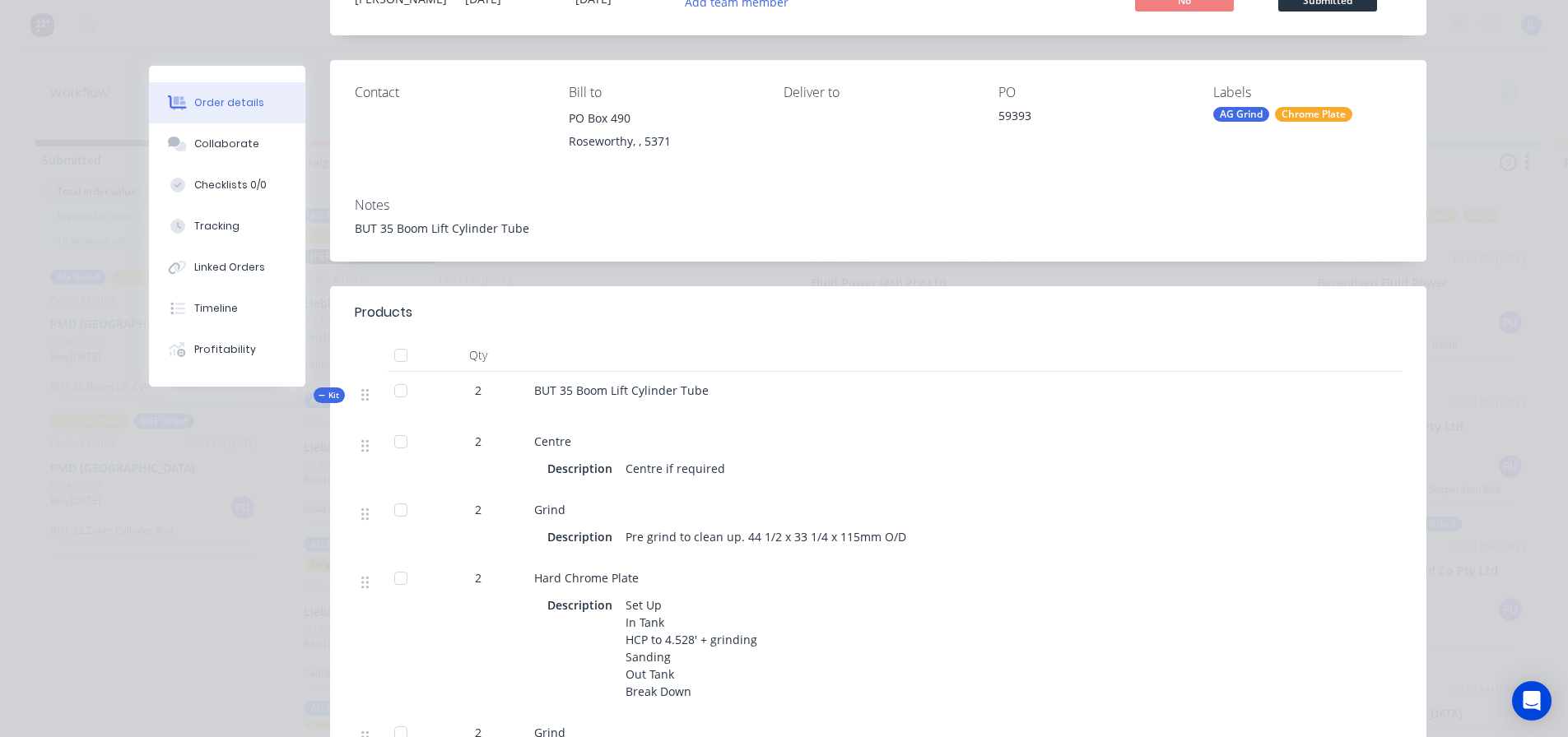
scroll to position [165, 0]
click at [243, 234] on button "Tracking" at bounding box center [226, 226] width 156 height 41
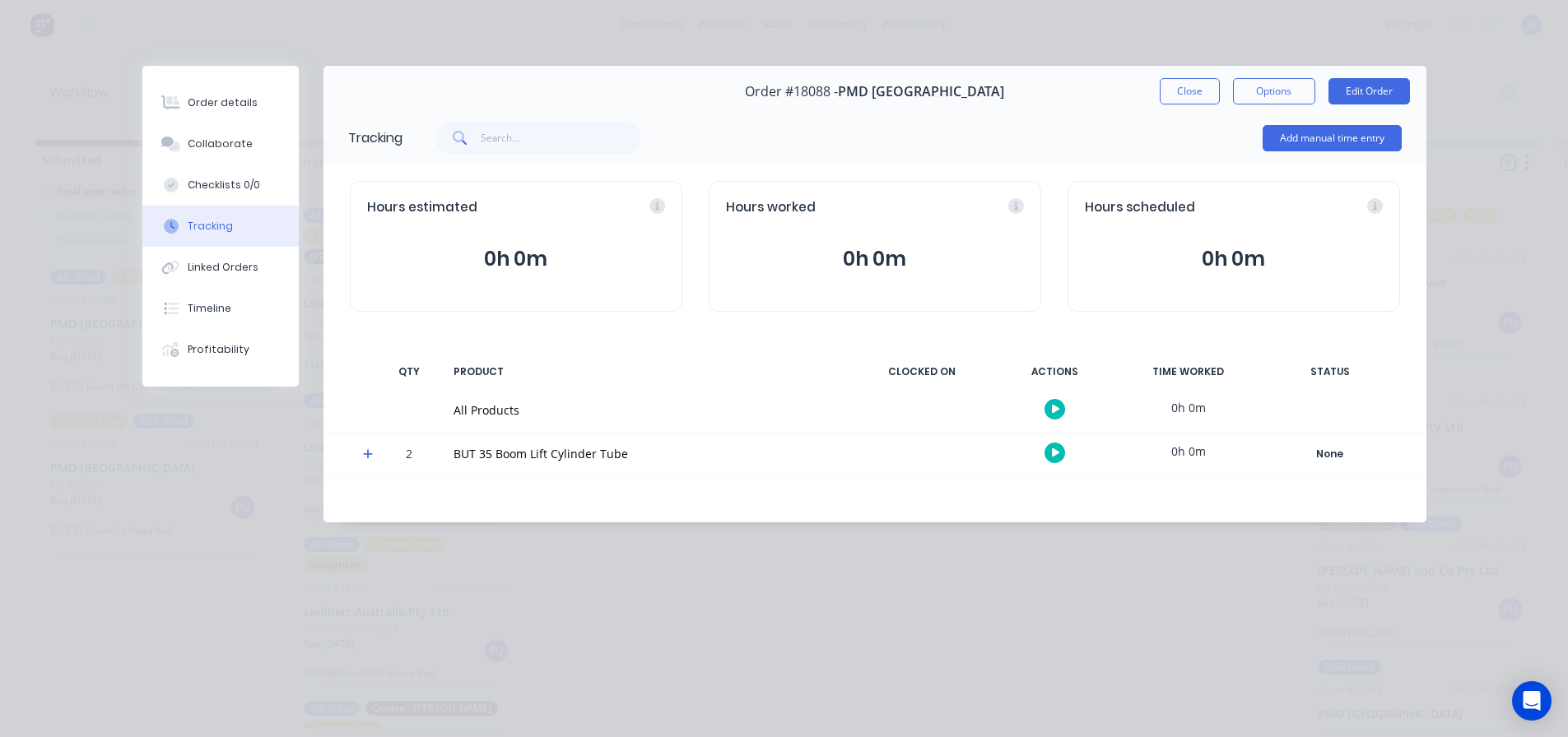
click at [368, 460] on icon at bounding box center [368, 454] width 11 height 12
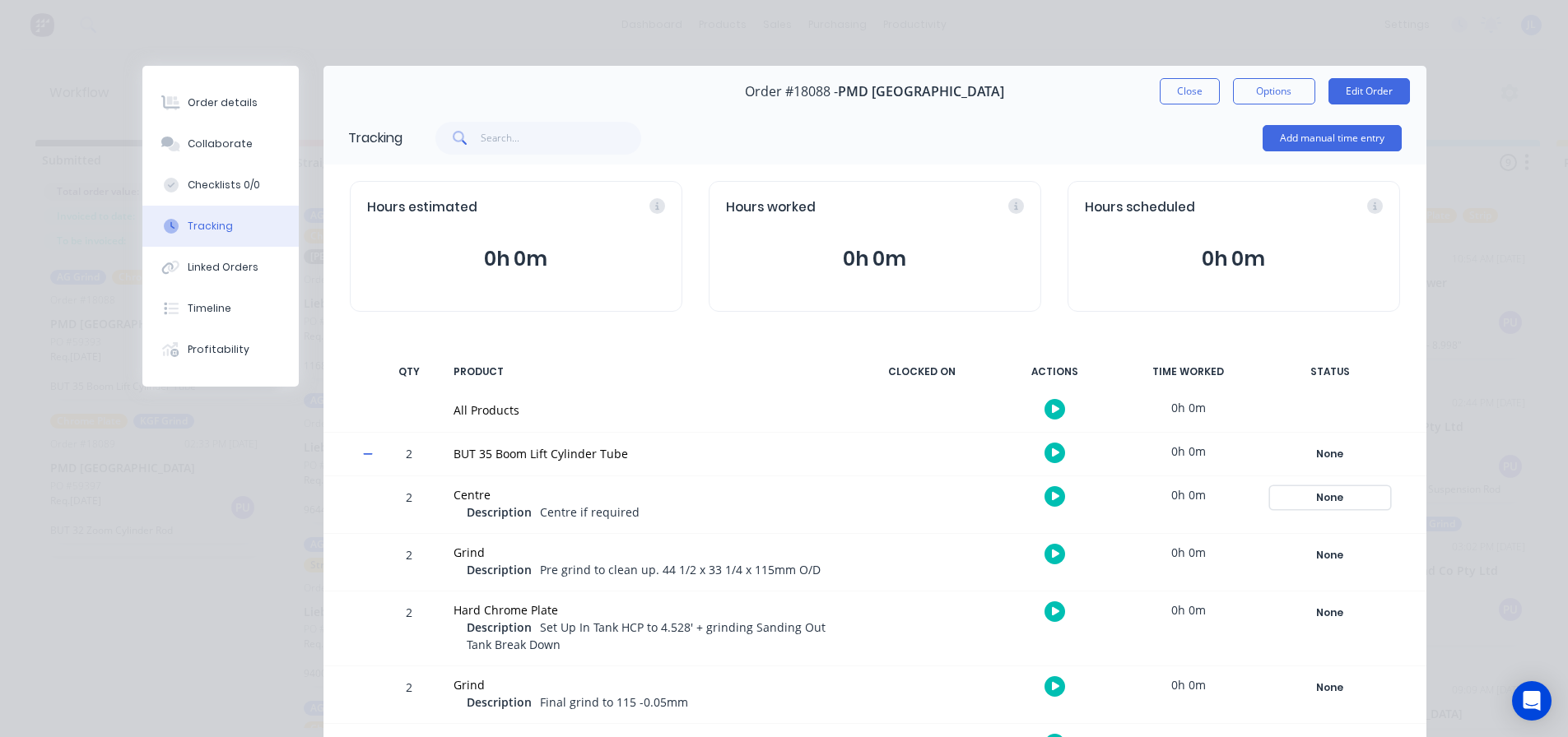
click at [1333, 499] on div "None" at bounding box center [1330, 498] width 119 height 21
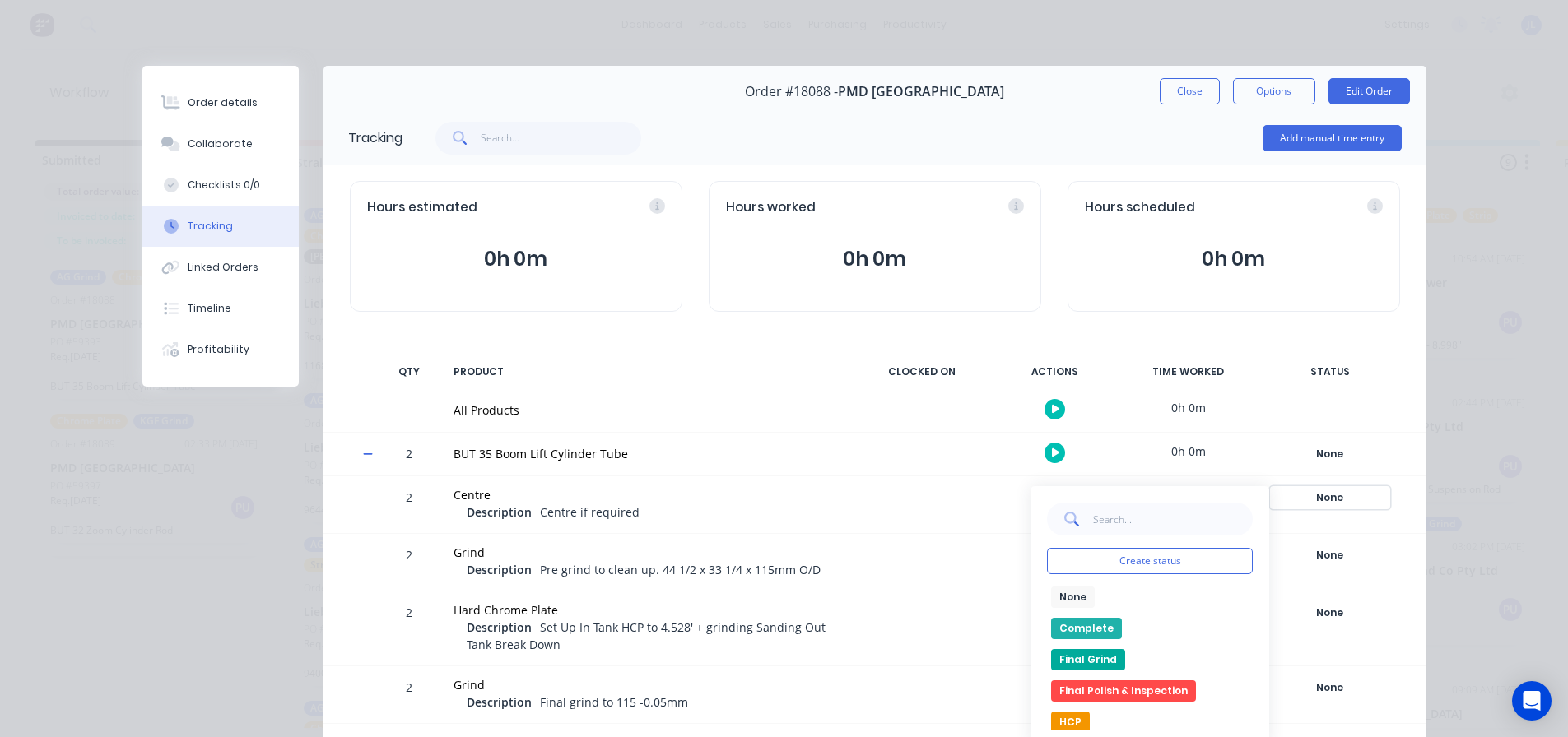
click at [1333, 499] on div "None" at bounding box center [1330, 498] width 119 height 21
click at [1321, 448] on div "None" at bounding box center [1330, 454] width 119 height 21
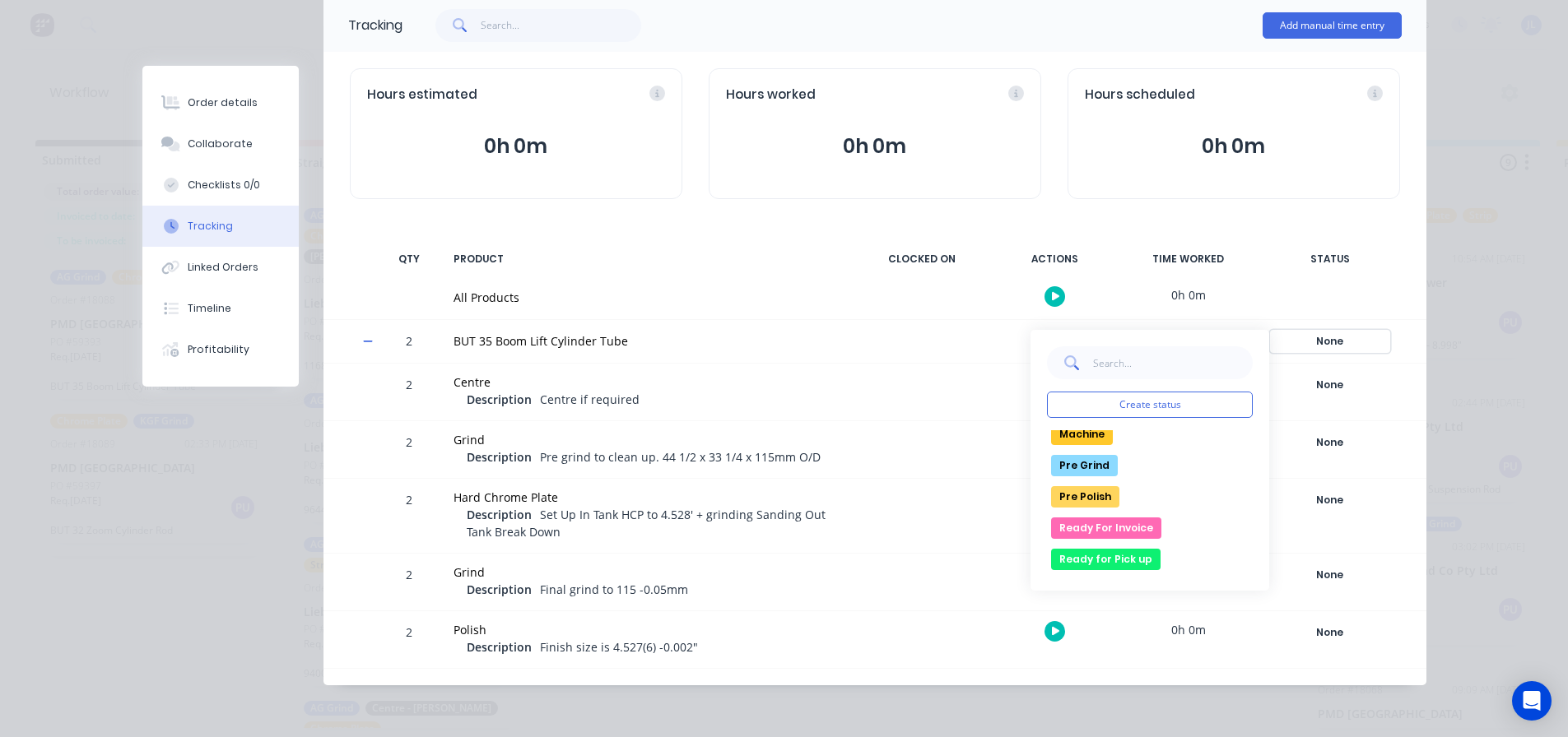
scroll to position [165, 0]
click at [1079, 490] on button "Pre Grind" at bounding box center [1083, 495] width 66 height 21
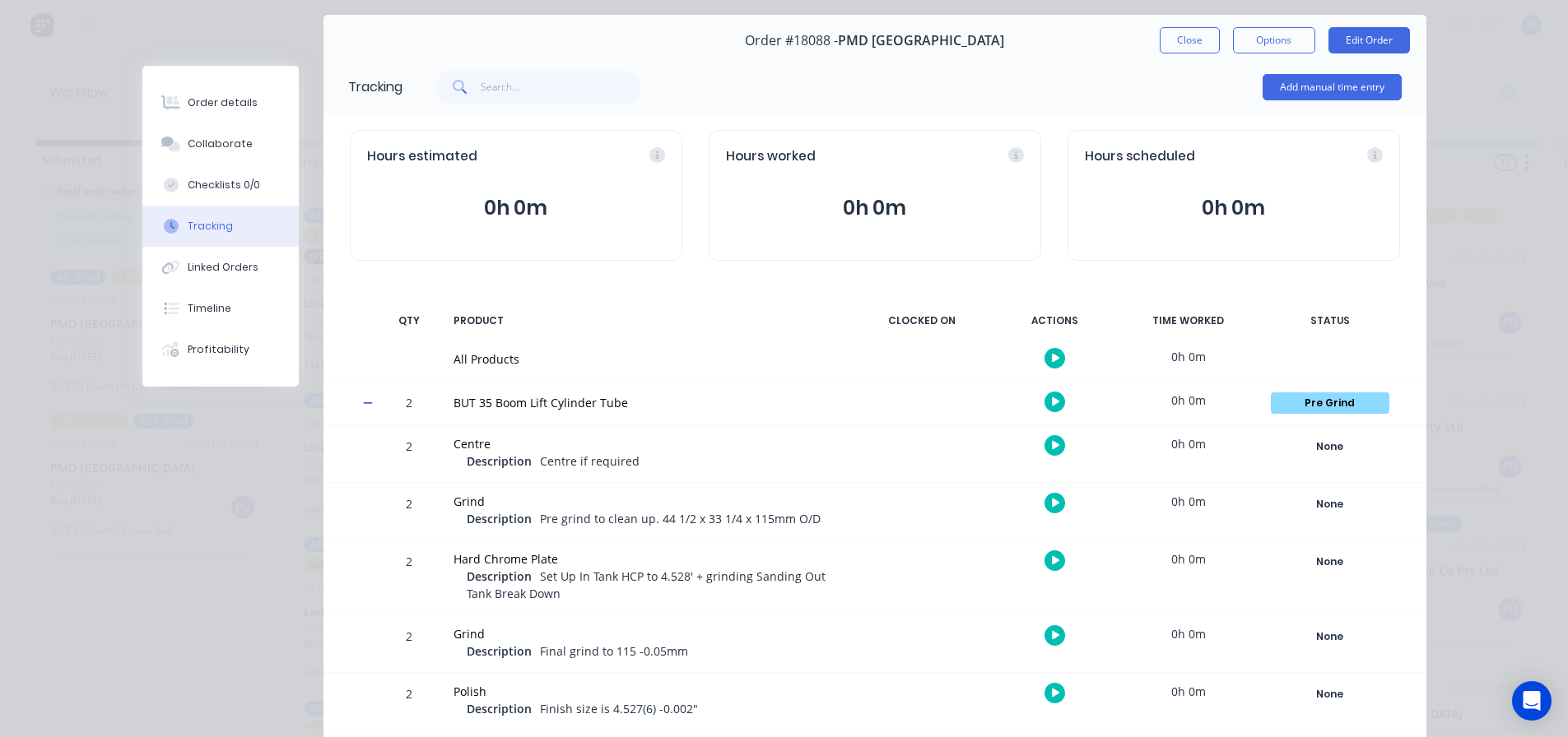
scroll to position [0, 0]
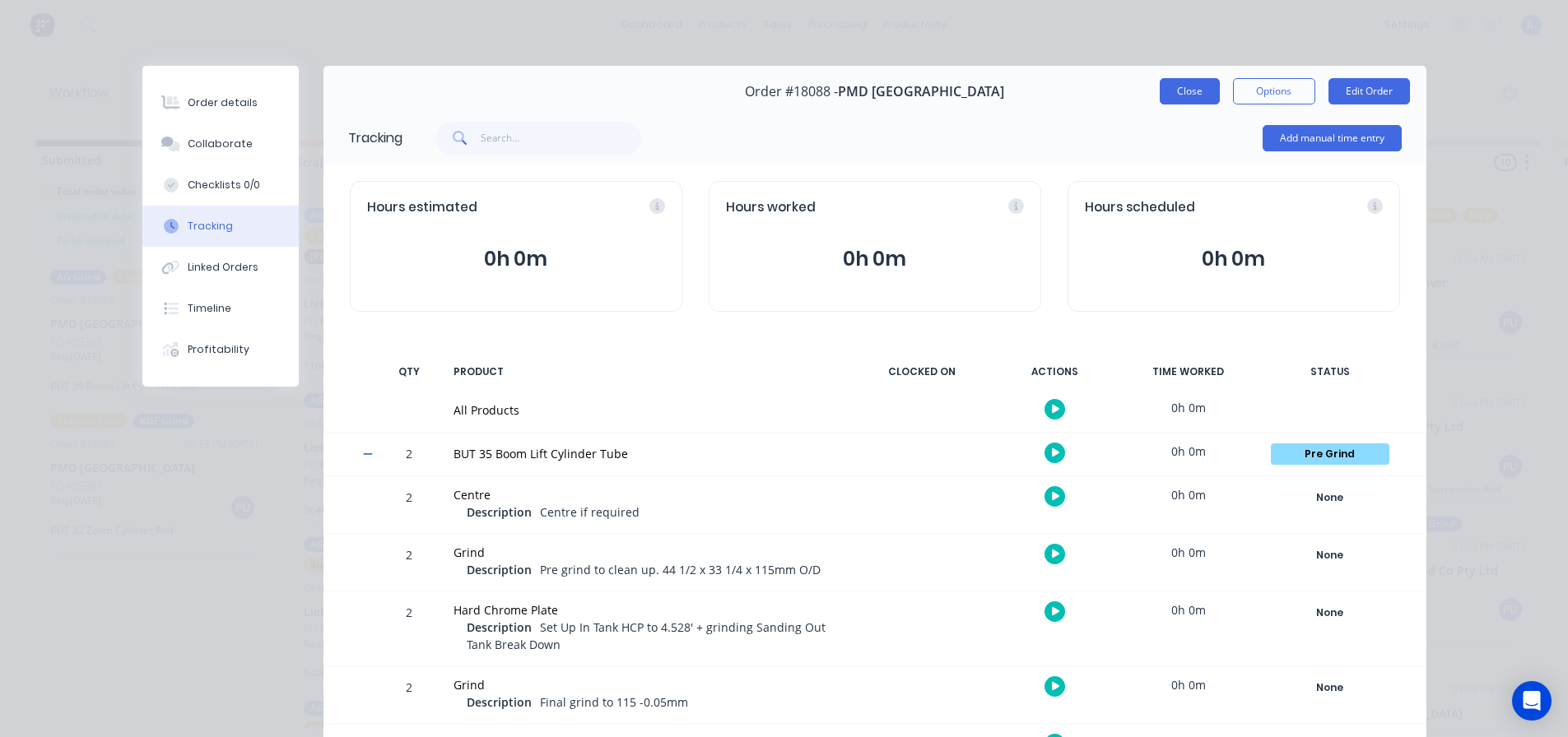
click at [1186, 94] on button "Close" at bounding box center [1189, 90] width 60 height 26
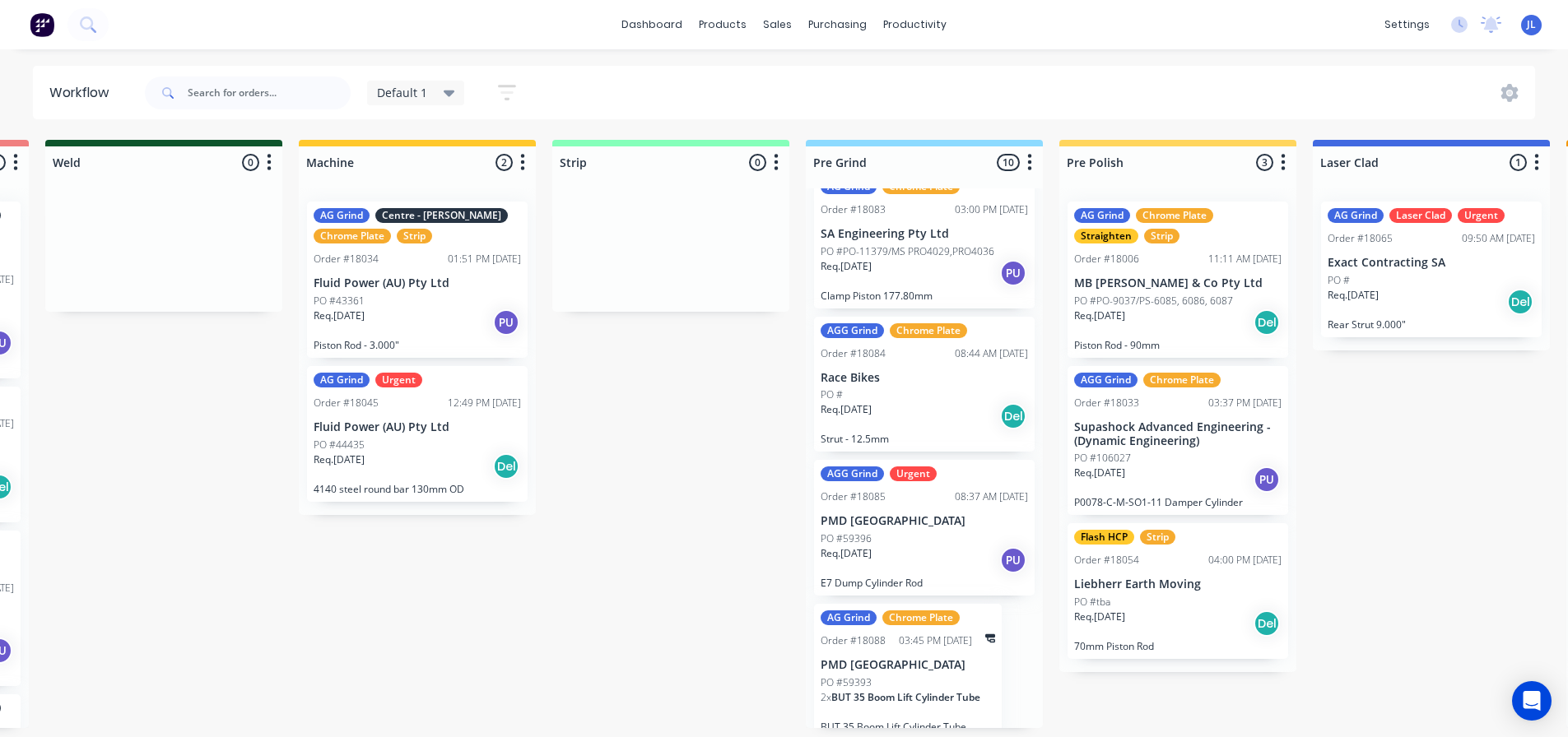
scroll to position [925, 0]
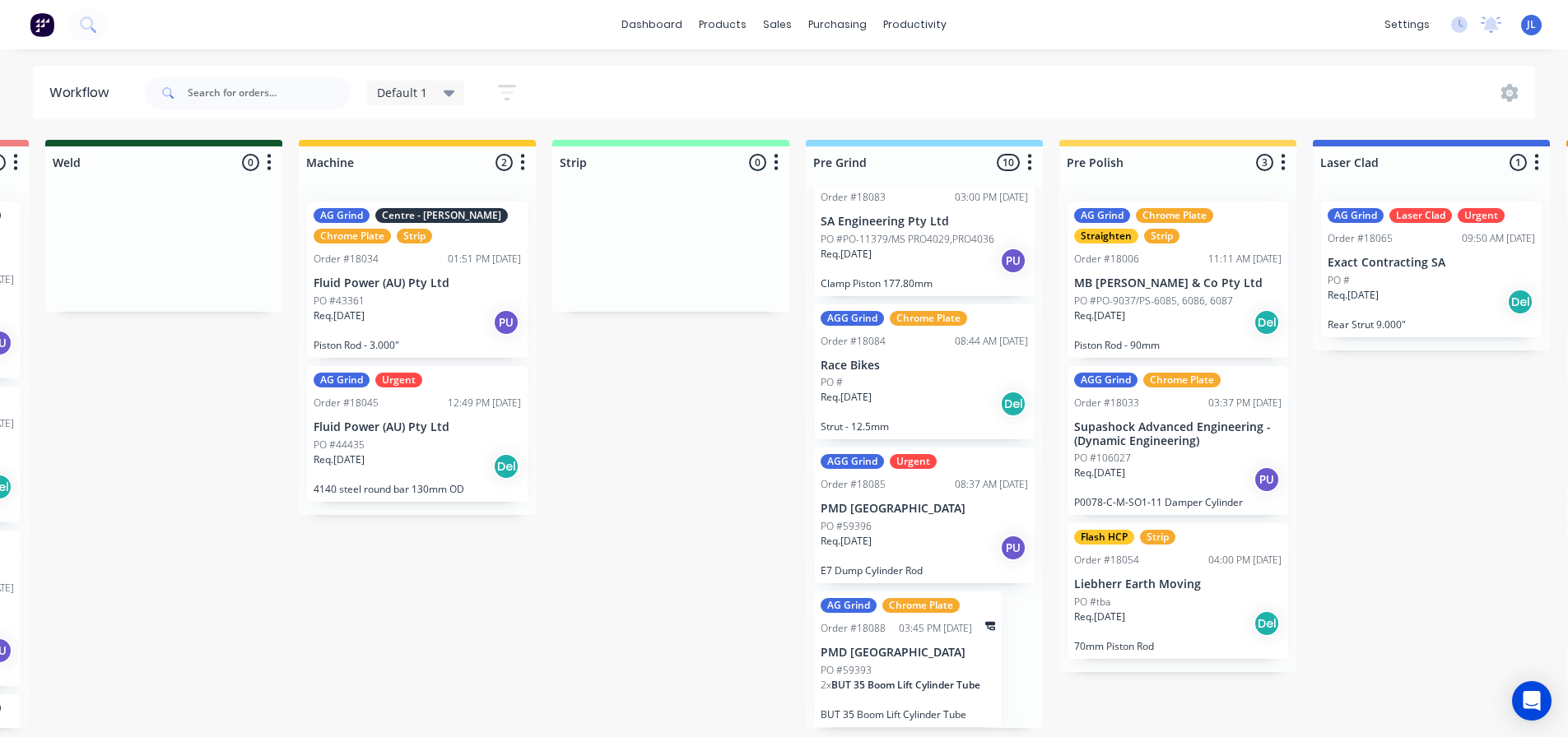
click at [927, 631] on div "03:45 PM 02/09/25" at bounding box center [936, 629] width 73 height 14
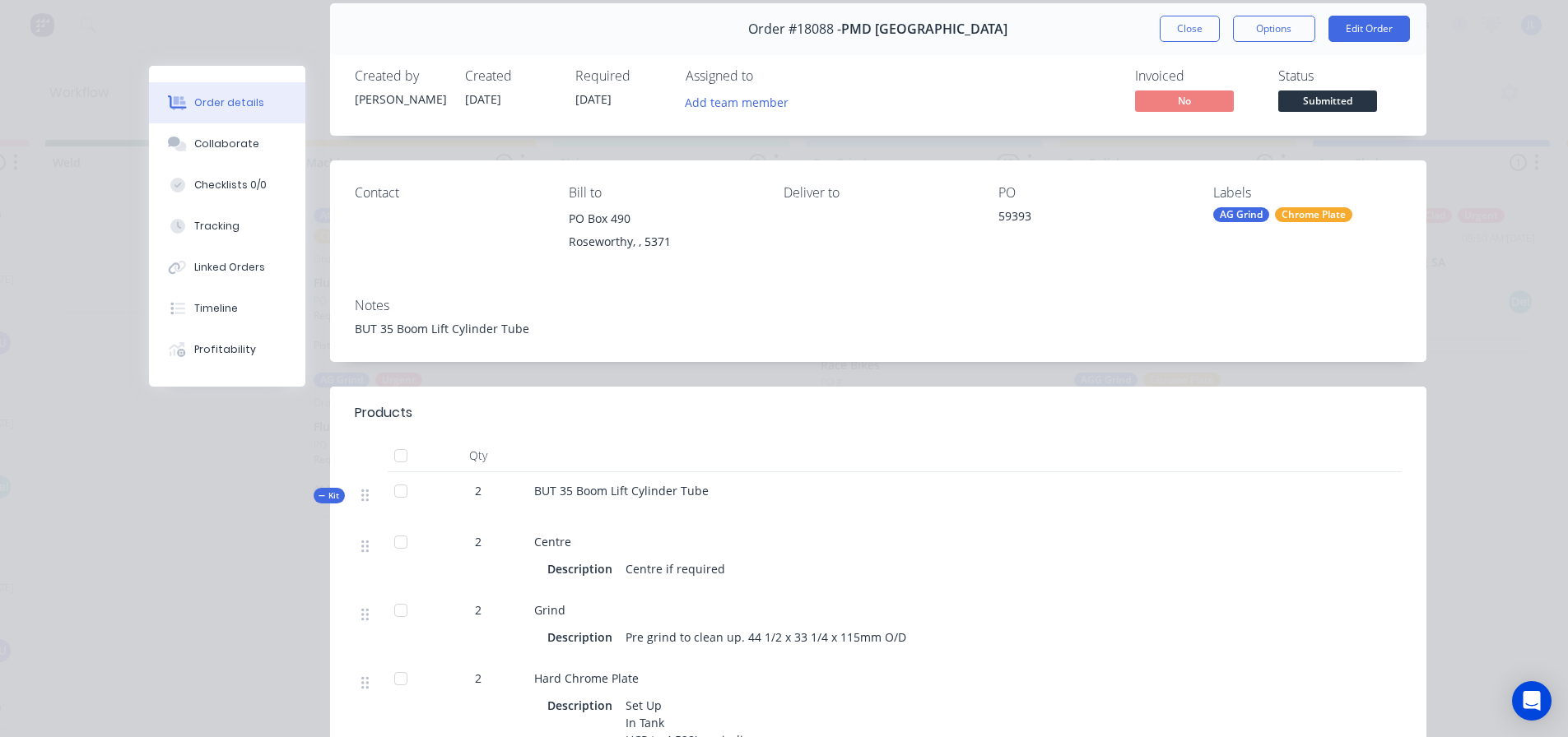
scroll to position [0, 0]
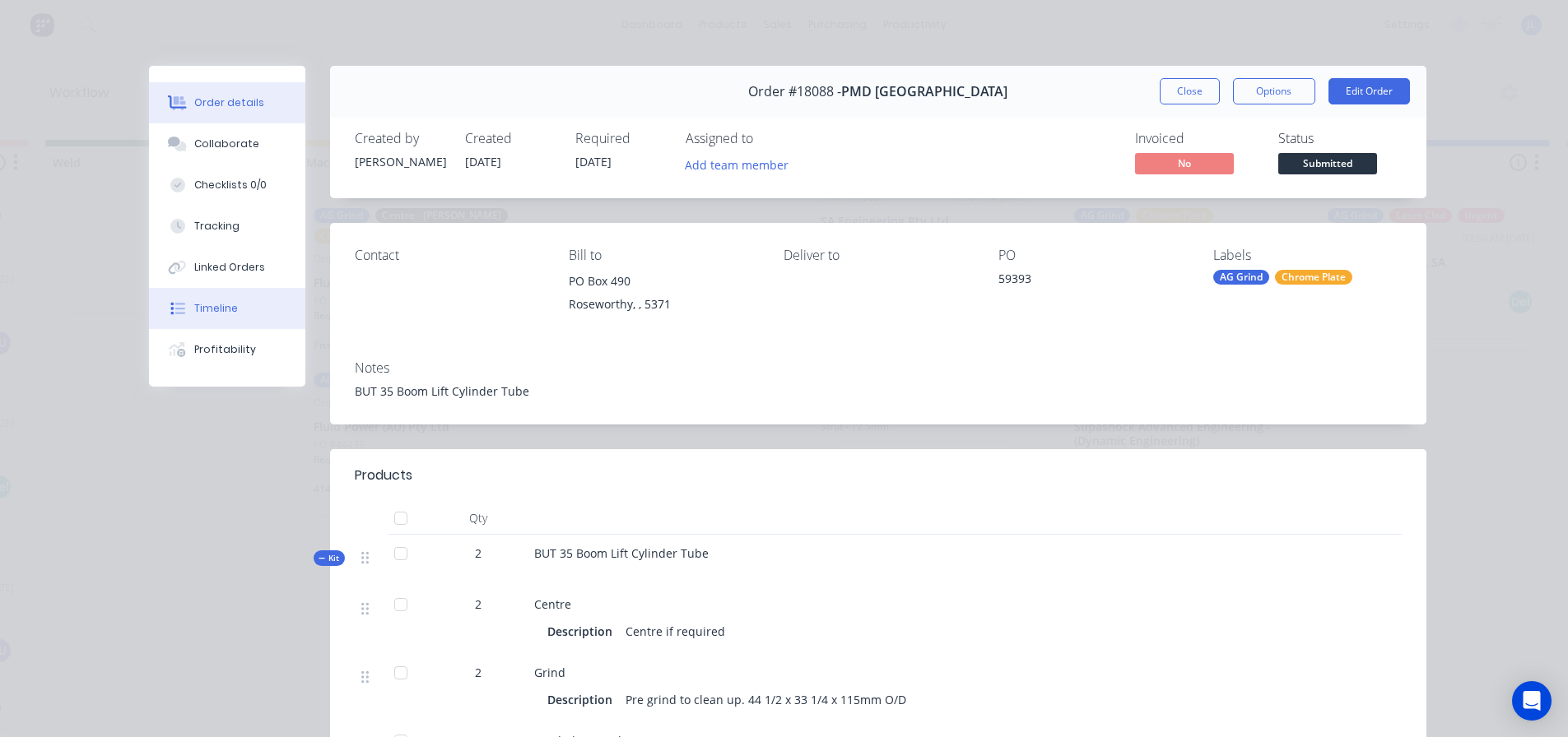
click at [210, 314] on div "Timeline" at bounding box center [215, 308] width 43 height 14
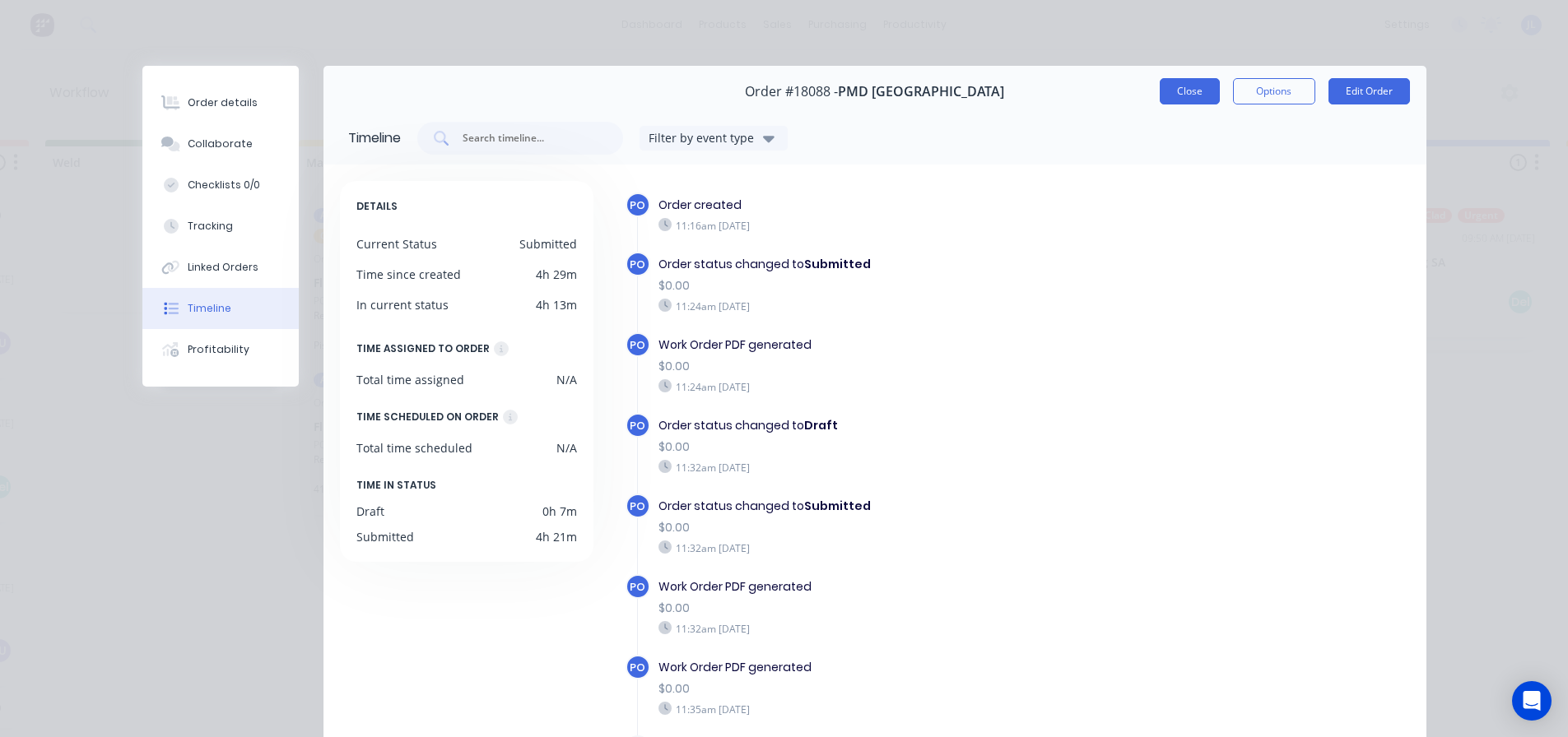
click at [1196, 99] on button "Close" at bounding box center [1189, 90] width 60 height 26
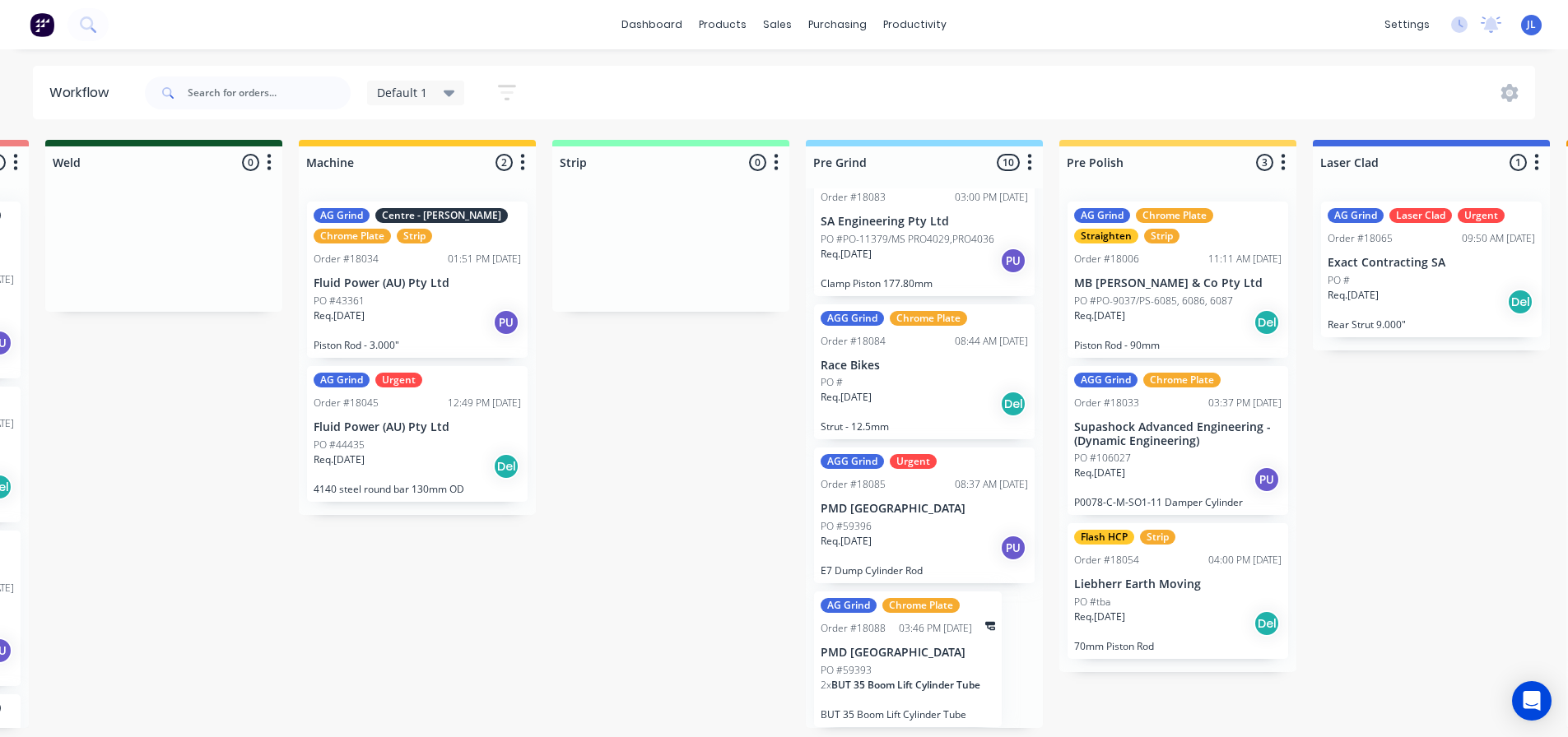
scroll to position [3, 0]
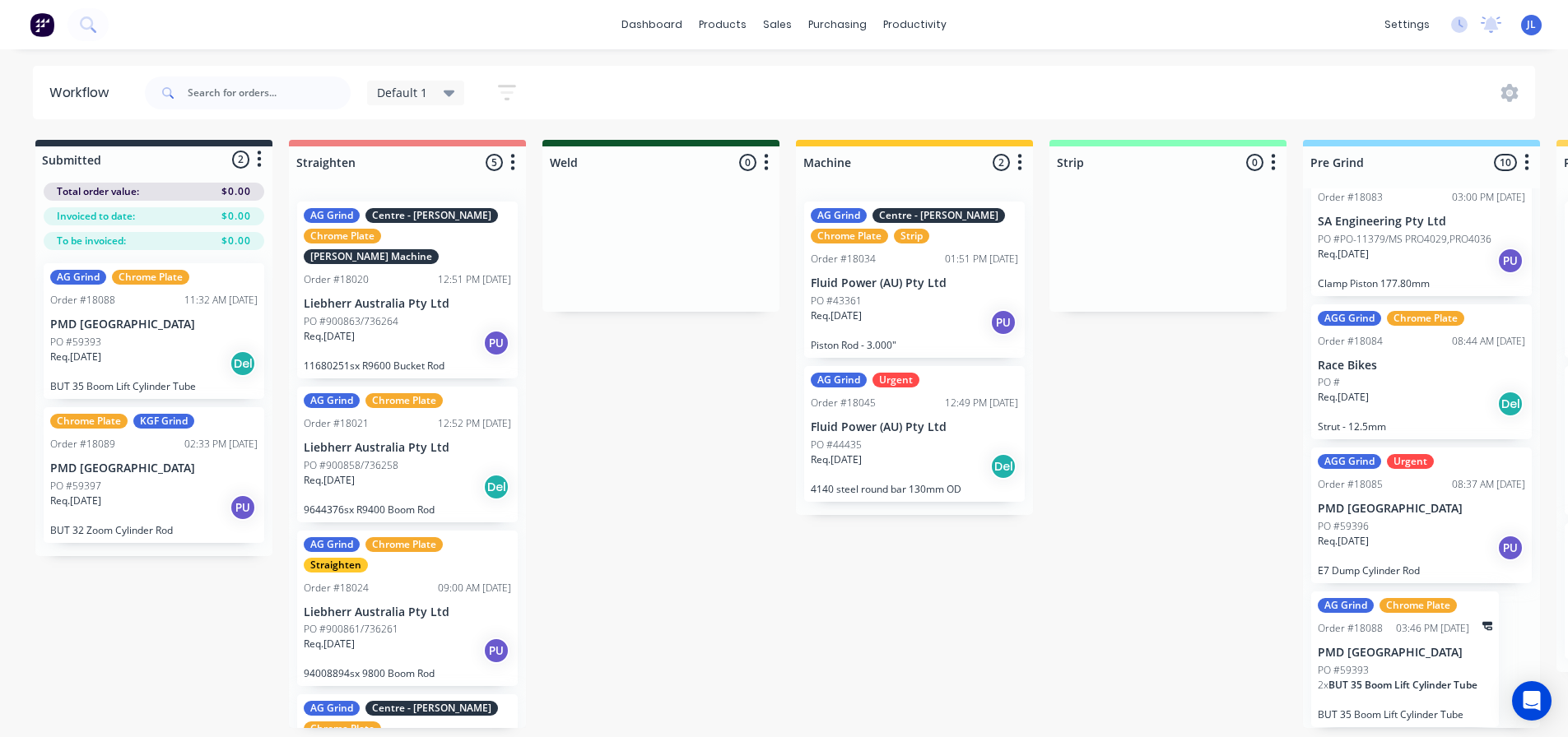
click at [159, 363] on div "Req. 23/09/25 Del" at bounding box center [154, 364] width 207 height 28
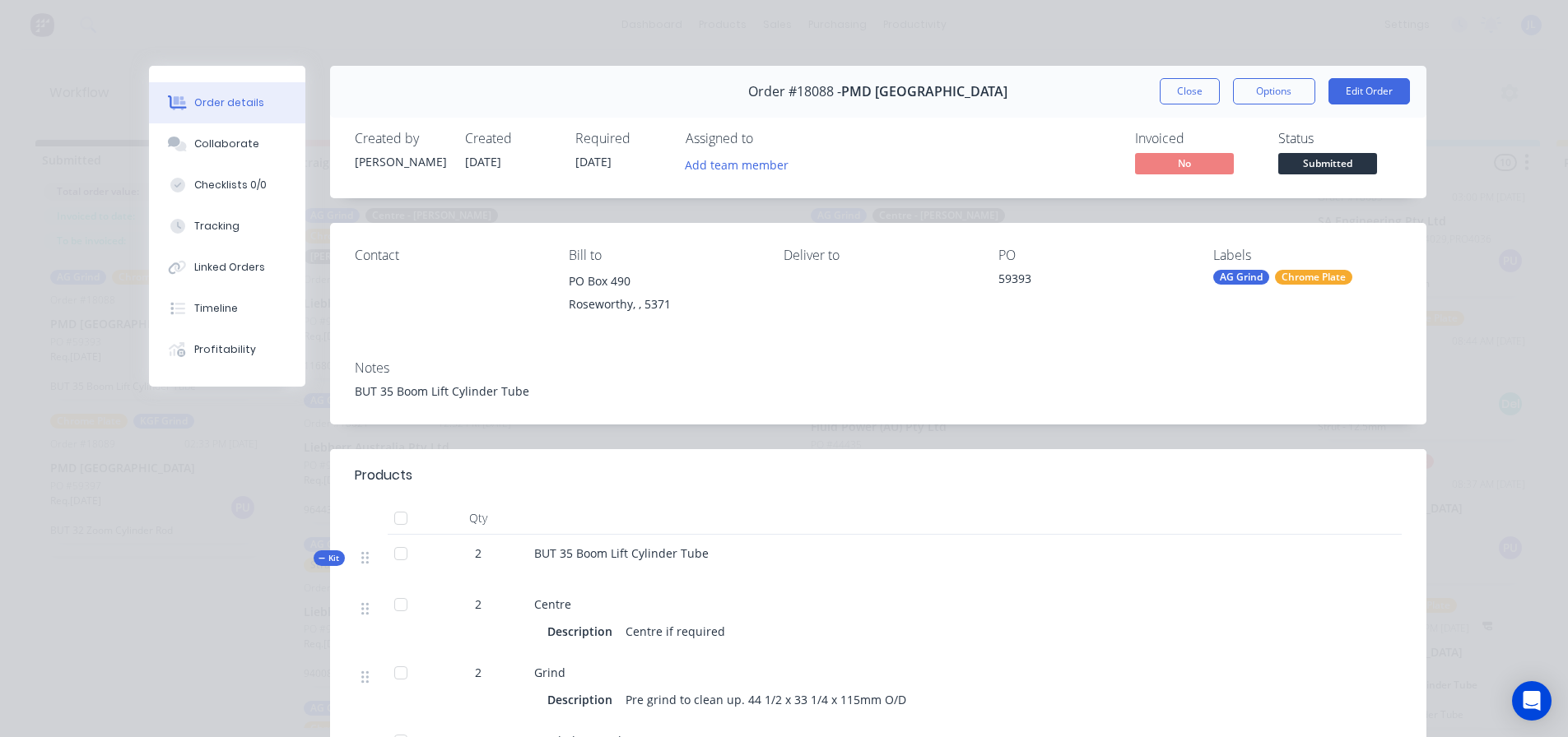
click at [1328, 171] on span "Submitted" at bounding box center [1327, 163] width 99 height 20
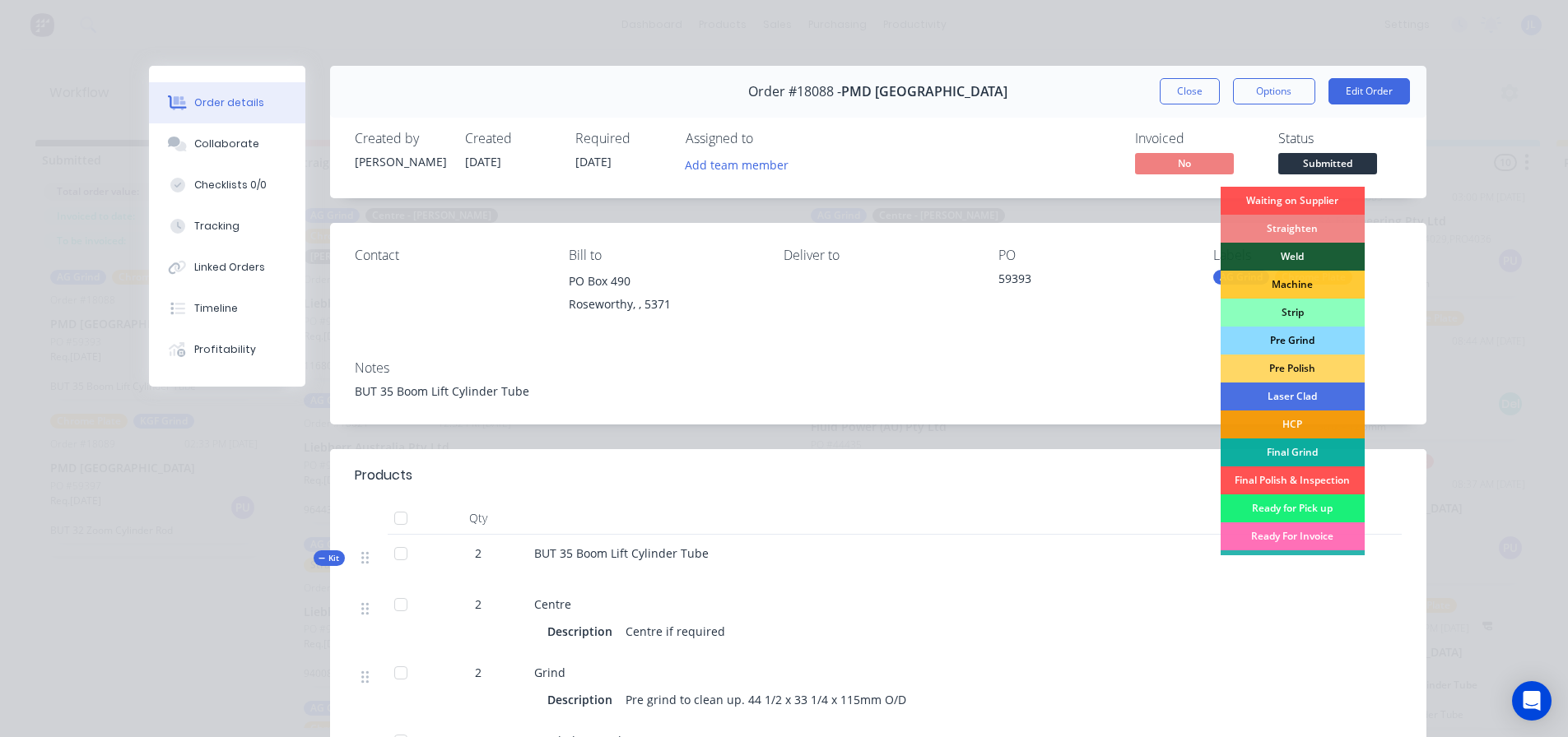
click at [1295, 337] on div "Pre Grind" at bounding box center [1293, 340] width 144 height 28
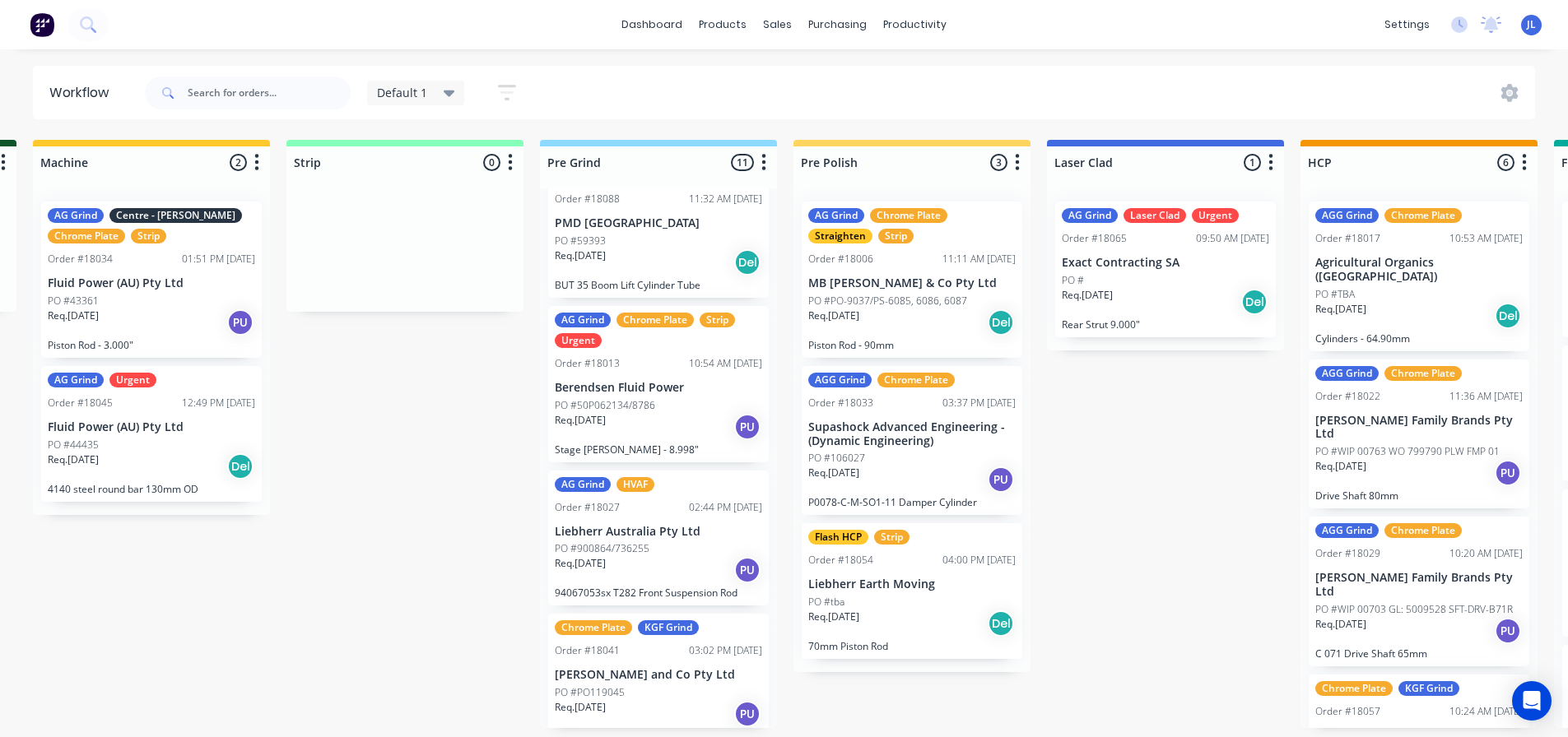
scroll to position [0, 0]
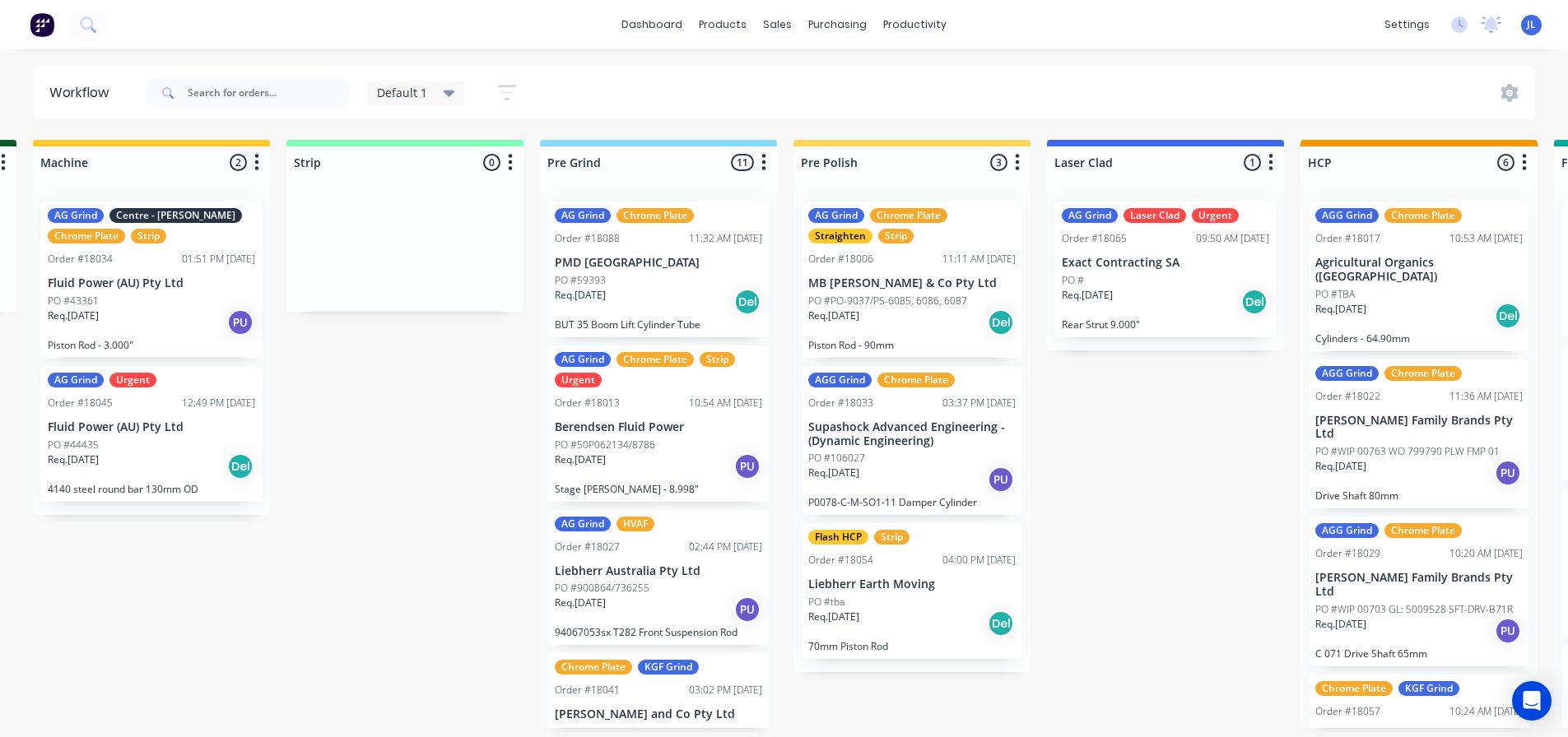
click at [626, 301] on div "Req. 23/09/25 Del" at bounding box center [658, 301] width 207 height 28
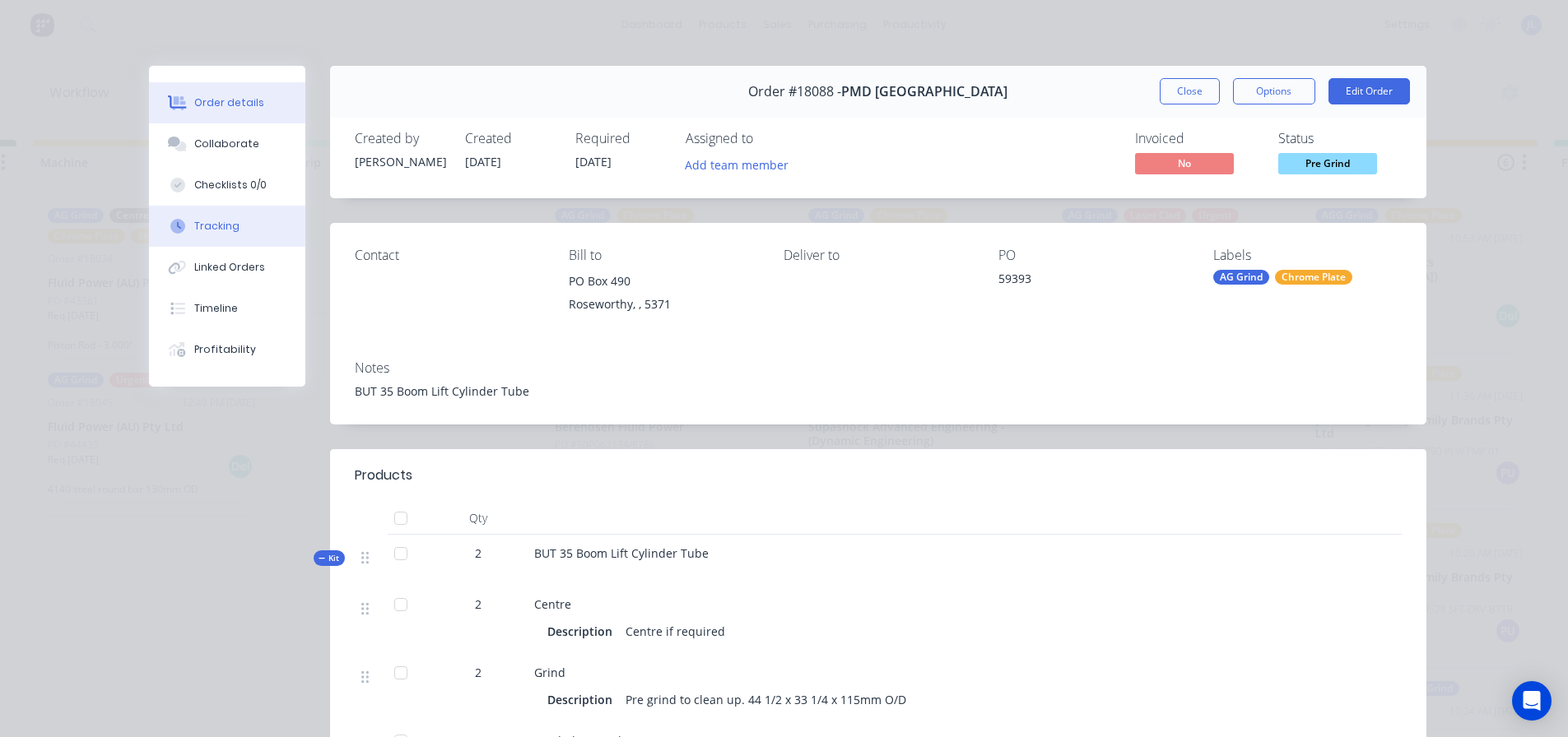
click at [235, 229] on button "Tracking" at bounding box center [226, 226] width 156 height 41
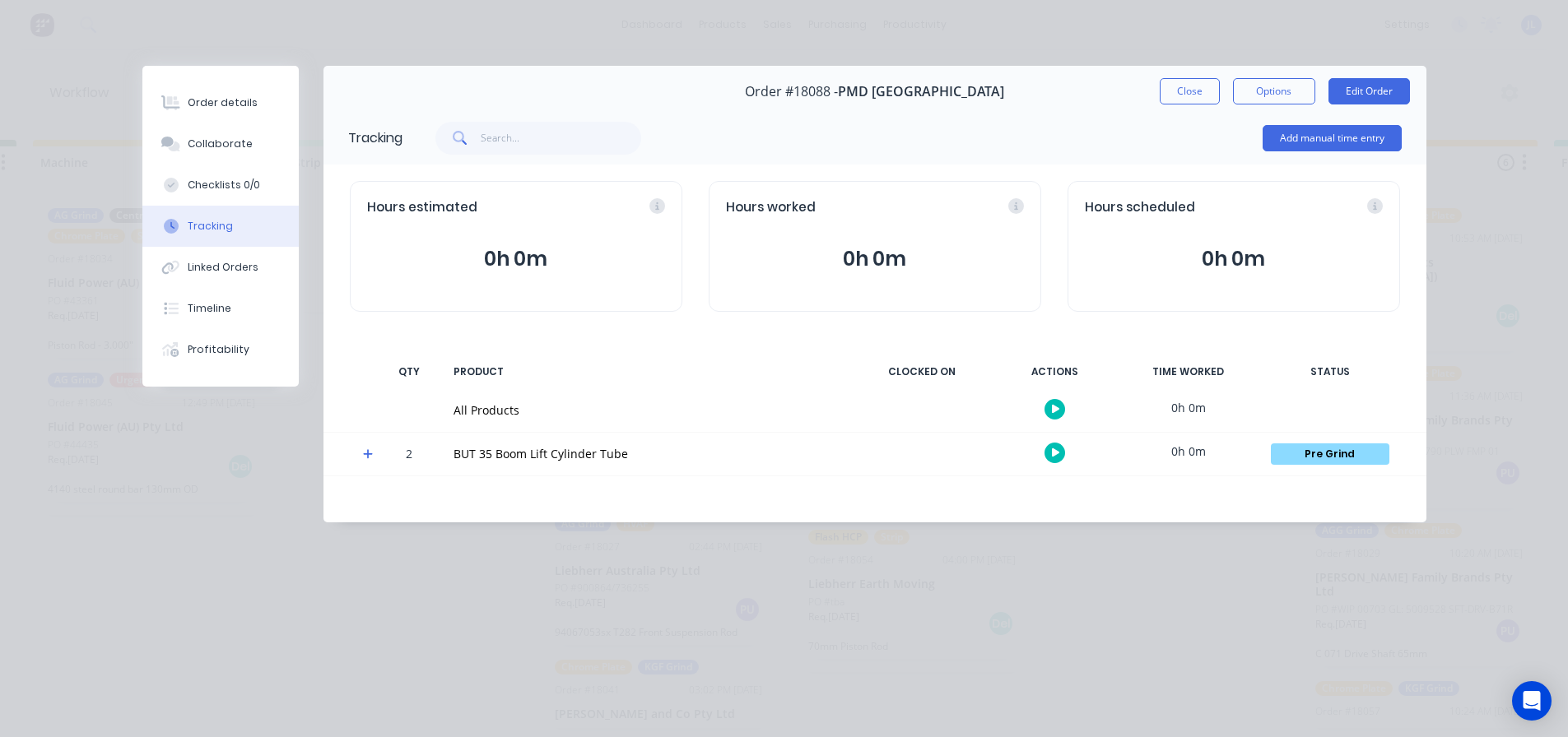
click at [369, 465] on div at bounding box center [363, 454] width 25 height 43
click at [369, 464] on span at bounding box center [370, 456] width 16 height 16
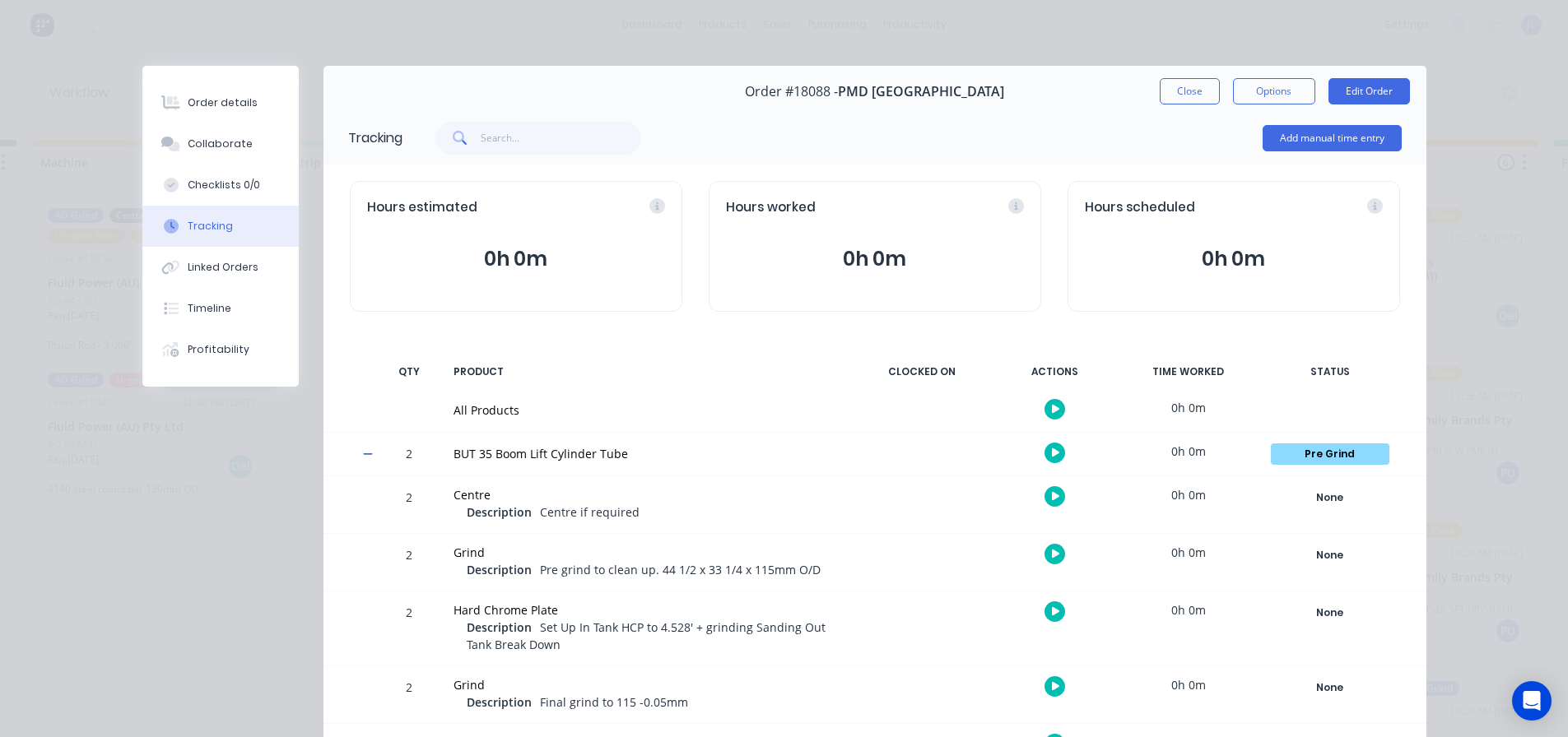
click at [1161, 105] on div "Order #18088 - PMD Australia Close Options Edit Order" at bounding box center [874, 92] width 1103 height 52
click at [1165, 101] on button "Close" at bounding box center [1189, 90] width 60 height 26
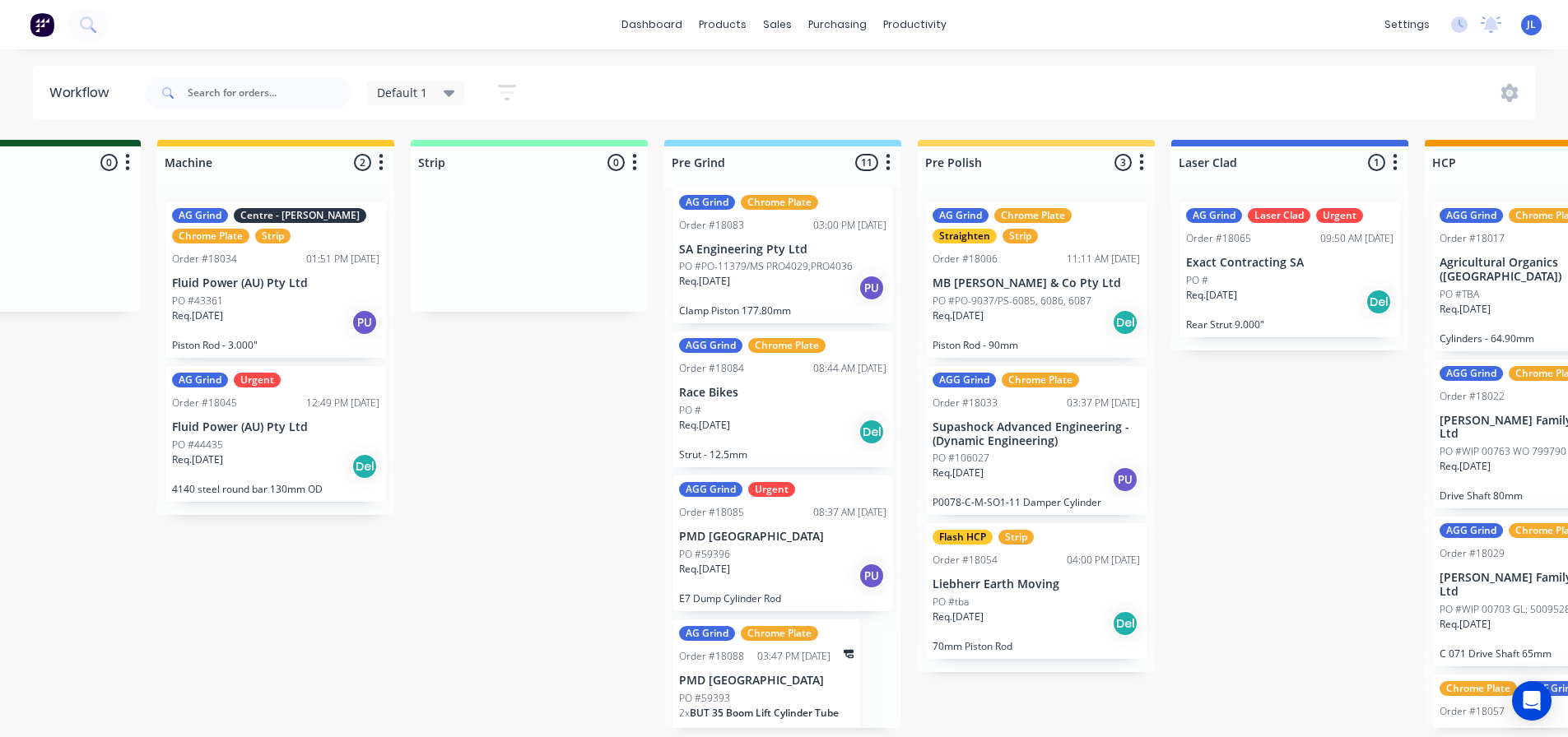
scroll to position [1069, 0]
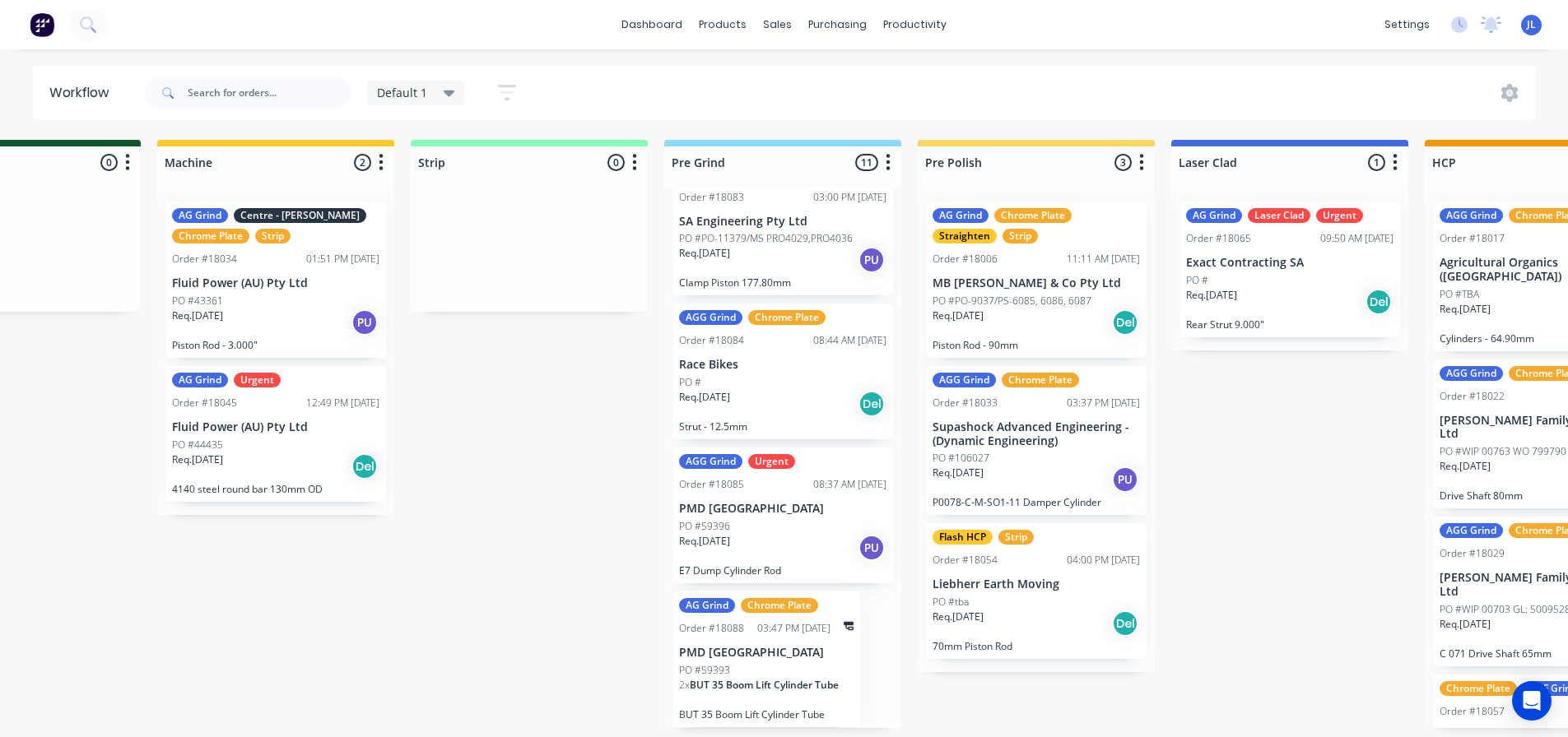
click at [786, 646] on p "PMD [GEOGRAPHIC_DATA]" at bounding box center [767, 653] width 175 height 14
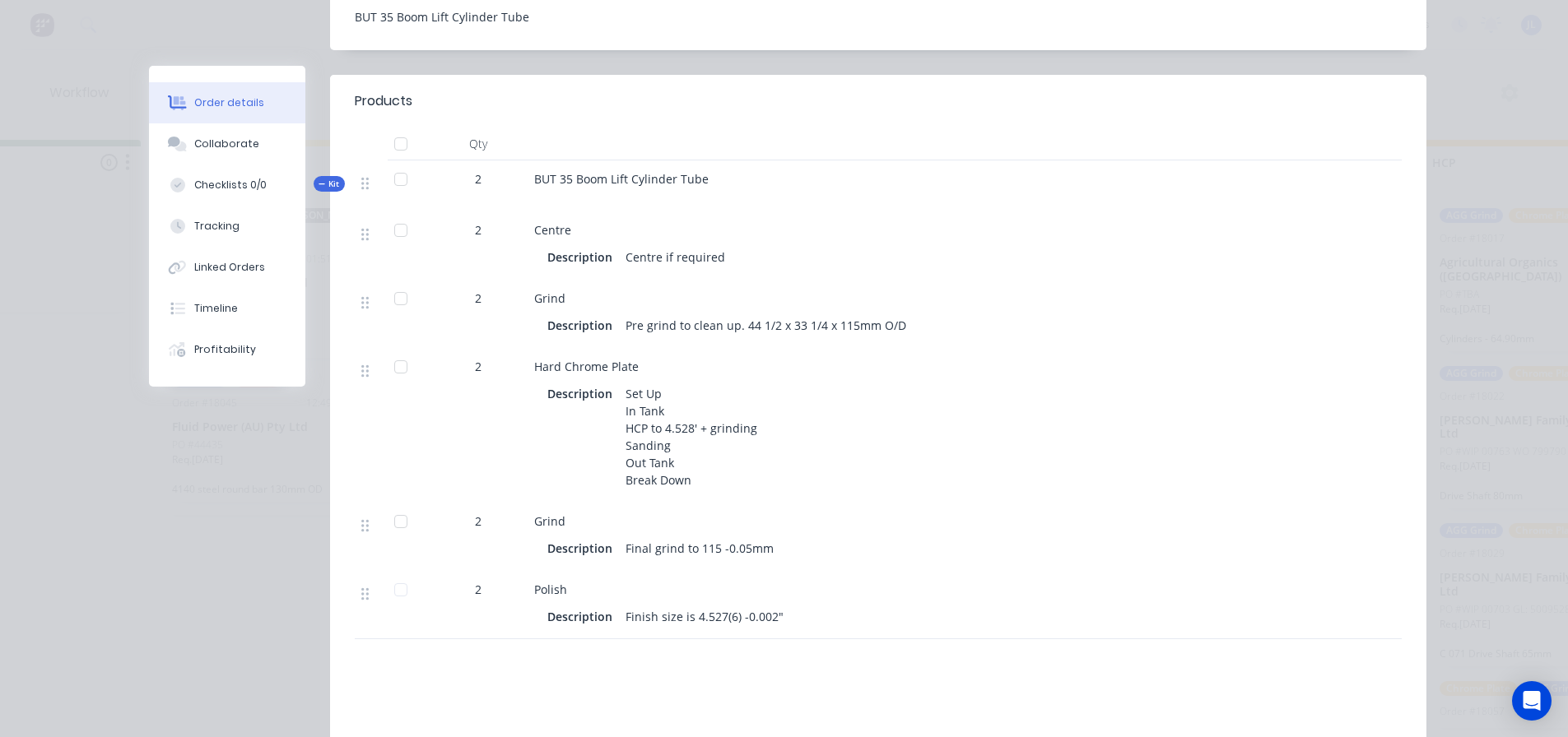
scroll to position [412, 0]
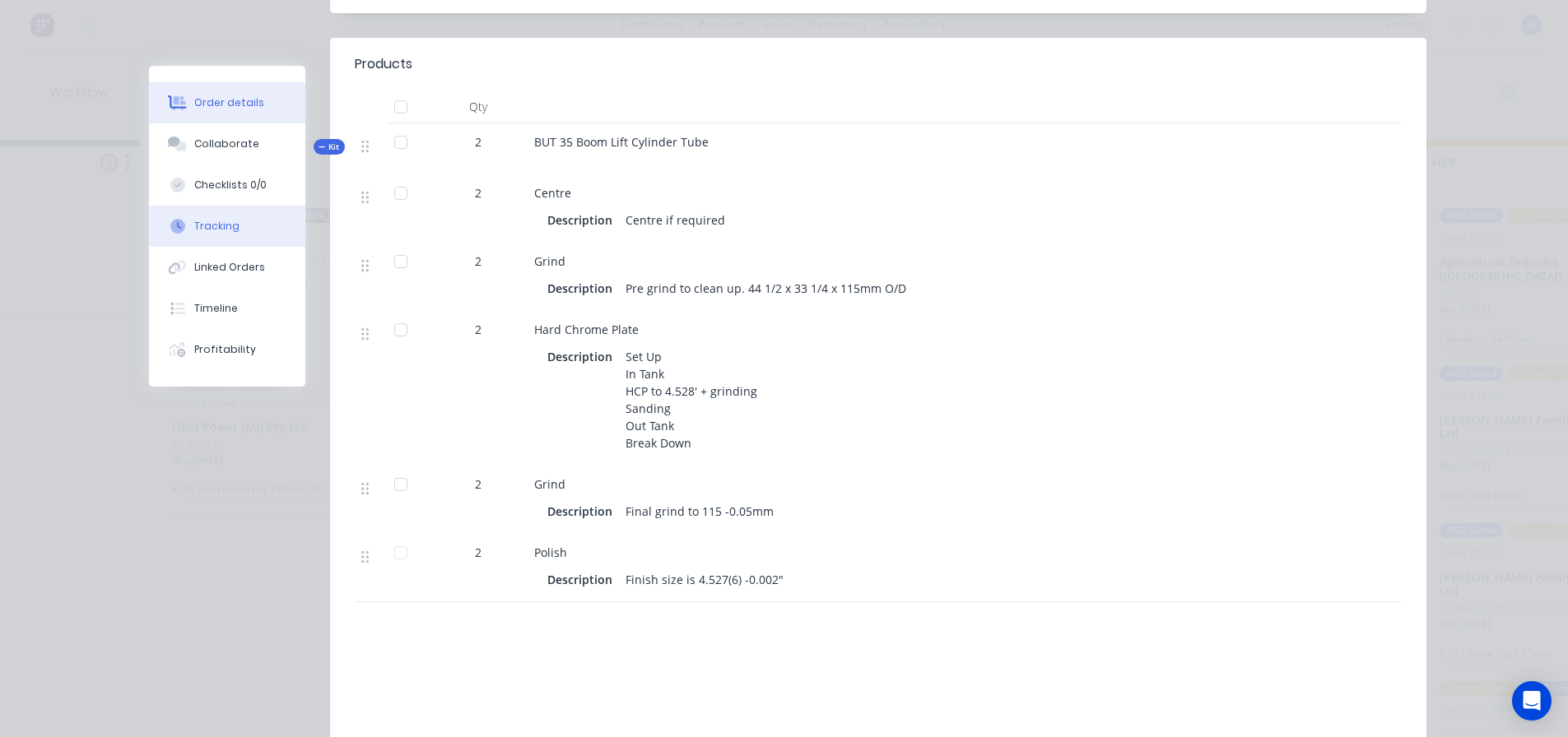
click at [234, 226] on button "Tracking" at bounding box center [226, 226] width 156 height 41
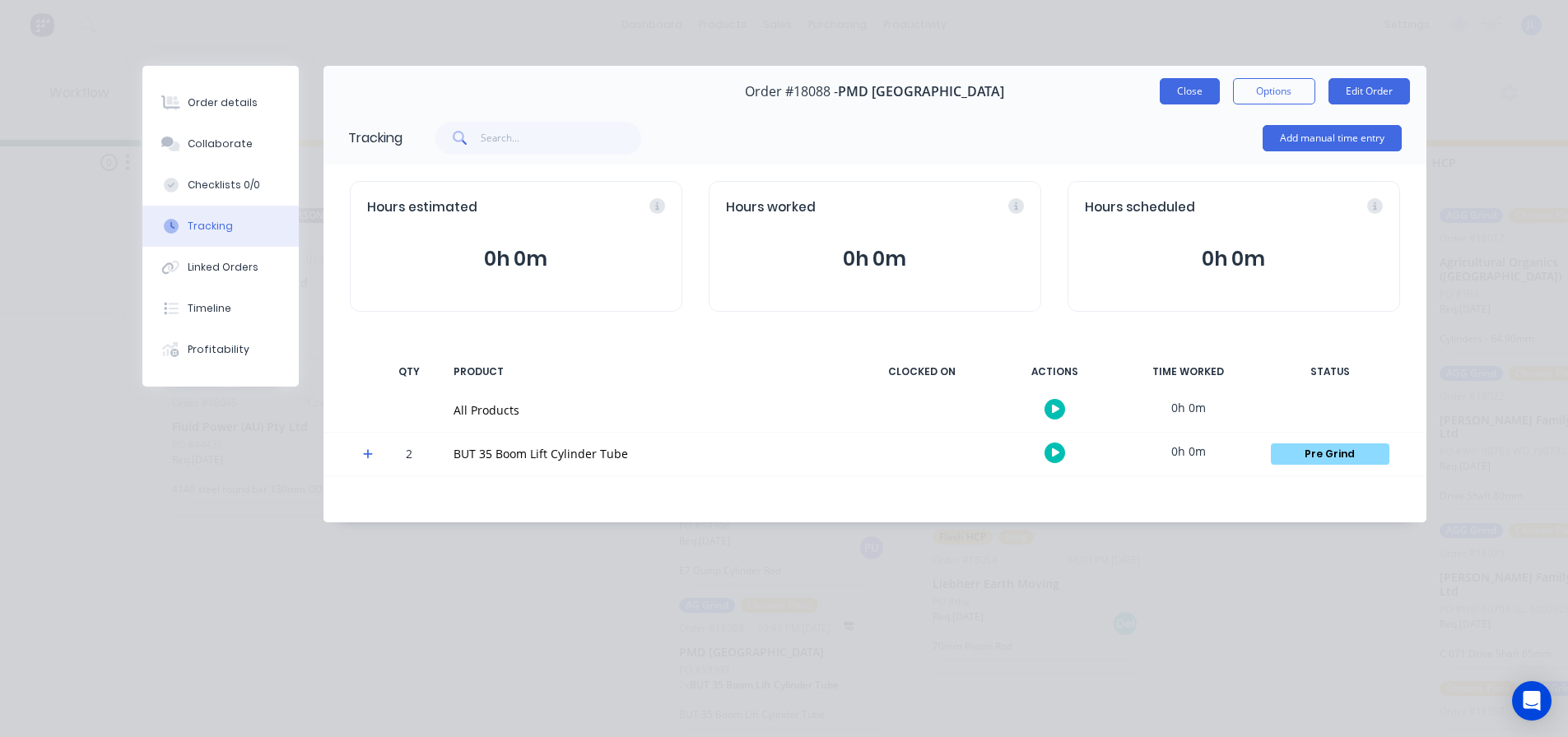
click at [1187, 94] on button "Close" at bounding box center [1189, 90] width 60 height 26
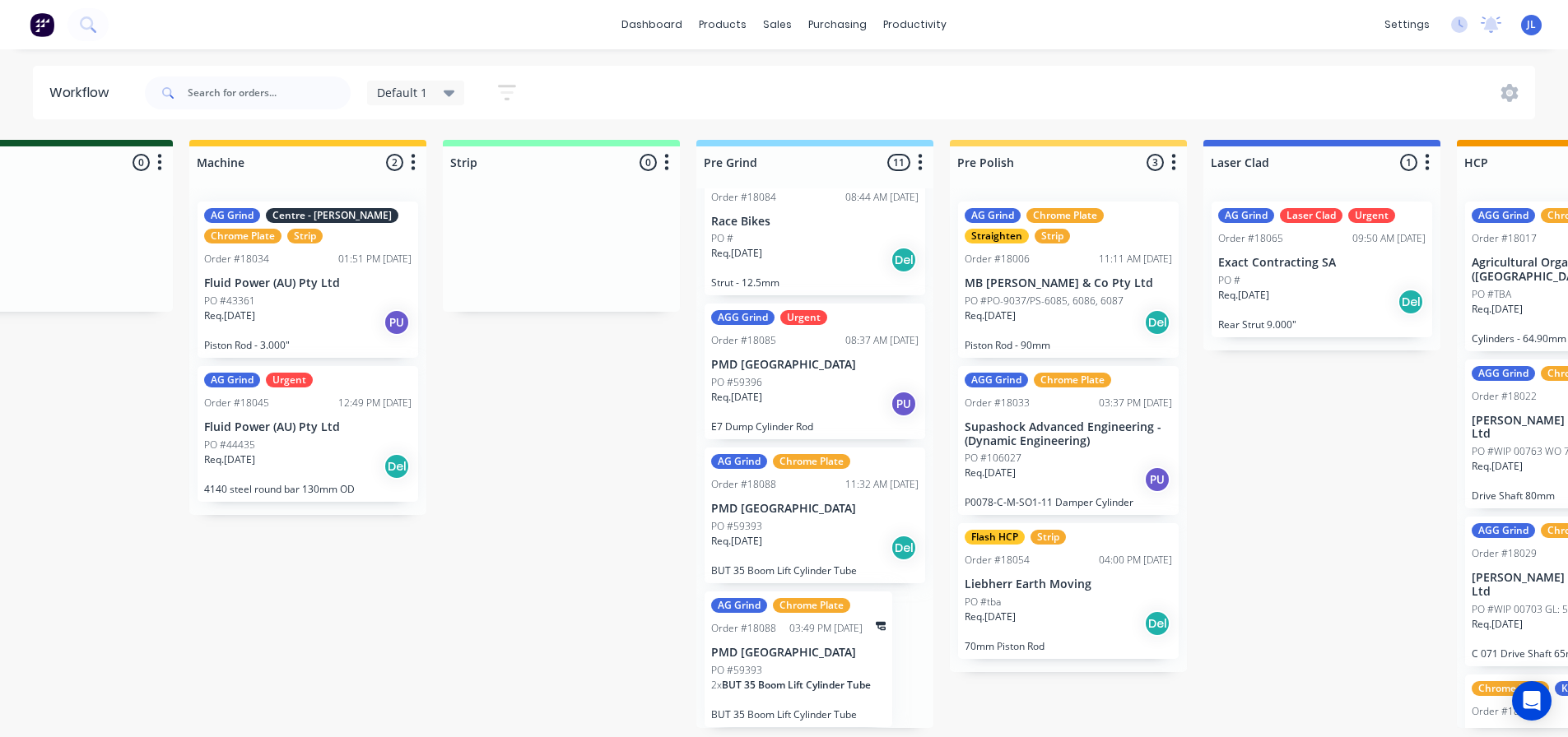
scroll to position [3, 606]
click at [813, 631] on div "03:49 PM [DATE]" at bounding box center [825, 629] width 73 height 14
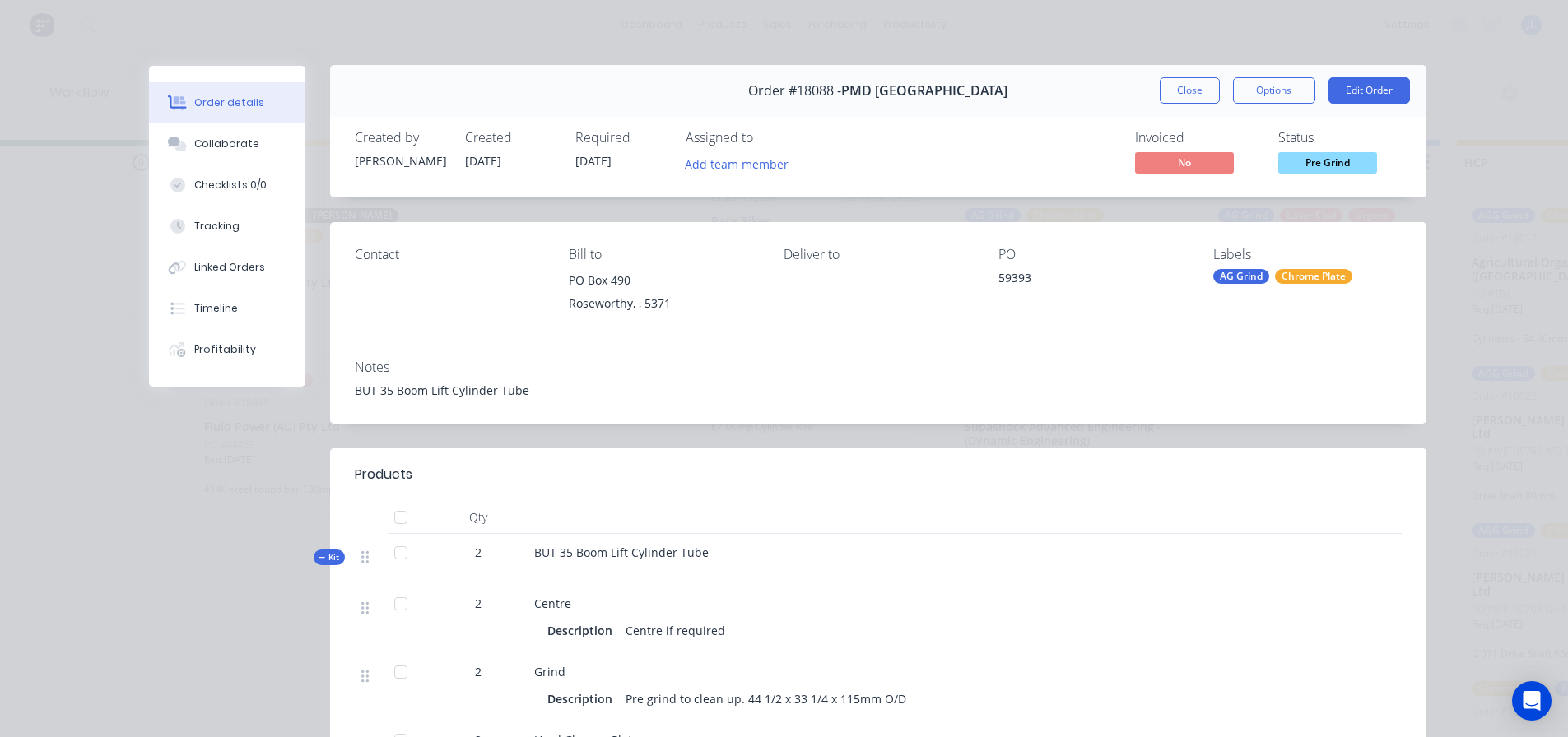
scroll to position [0, 0]
click at [228, 232] on div "Tracking" at bounding box center [216, 226] width 45 height 14
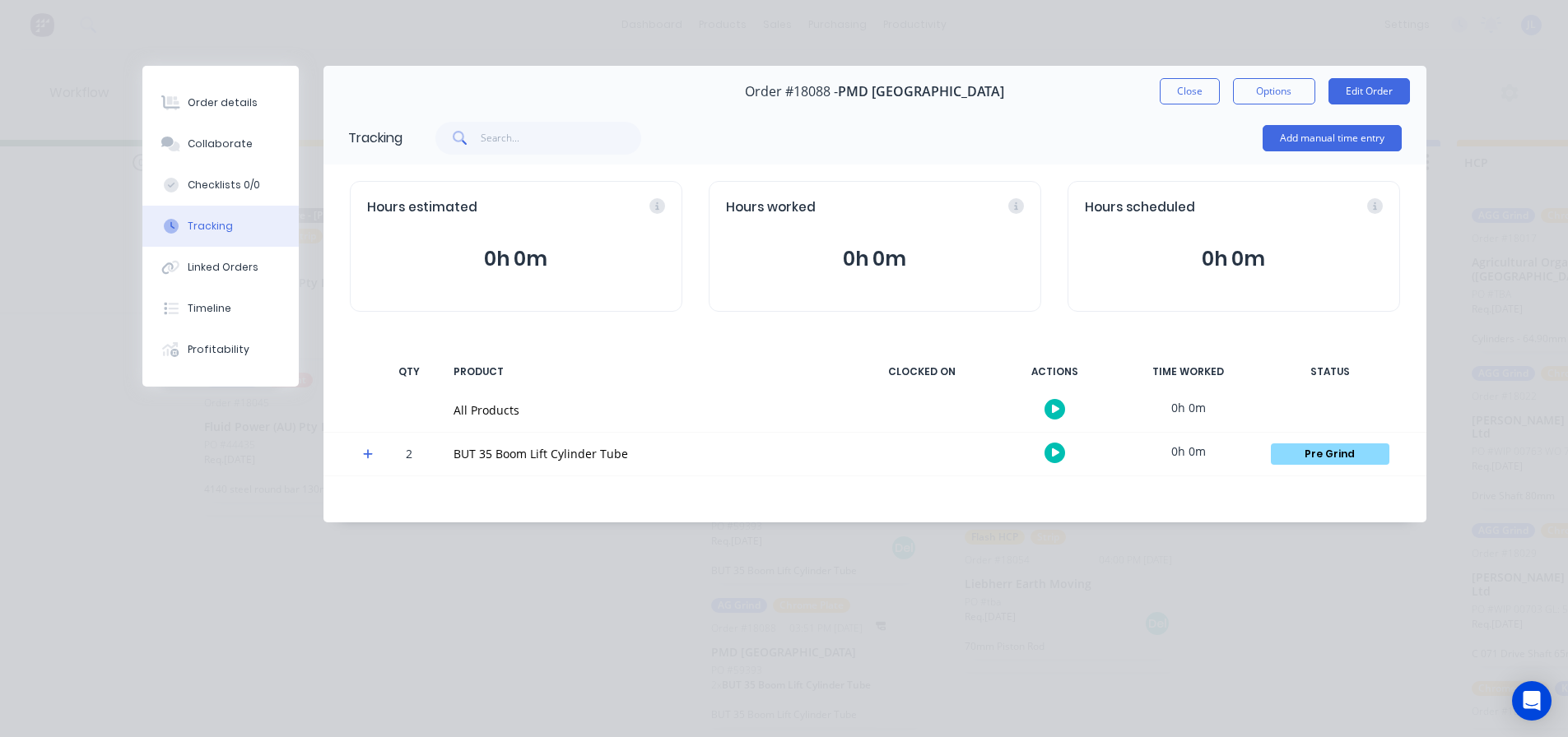
click at [368, 463] on span at bounding box center [370, 456] width 16 height 16
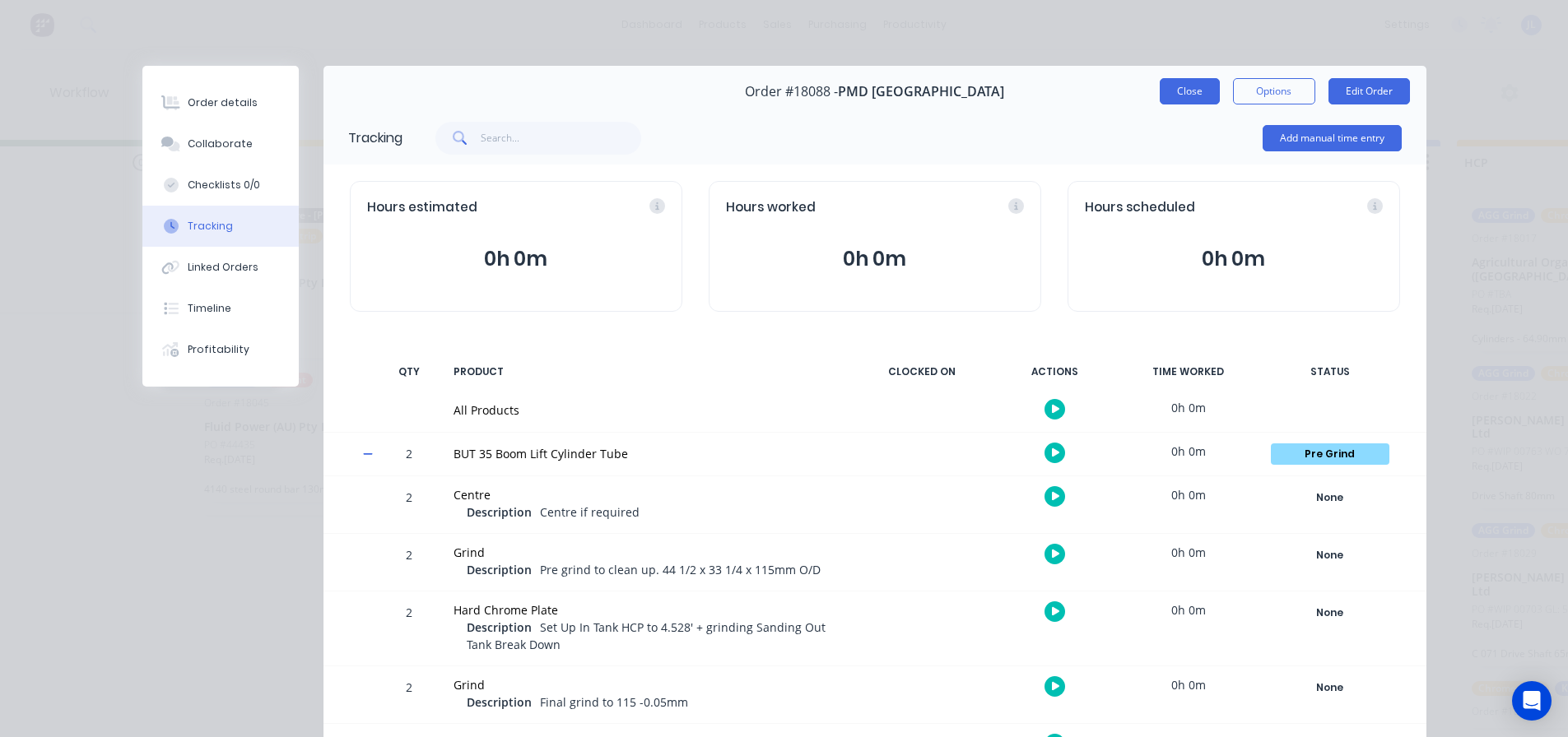
click at [1159, 96] on button "Close" at bounding box center [1189, 90] width 60 height 26
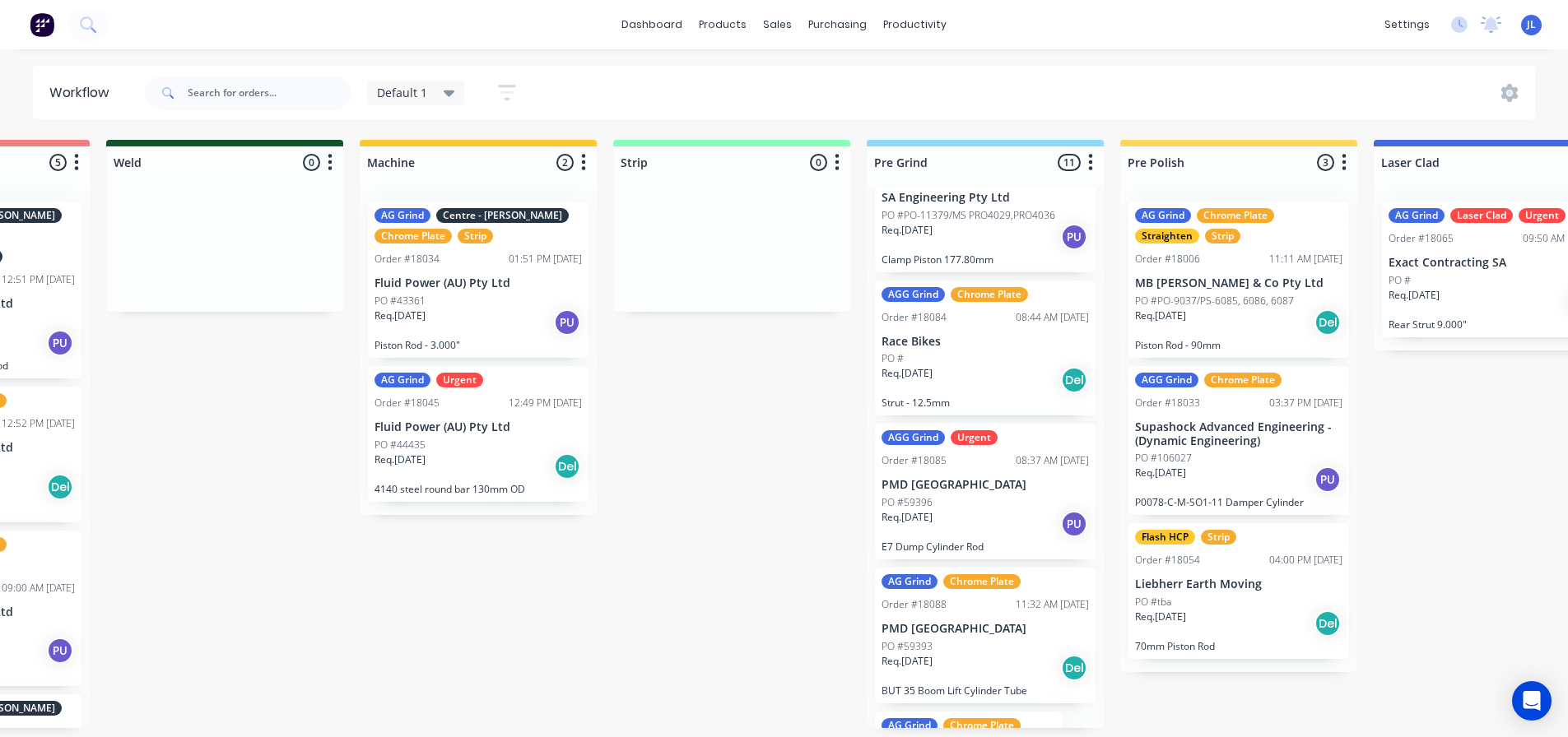
scroll to position [1069, 0]
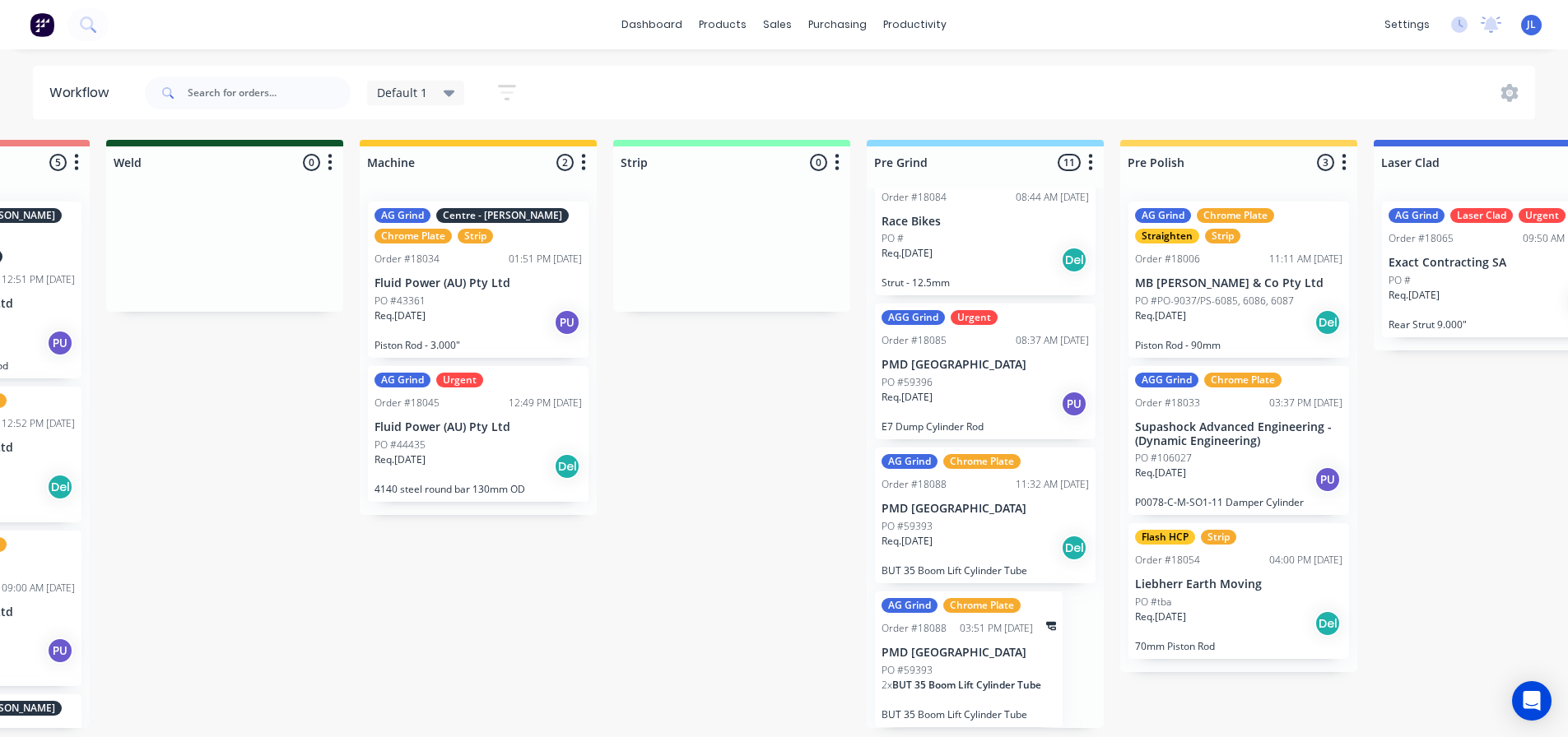
click at [935, 503] on p "PMD [GEOGRAPHIC_DATA]" at bounding box center [986, 509] width 207 height 14
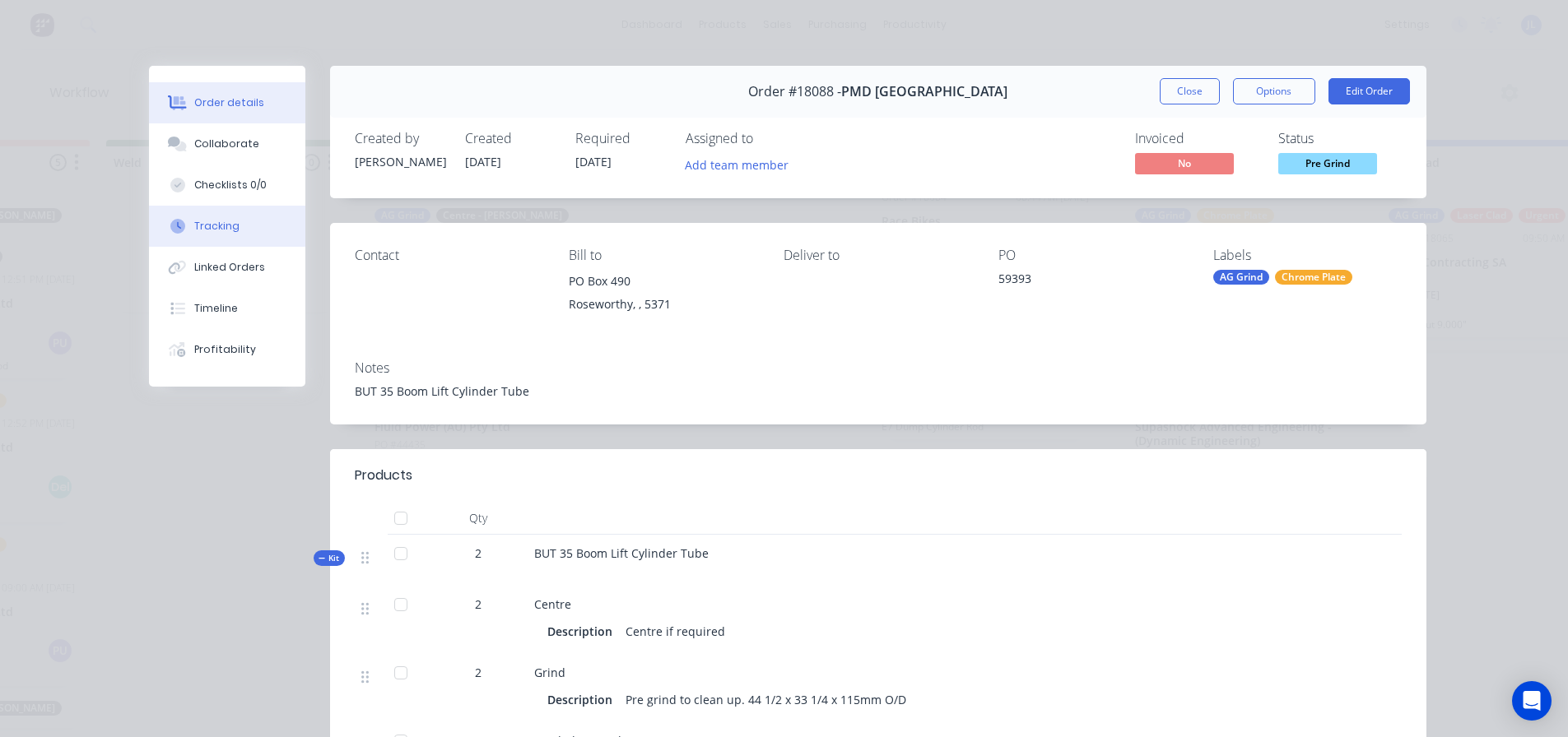
click at [220, 227] on div "Tracking" at bounding box center [216, 226] width 45 height 14
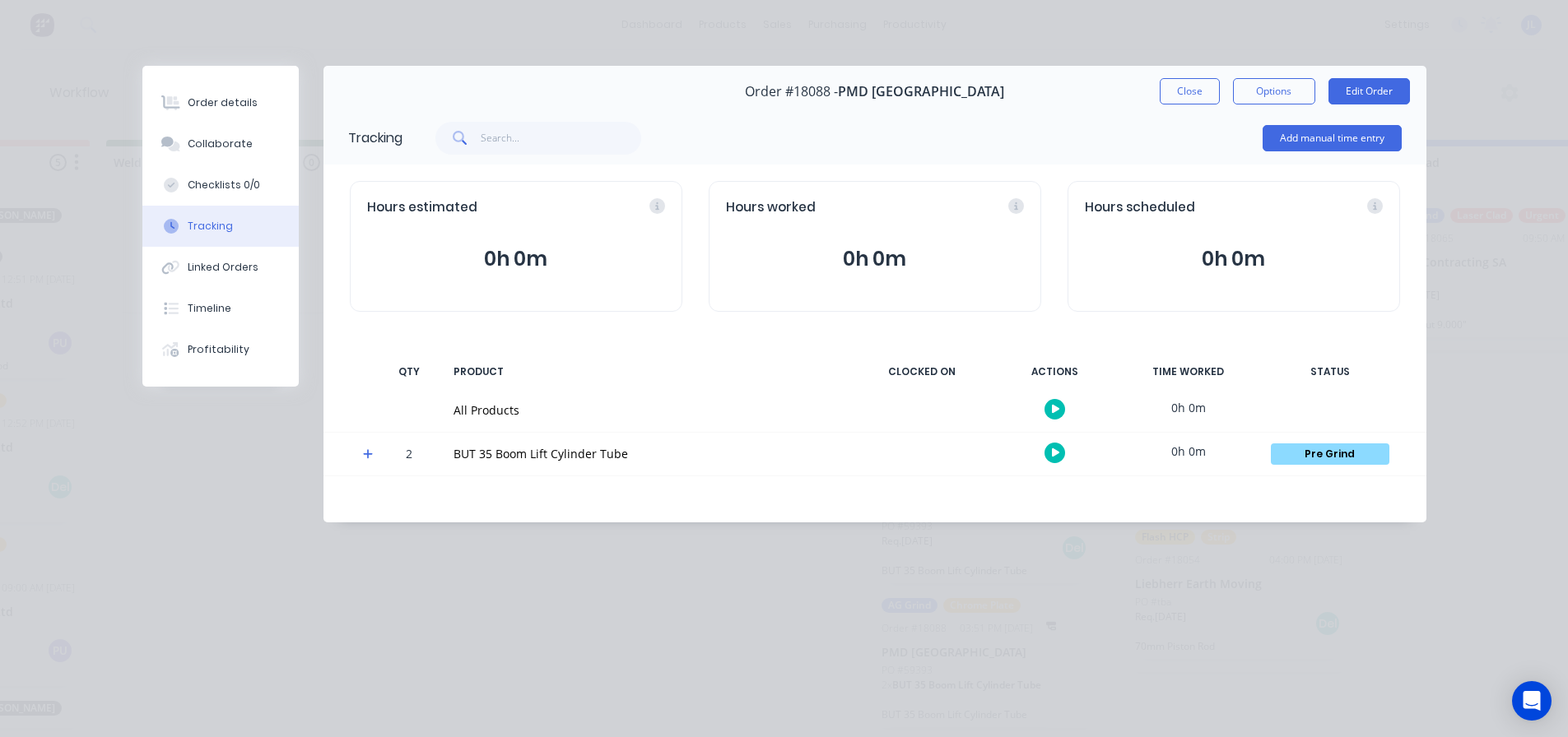
click at [373, 454] on span at bounding box center [370, 456] width 16 height 16
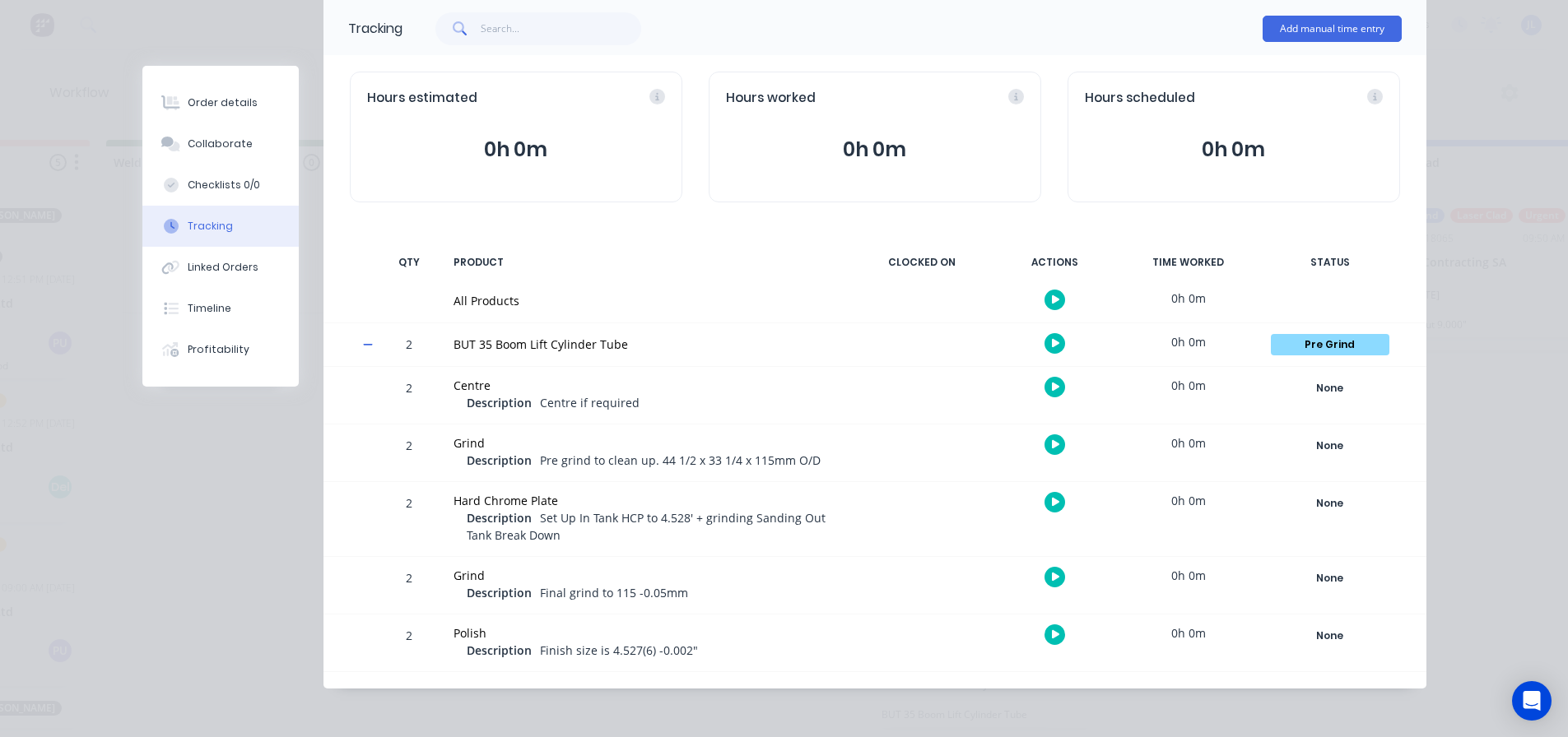
scroll to position [112, 0]
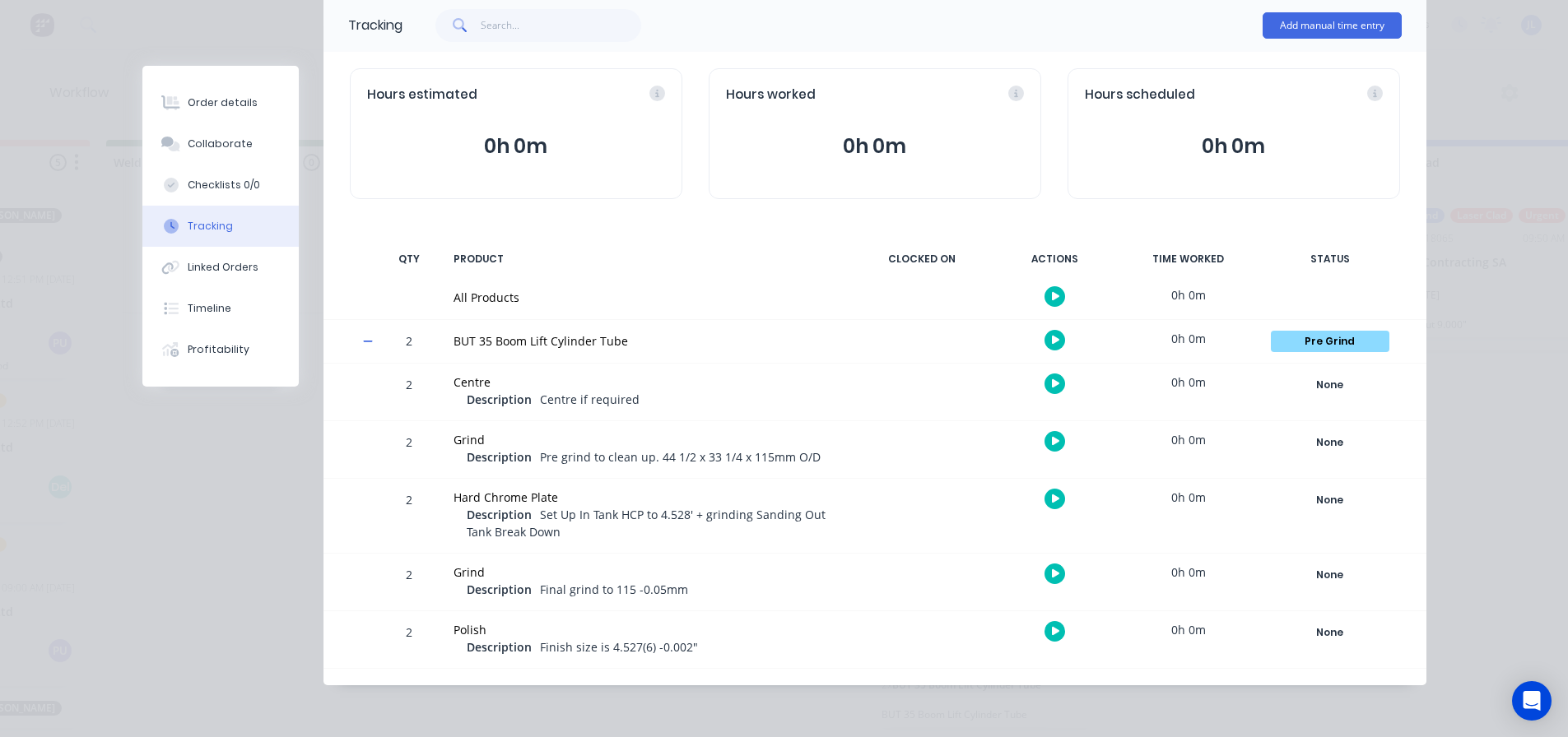
click at [363, 341] on icon at bounding box center [368, 342] width 11 height 12
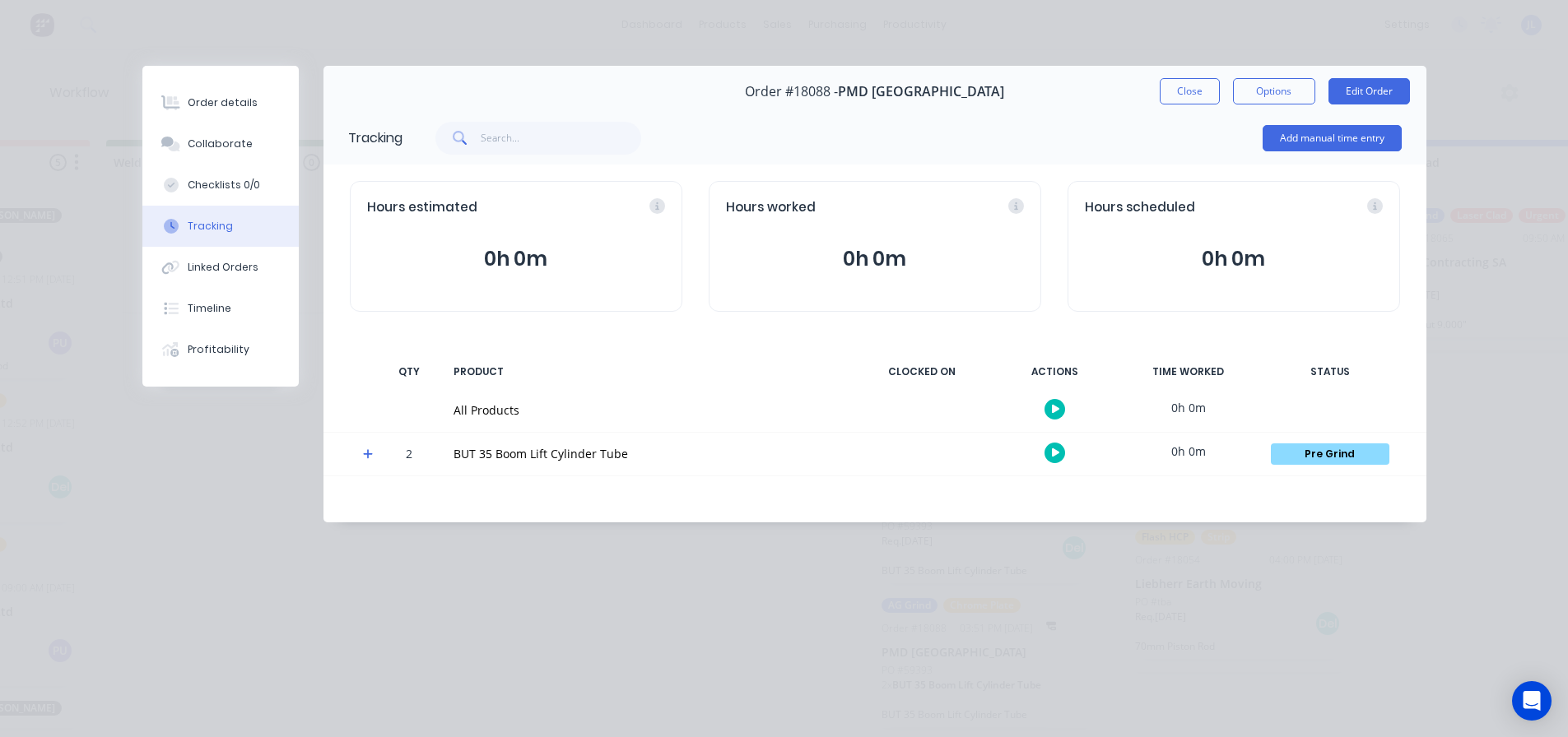
scroll to position [0, 0]
click at [1354, 461] on div "Pre Grind" at bounding box center [1330, 454] width 119 height 21
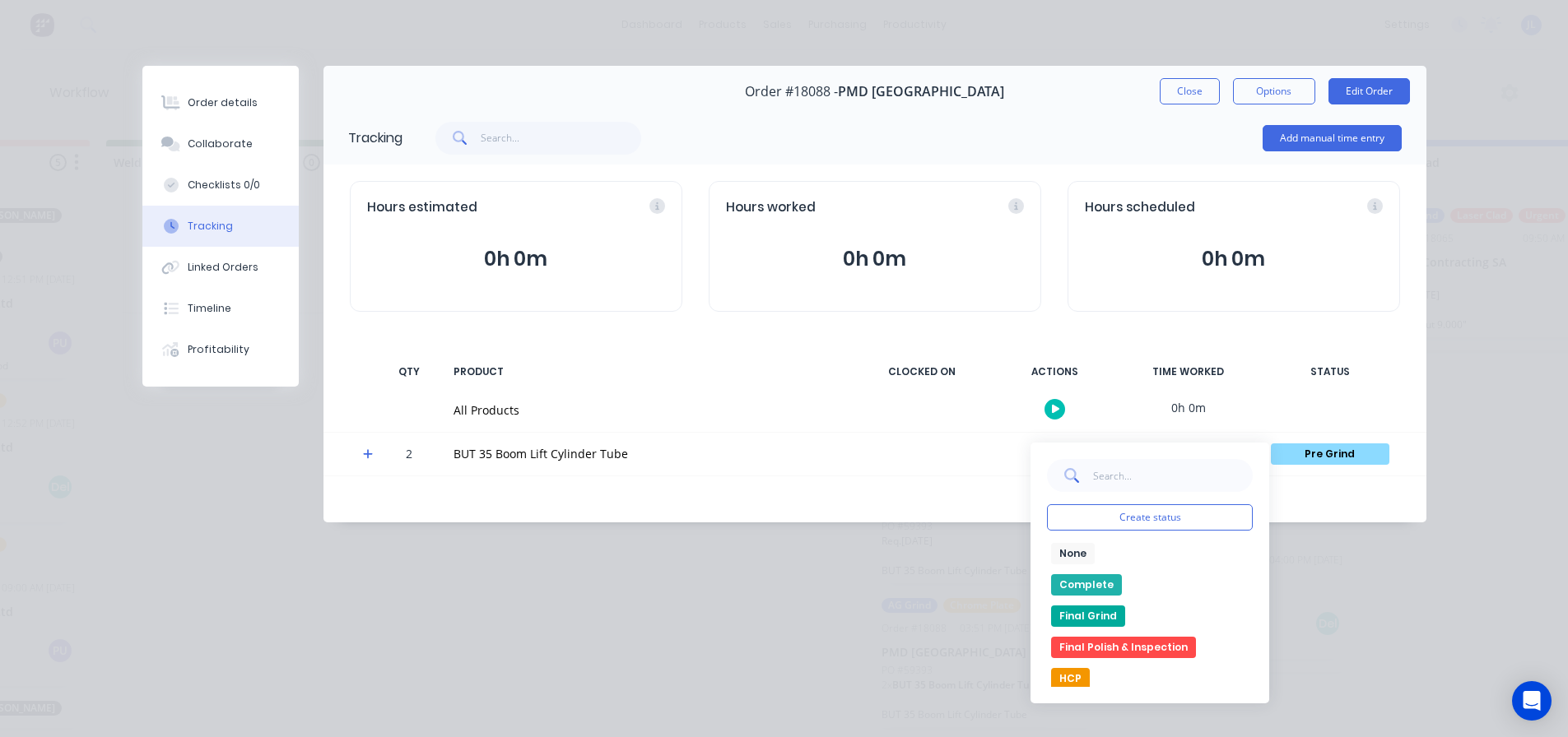
click at [1071, 558] on button "None" at bounding box center [1072, 554] width 43 height 21
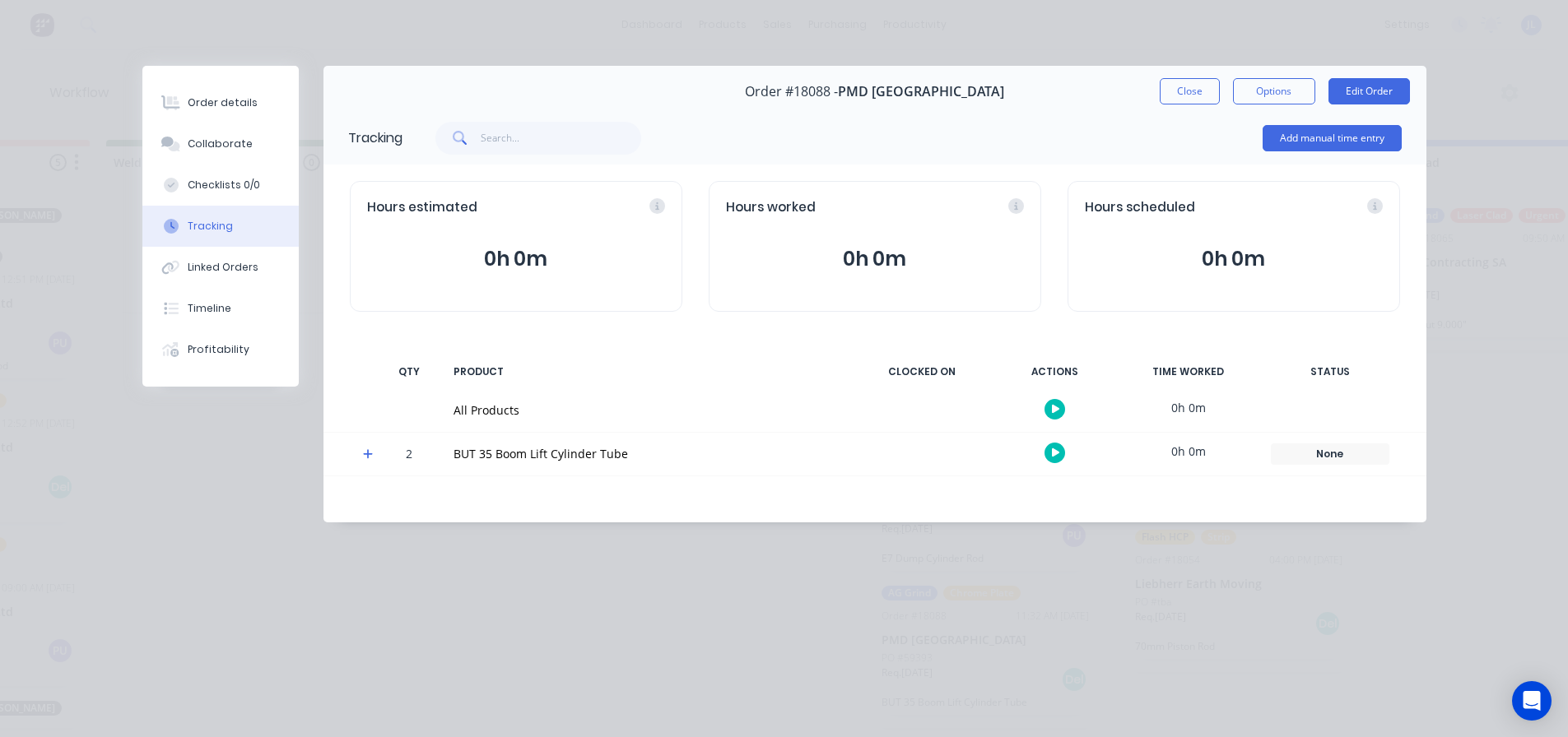
scroll to position [925, 0]
click at [1188, 94] on button "Close" at bounding box center [1189, 90] width 60 height 26
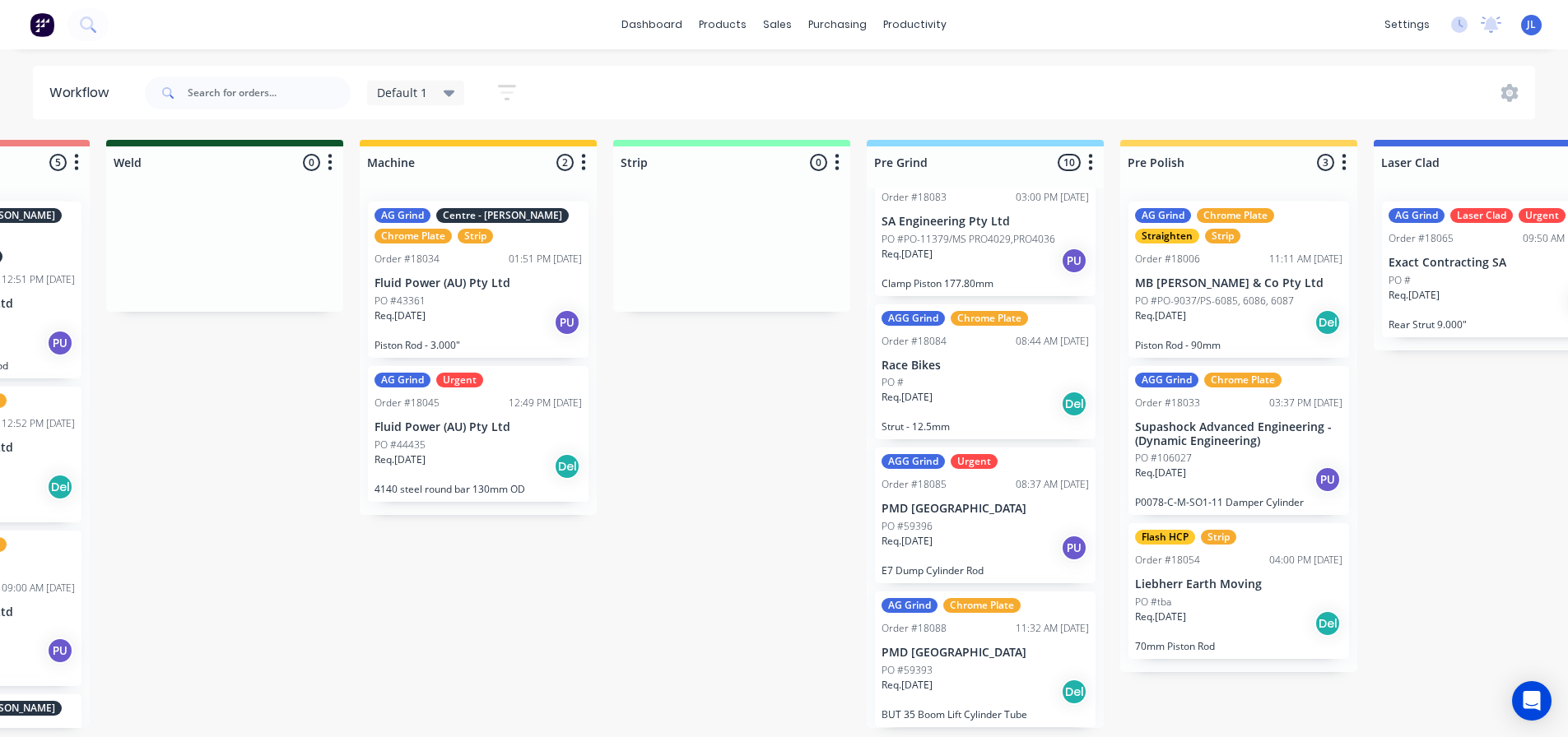
click at [731, 511] on div "Submitted 1 Status colour #273444 hex #273444 Save Cancel Summaries Total order…" at bounding box center [1521, 434] width 3938 height 588
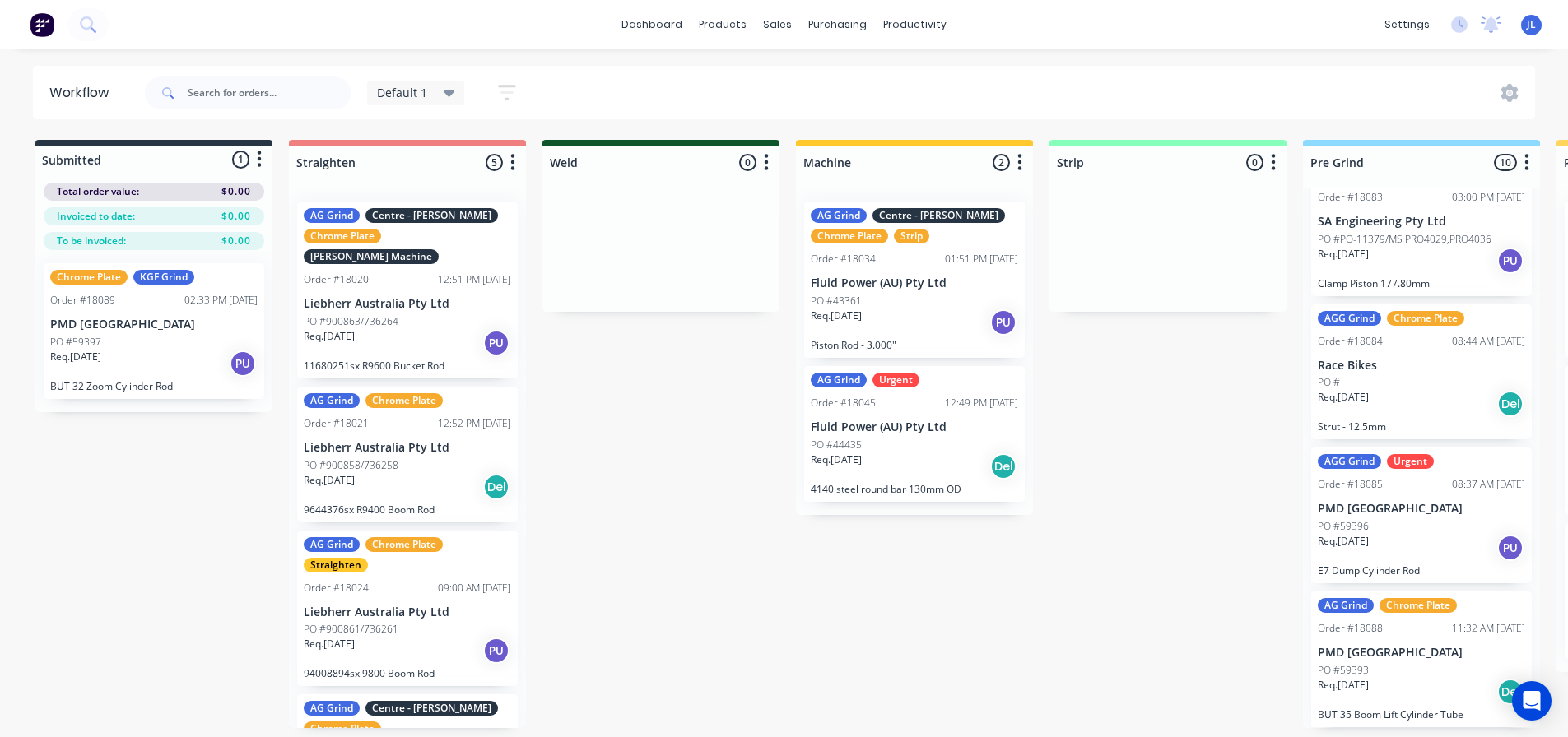
click at [139, 369] on div "Req. 23/09/25 PU" at bounding box center [154, 364] width 207 height 28
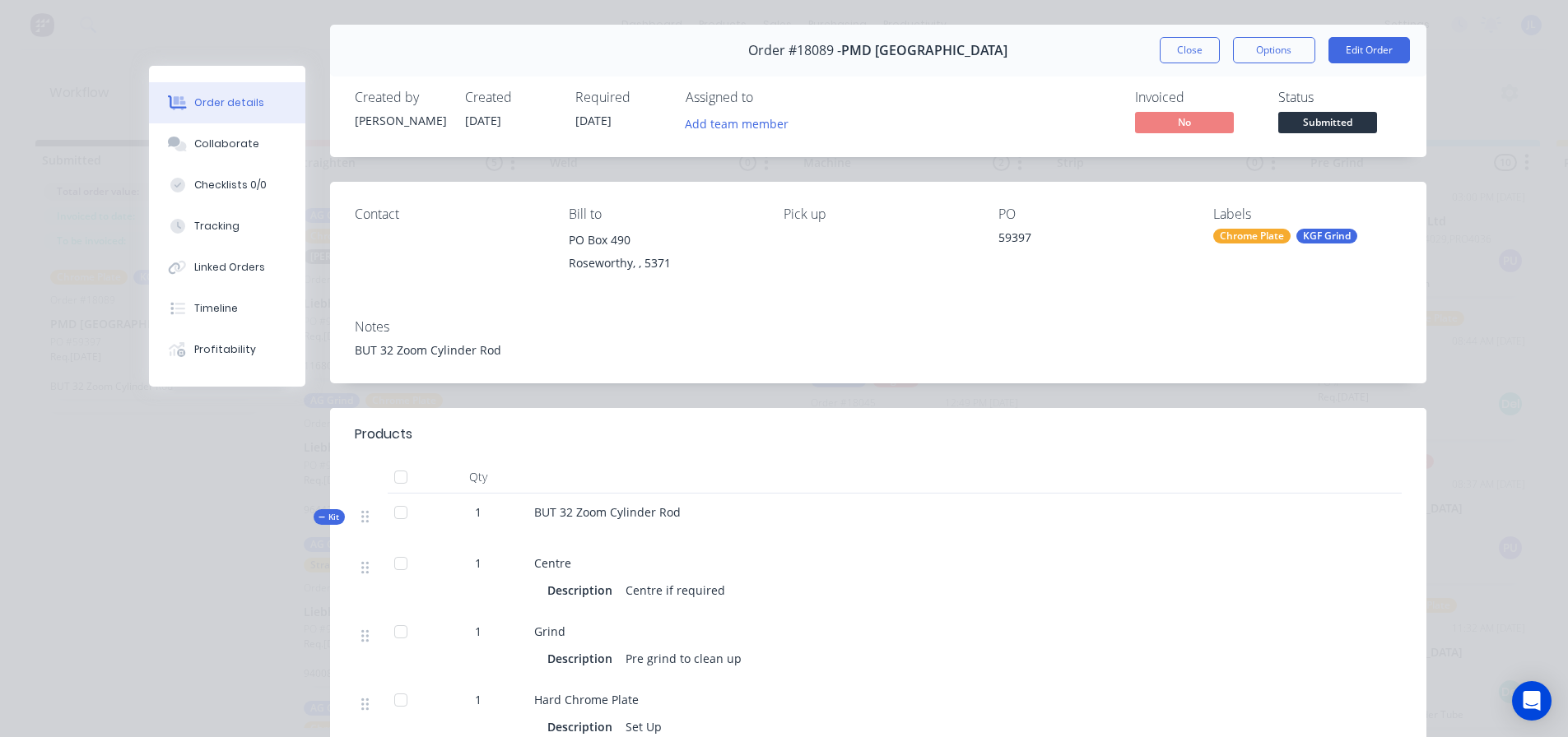
scroll to position [0, 0]
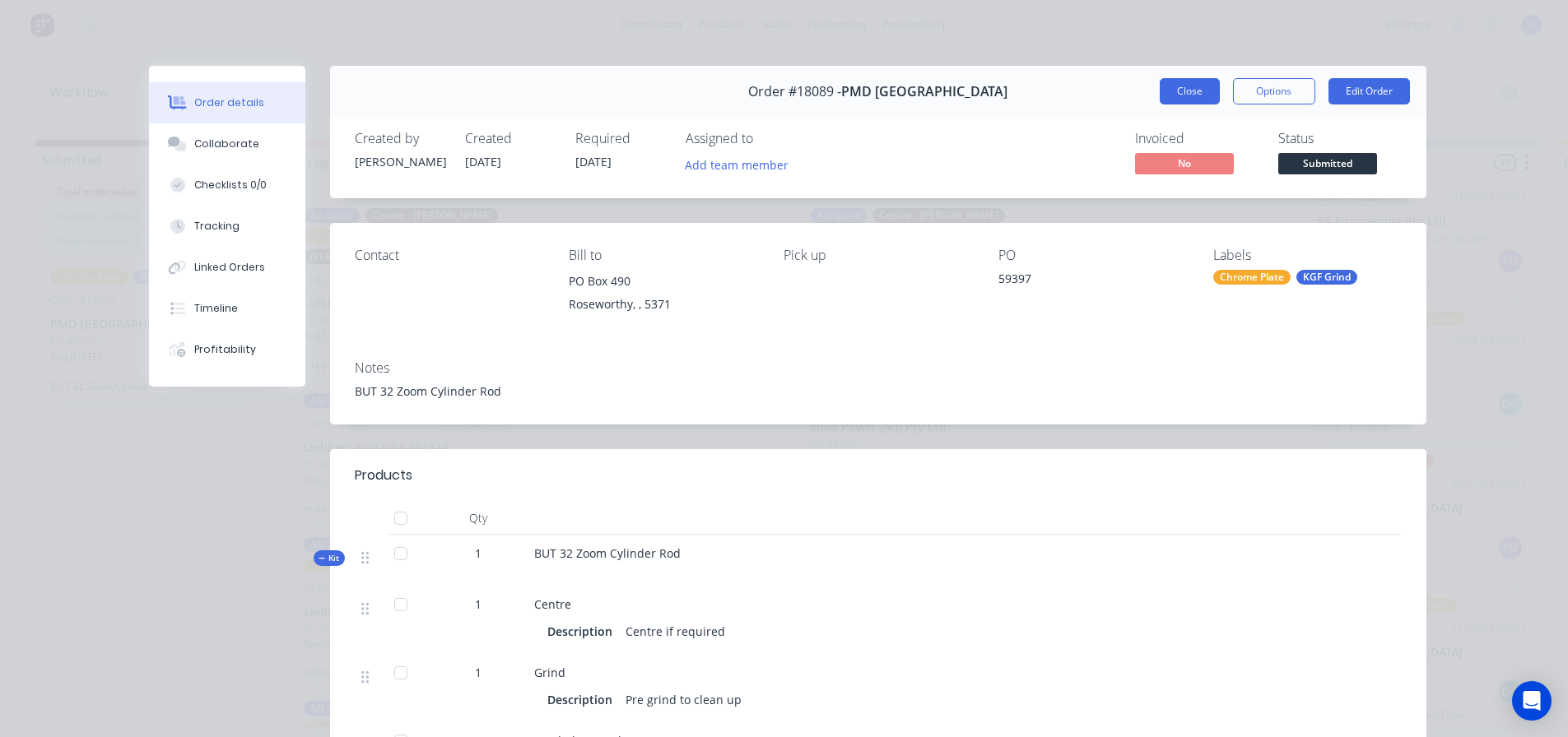
click at [1166, 95] on button "Close" at bounding box center [1189, 90] width 60 height 26
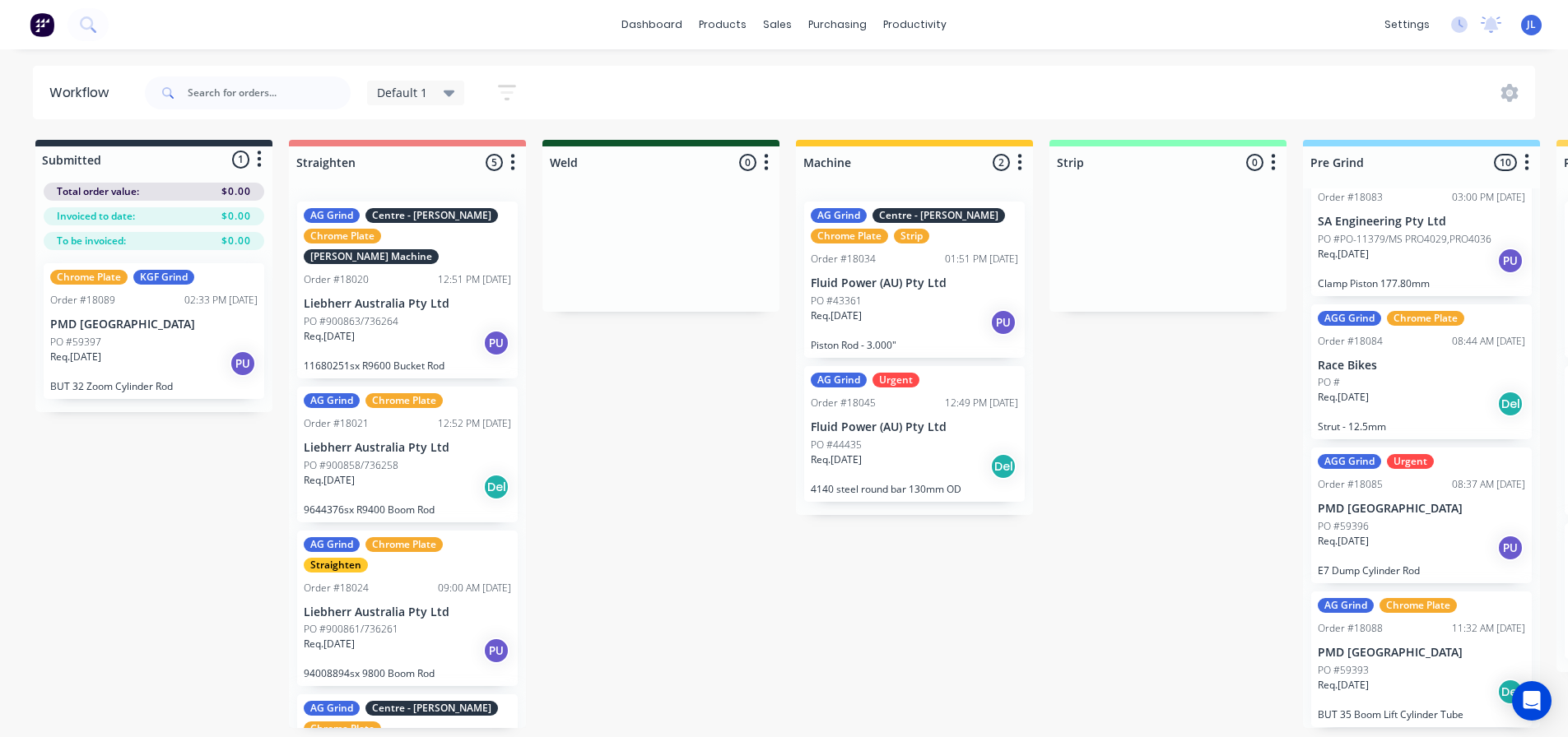
click at [152, 350] on div "Req. 23/09/25 PU" at bounding box center [154, 364] width 207 height 28
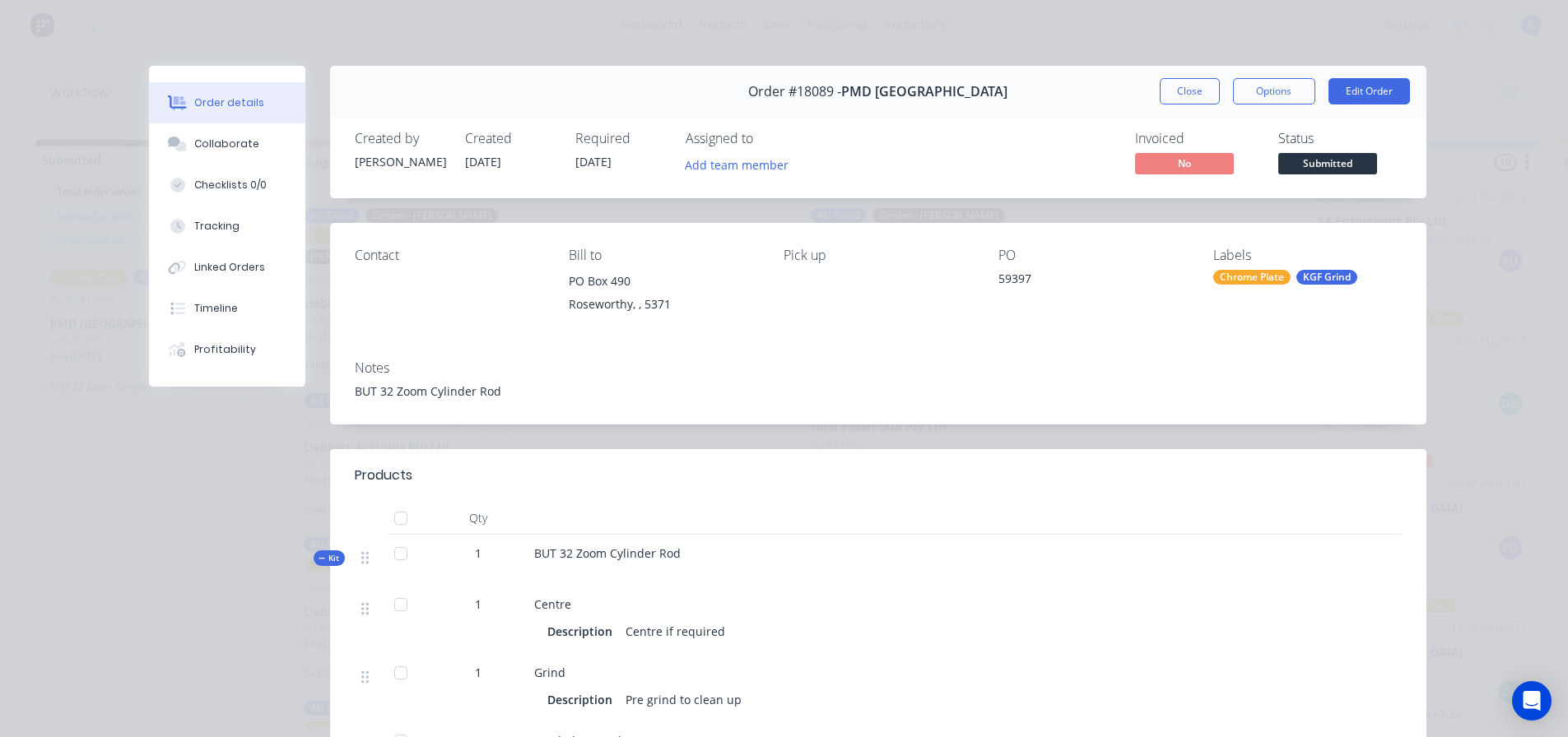
click at [1167, 97] on button "Close" at bounding box center [1189, 90] width 60 height 26
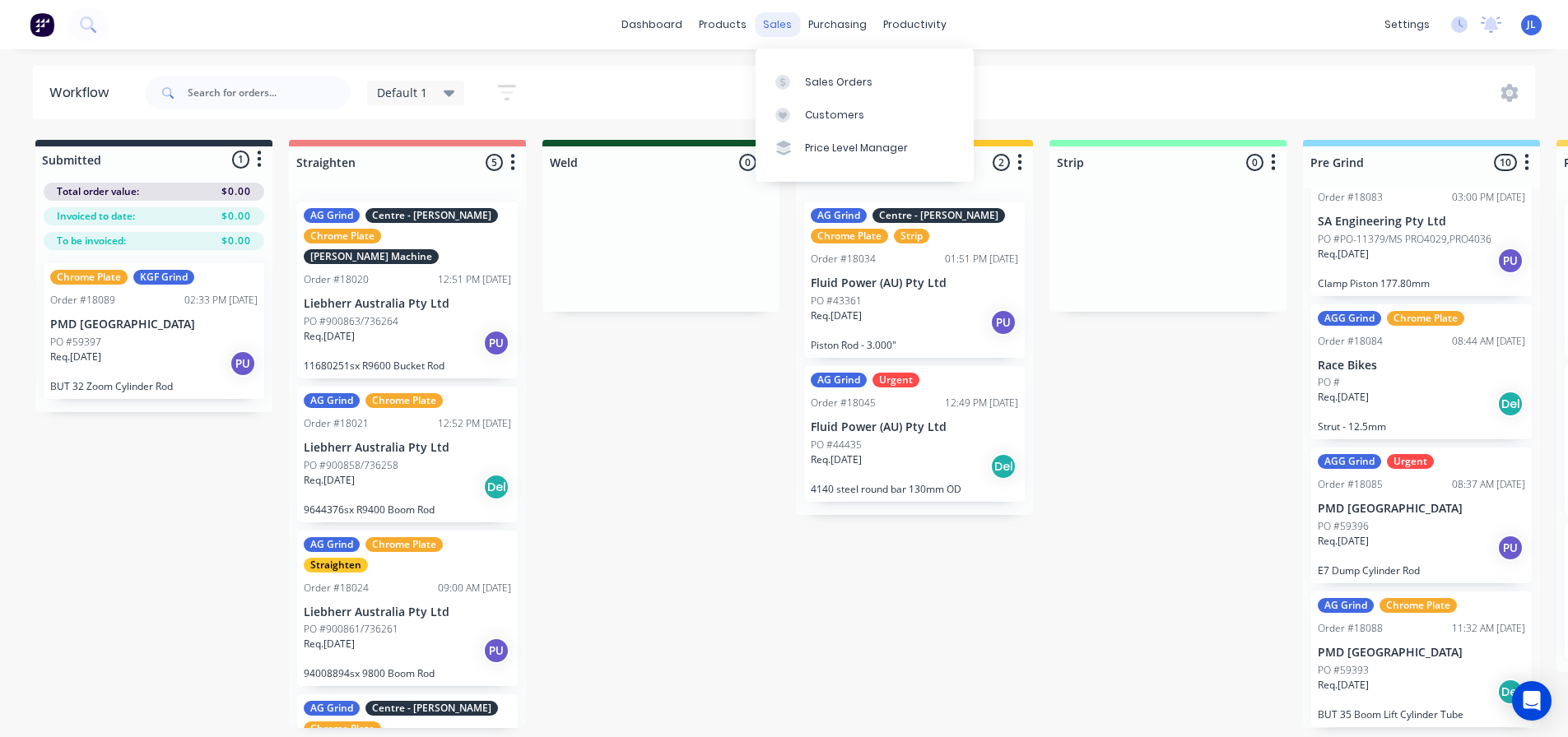
click at [779, 24] on div "sales" at bounding box center [776, 25] width 45 height 25
click at [812, 69] on link "Sales Orders" at bounding box center [864, 82] width 218 height 33
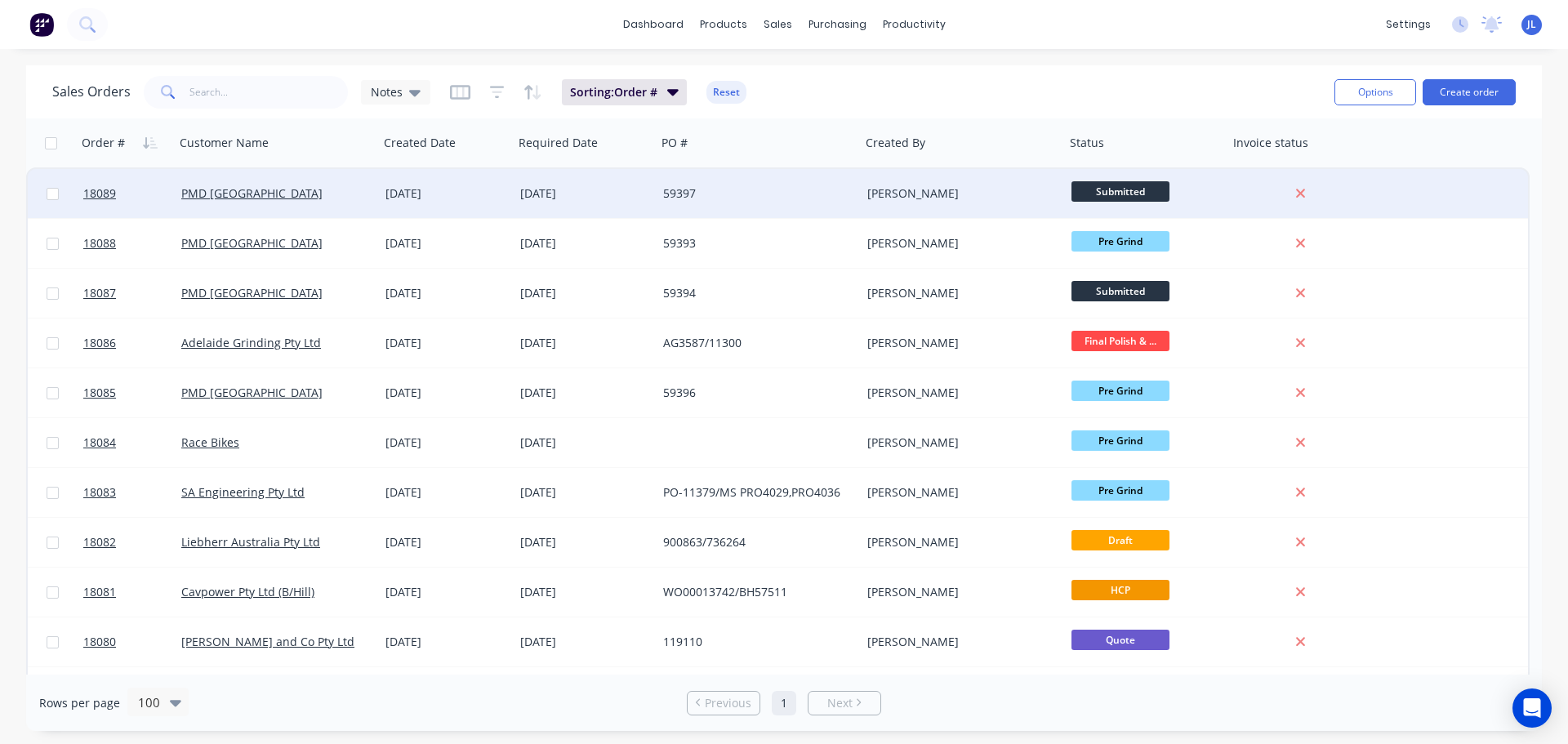
click at [361, 202] on div "PMD [GEOGRAPHIC_DATA]" at bounding box center [277, 193] width 204 height 49
click at [298, 201] on div "PMD [GEOGRAPHIC_DATA]" at bounding box center [271, 193] width 181 height 16
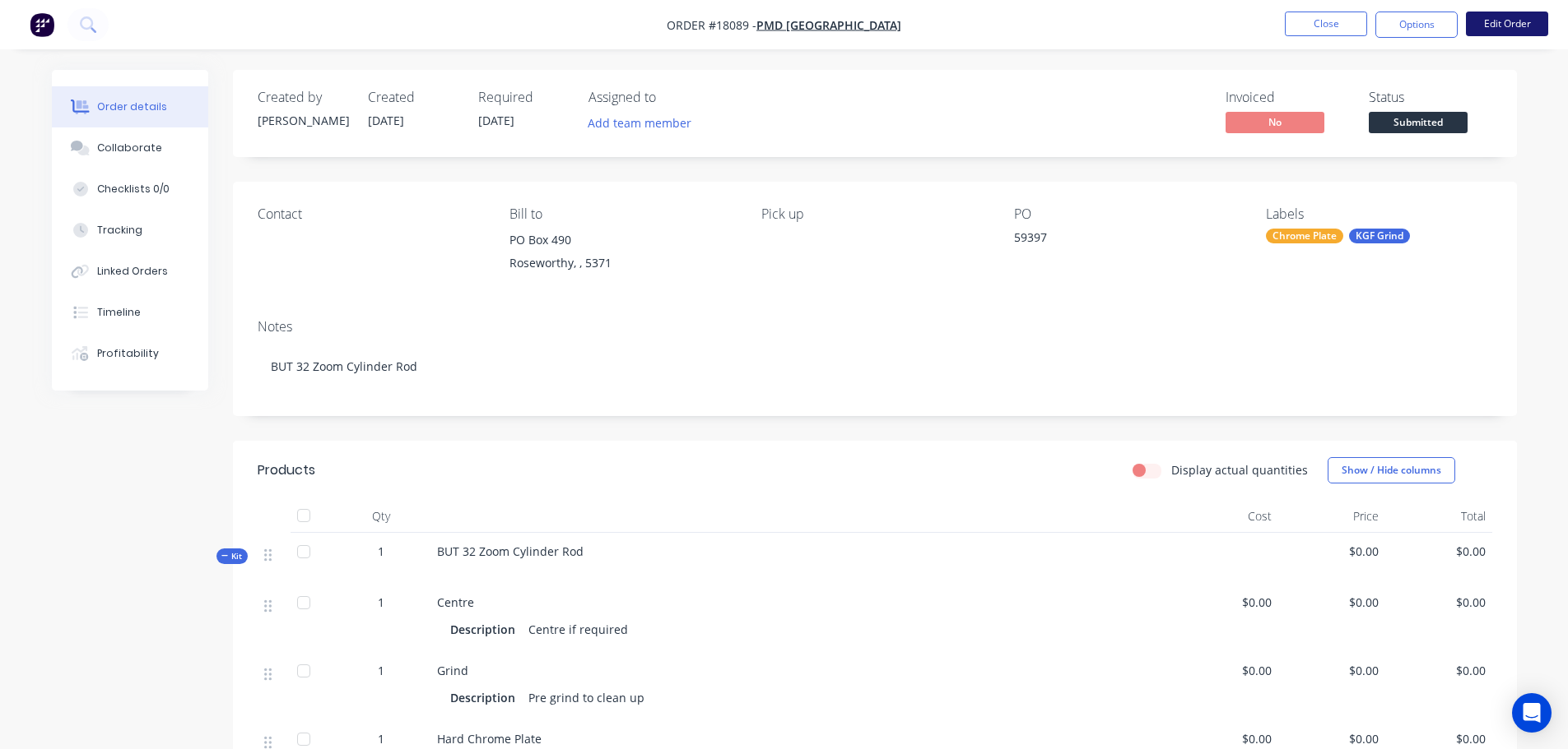
click at [1498, 21] on button "Edit Order" at bounding box center [1507, 24] width 83 height 25
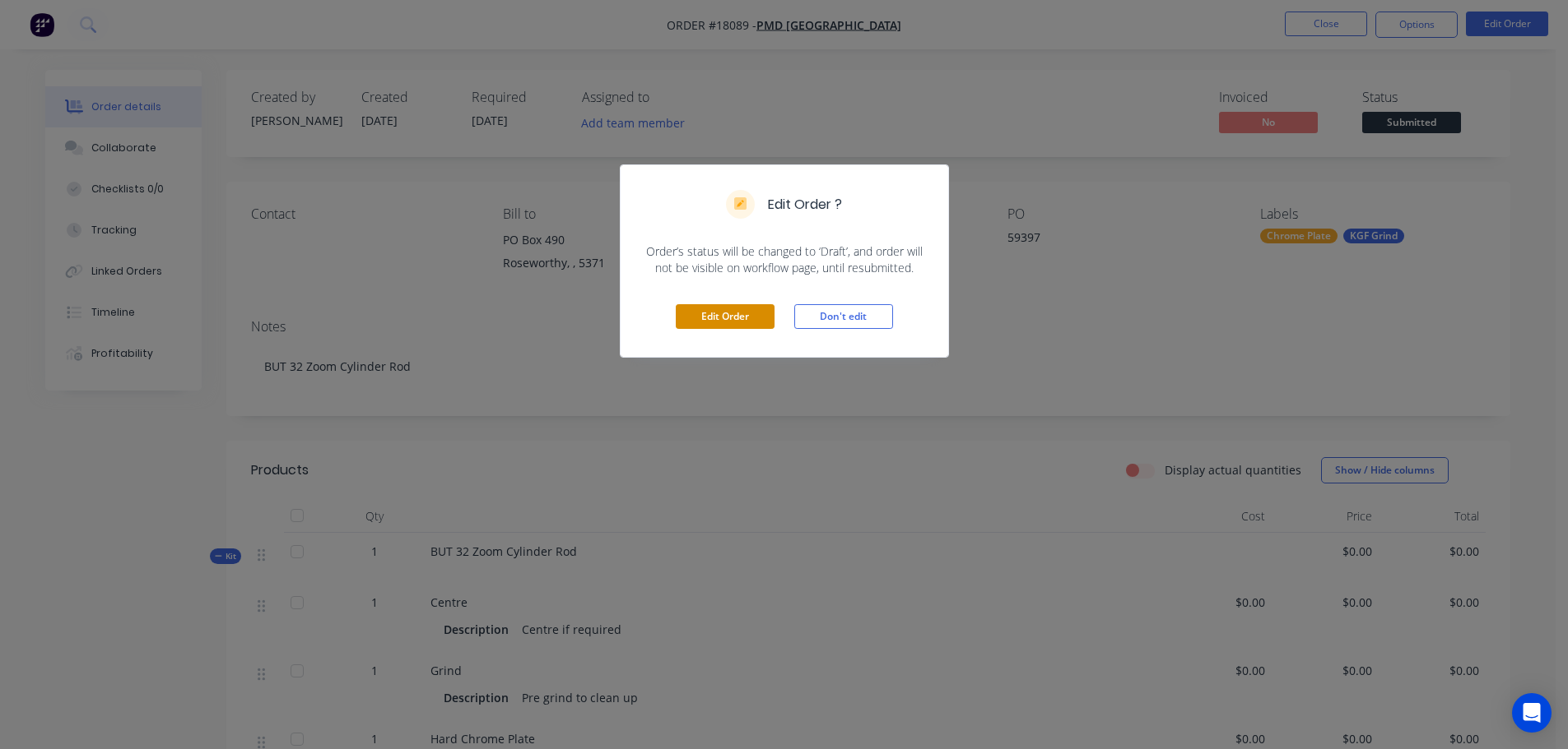
click at [711, 324] on button "Edit Order" at bounding box center [725, 316] width 99 height 25
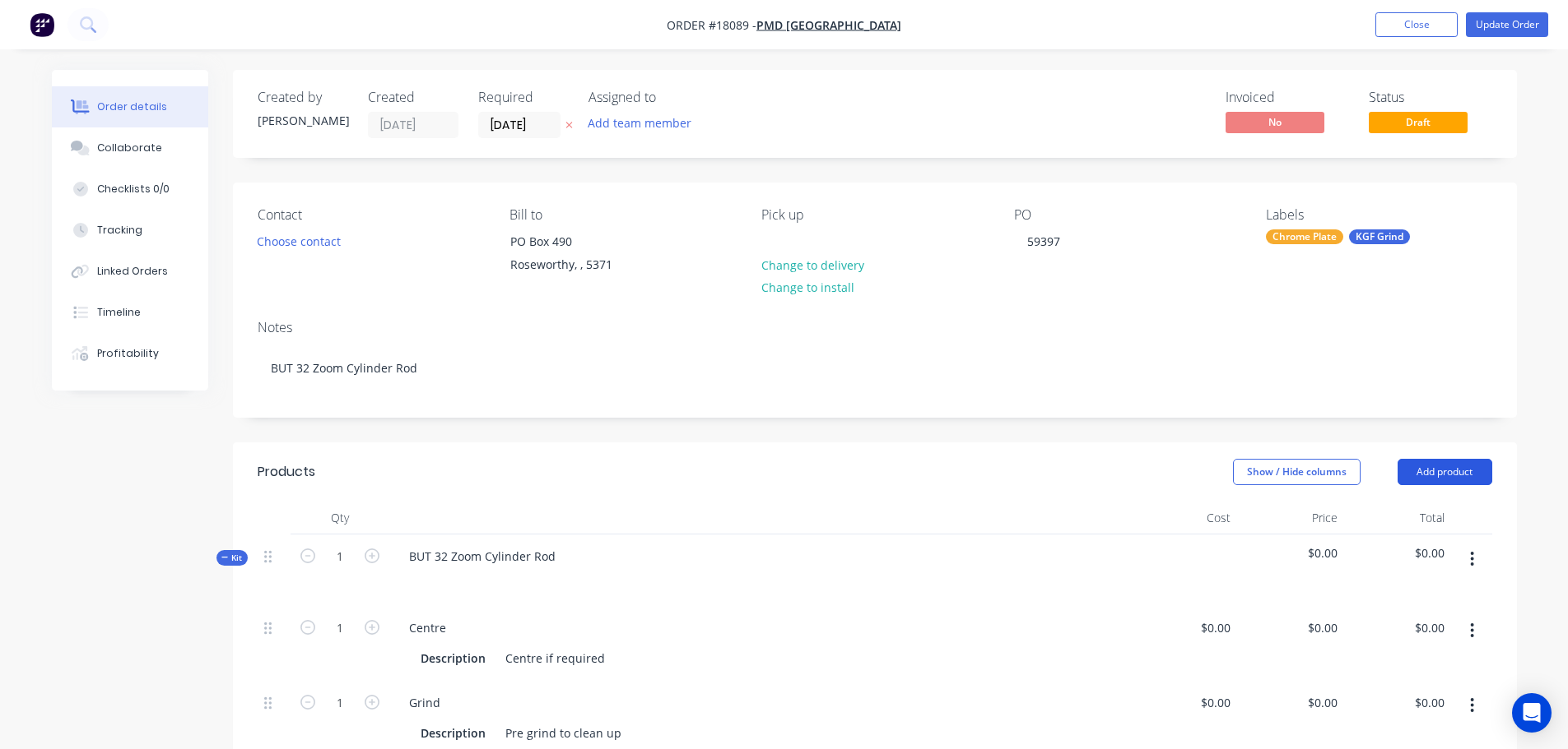
click at [1410, 460] on button "Add product" at bounding box center [1444, 472] width 95 height 26
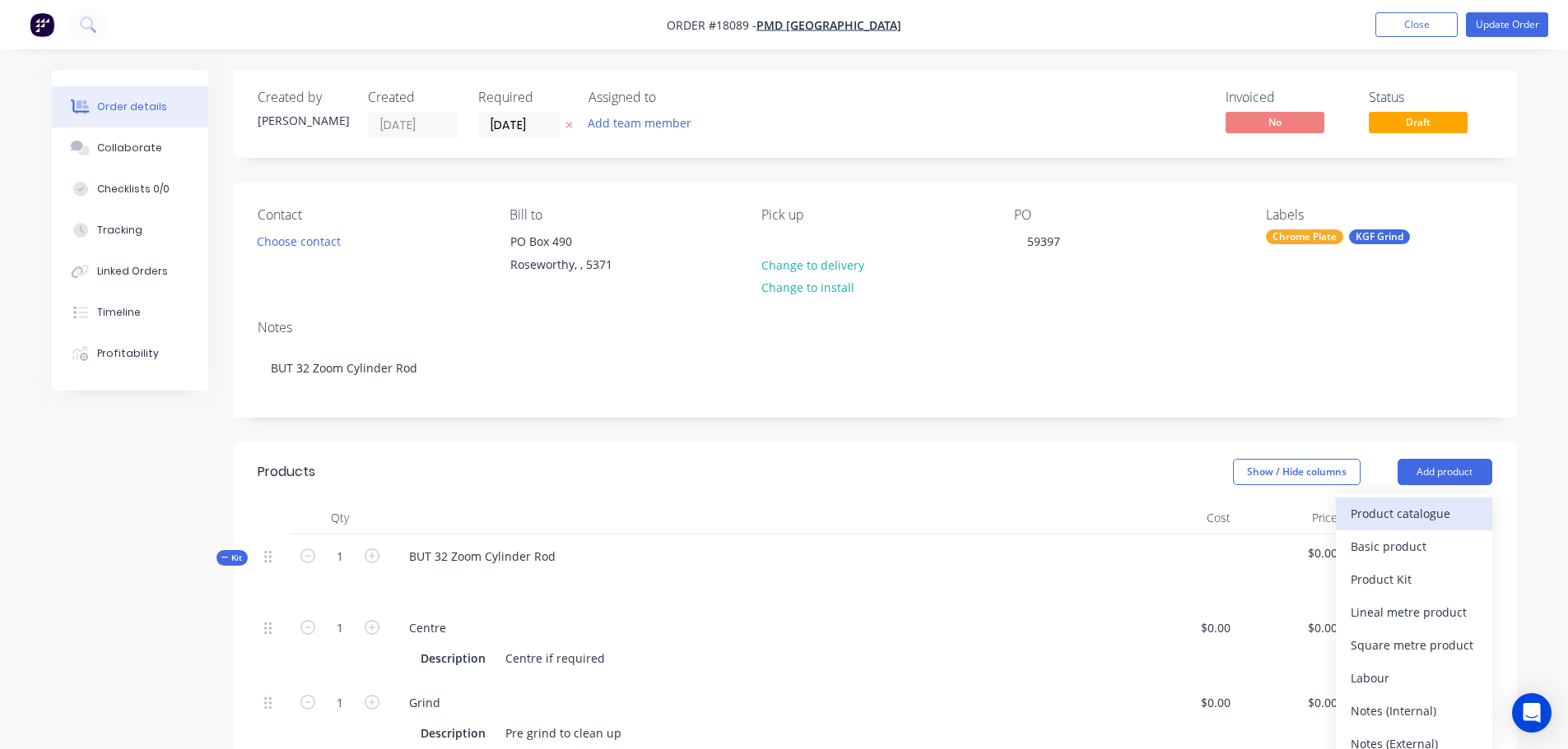
click at [1442, 516] on div "Product catalogue" at bounding box center [1414, 513] width 127 height 24
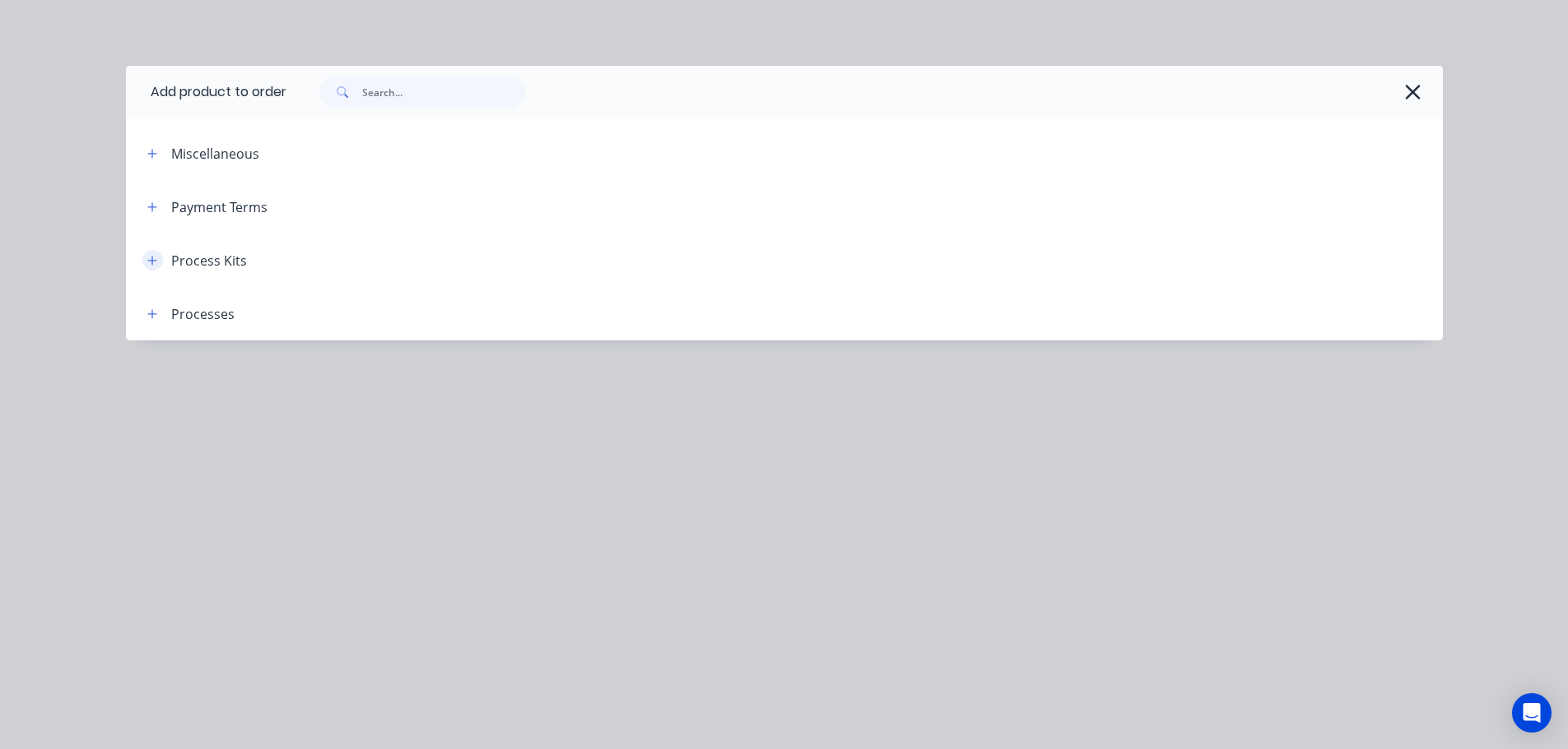
click at [152, 260] on icon "button" at bounding box center [152, 260] width 9 height 9
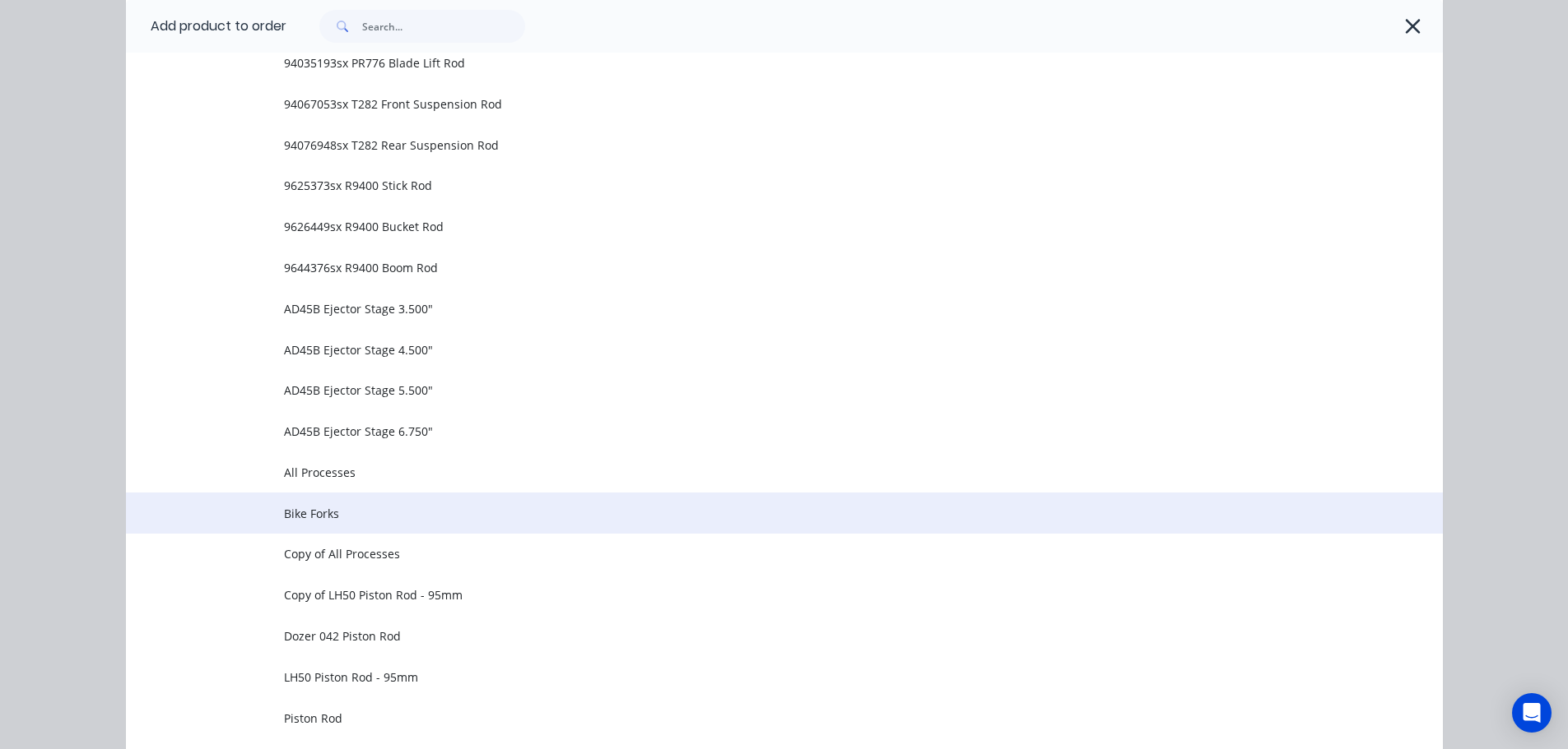
scroll to position [1015, 0]
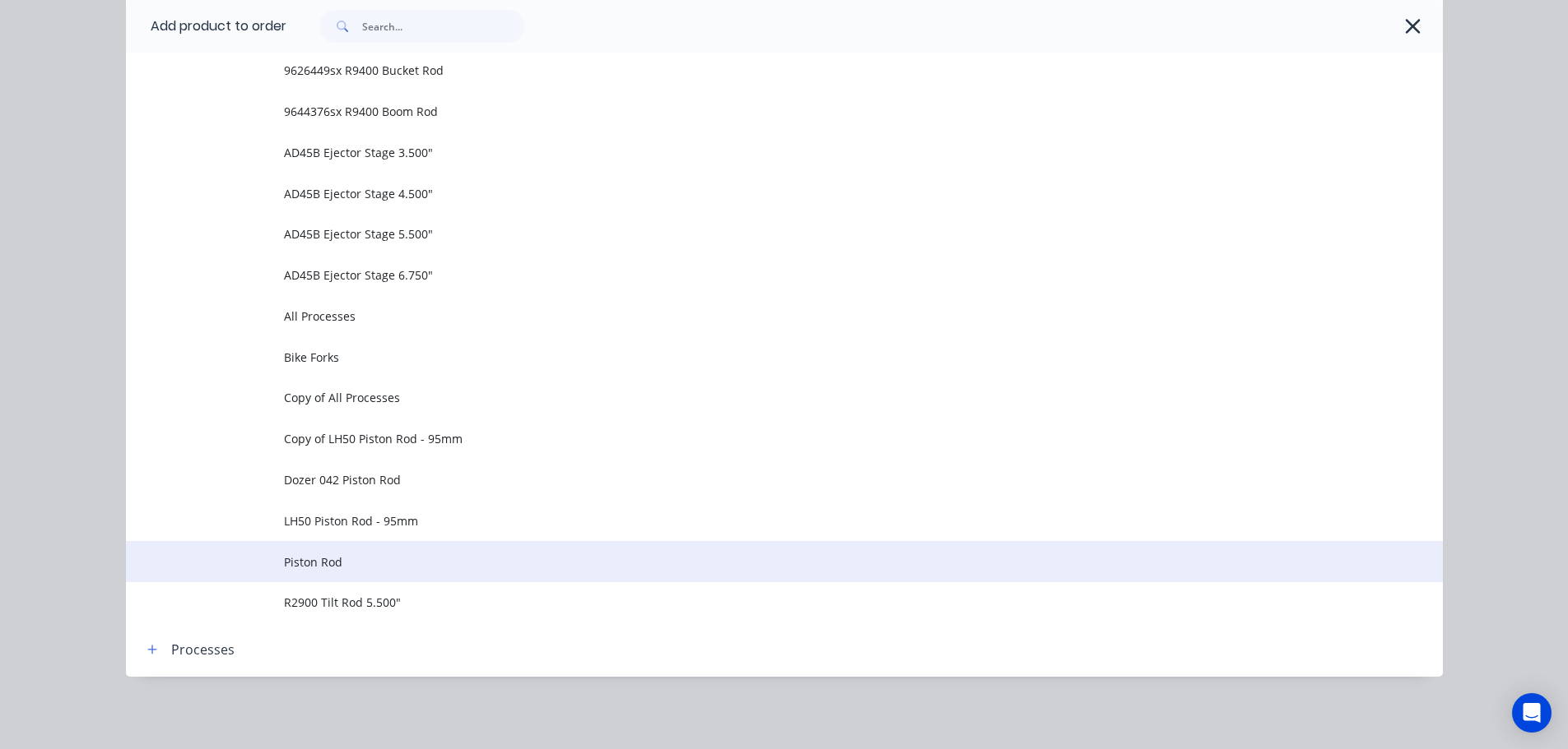
click at [323, 560] on span "Piston Rod" at bounding box center [748, 562] width 927 height 17
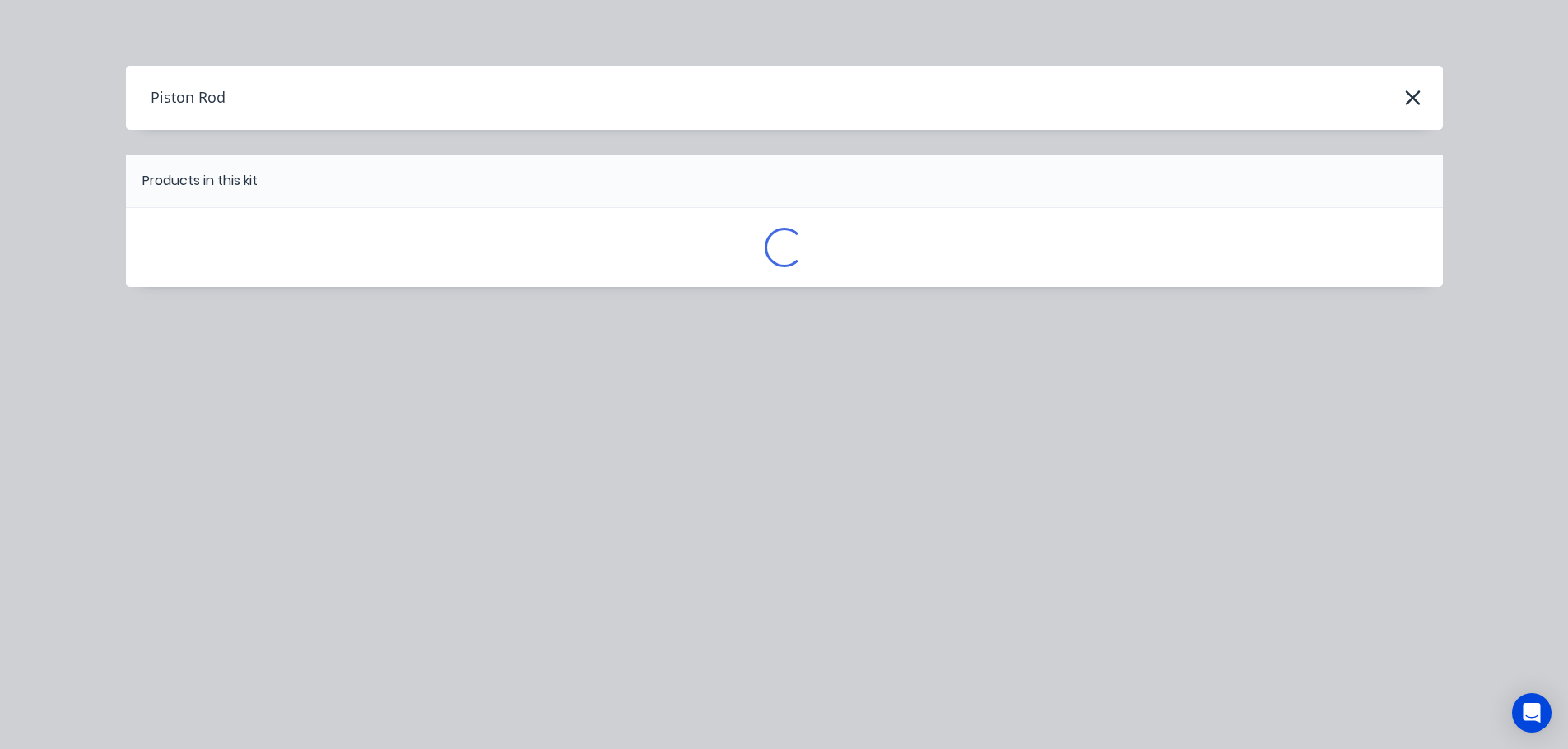
scroll to position [0, 0]
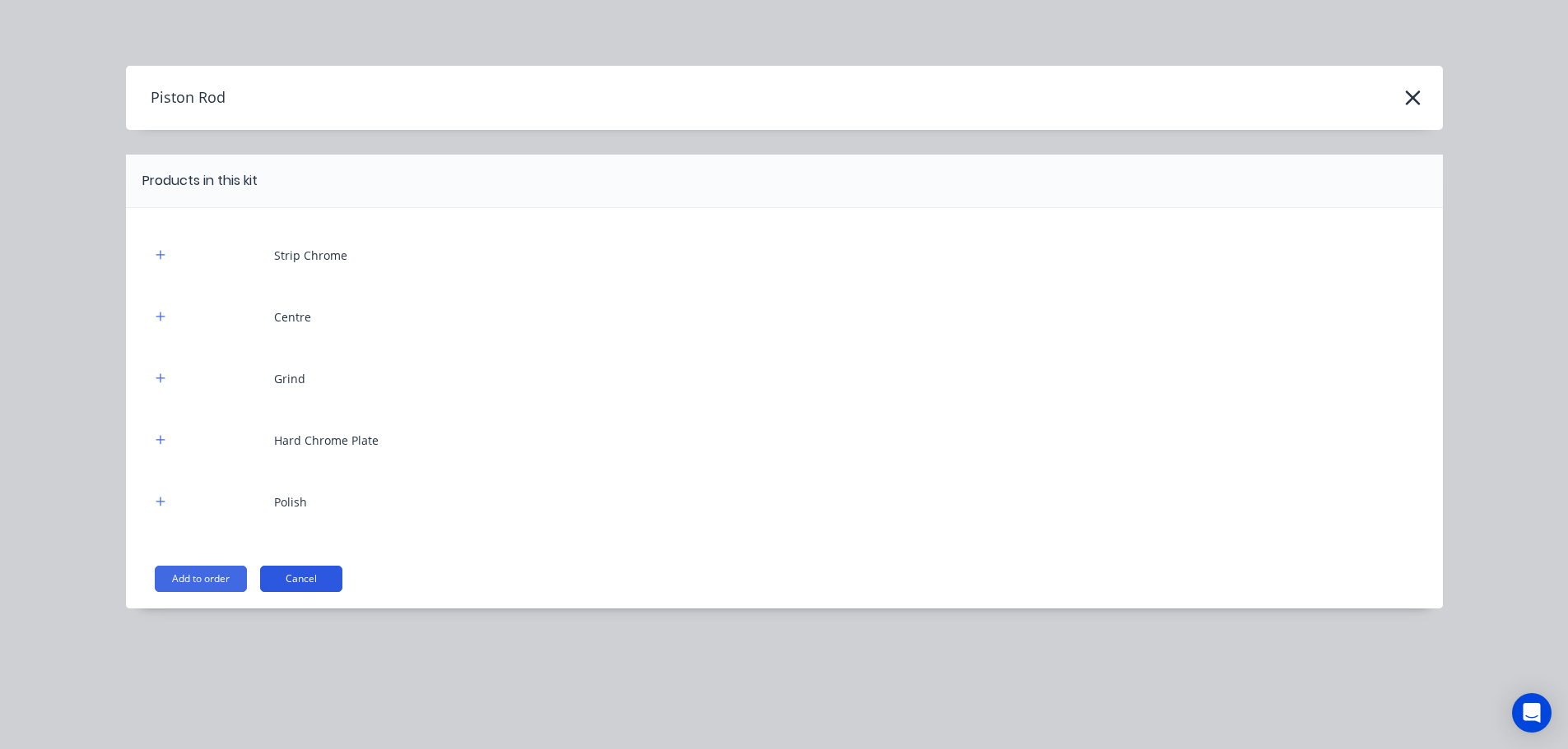
click at [332, 575] on button "Cancel" at bounding box center [301, 578] width 83 height 26
